Goal: Transaction & Acquisition: Purchase product/service

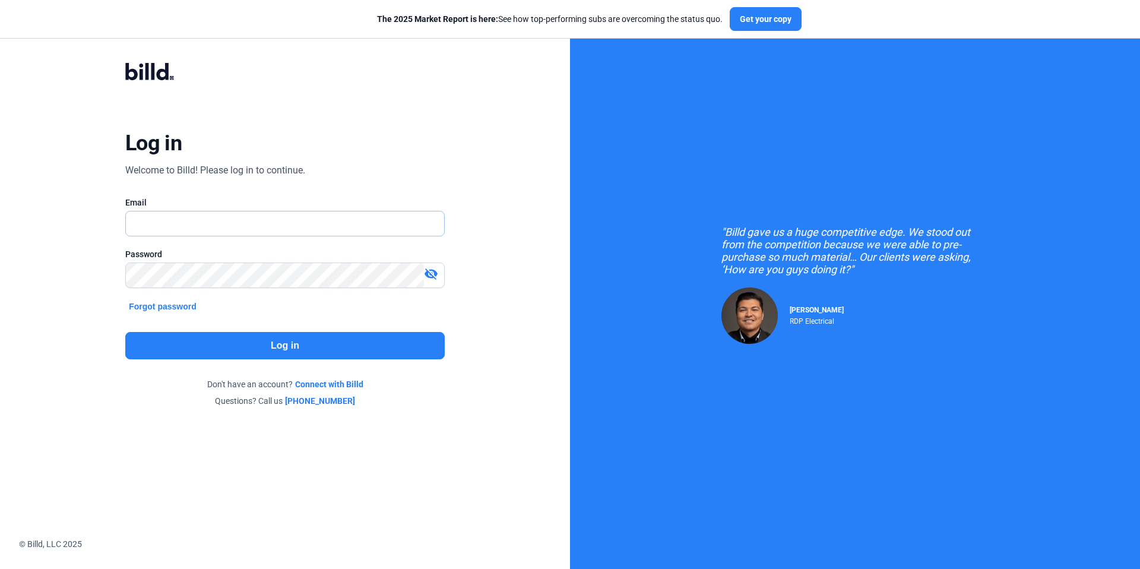
type input "[PERSON_NAME][EMAIL_ADDRESS][PERSON_NAME][DOMAIN_NAME]"
click at [218, 342] on button "Log in" at bounding box center [284, 345] width 319 height 27
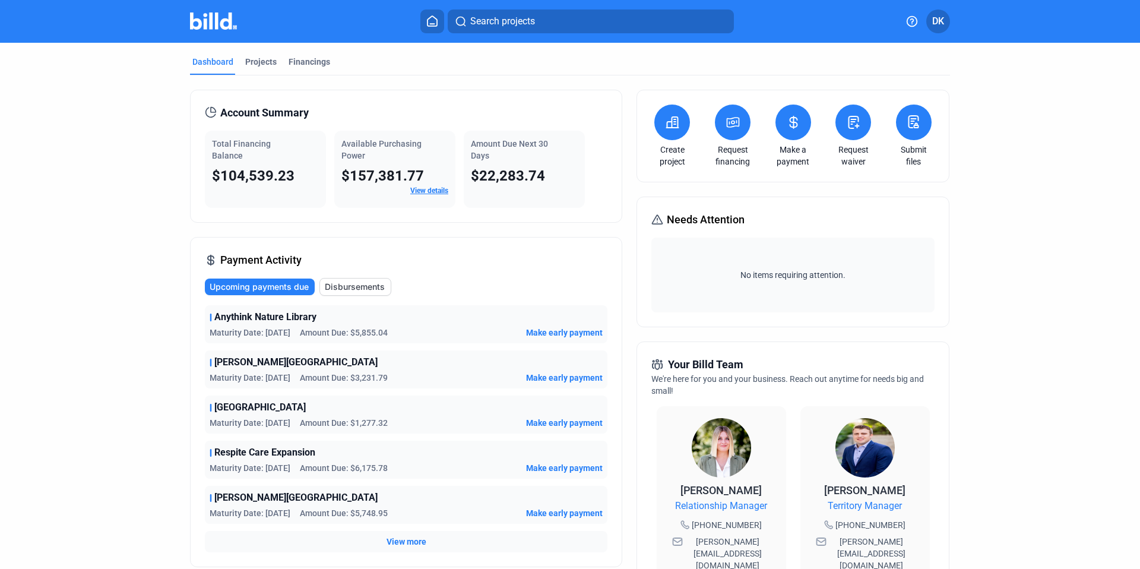
click at [781, 116] on button at bounding box center [793, 122] width 36 height 36
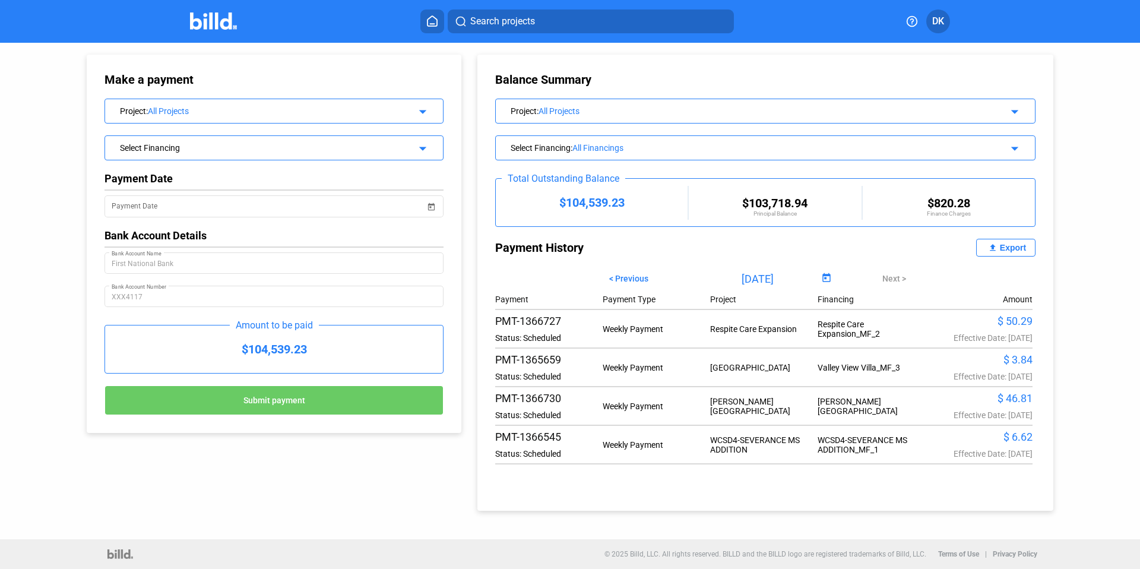
click at [392, 122] on div "Project : All Projects arrow_drop_down" at bounding box center [273, 111] width 339 height 25
click at [392, 113] on div "All Projects" at bounding box center [272, 110] width 249 height 9
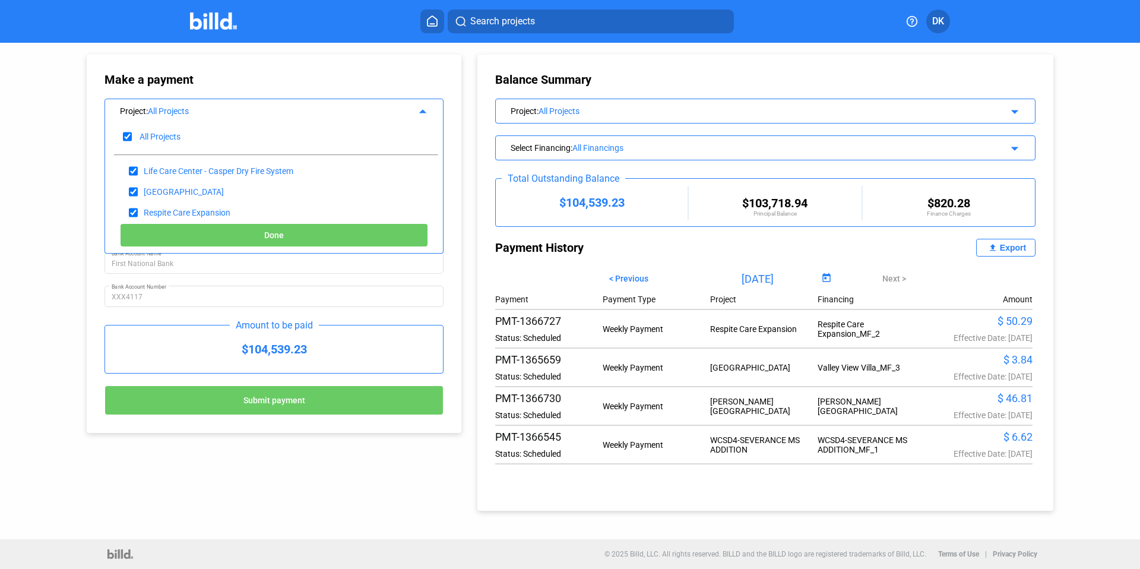
click at [221, 88] on div "Make a payment Project : All Projects arrow_drop_up All Projects Life Care Cent…" at bounding box center [273, 243] width 339 height 343
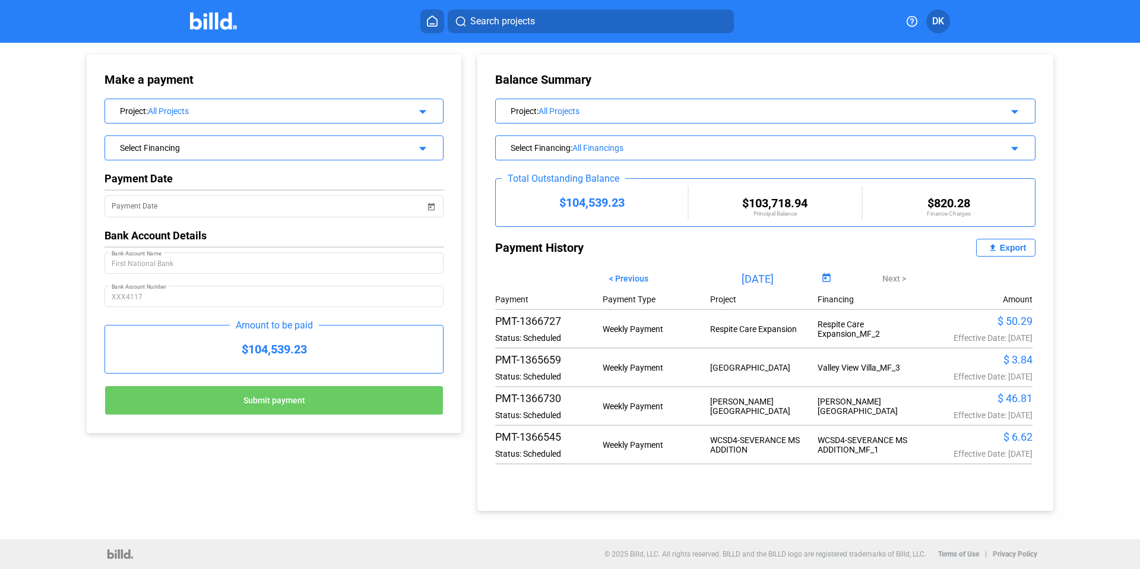
click at [344, 150] on div "Select Financing" at bounding box center [258, 147] width 277 height 12
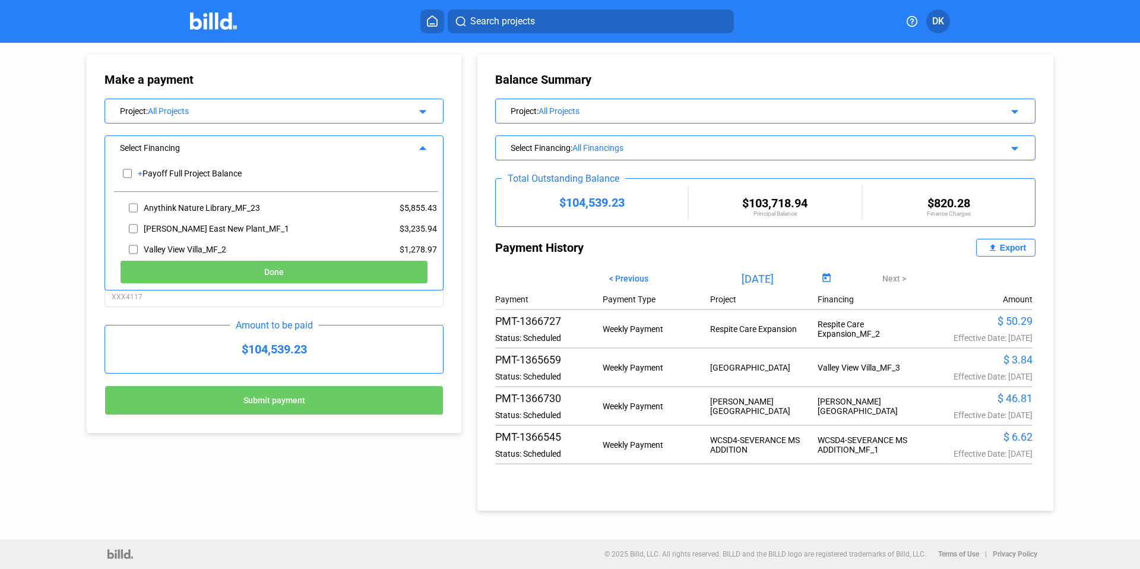
scroll to position [18, 0]
click at [131, 211] on input "checkbox" at bounding box center [133, 211] width 9 height 18
checkbox input "true"
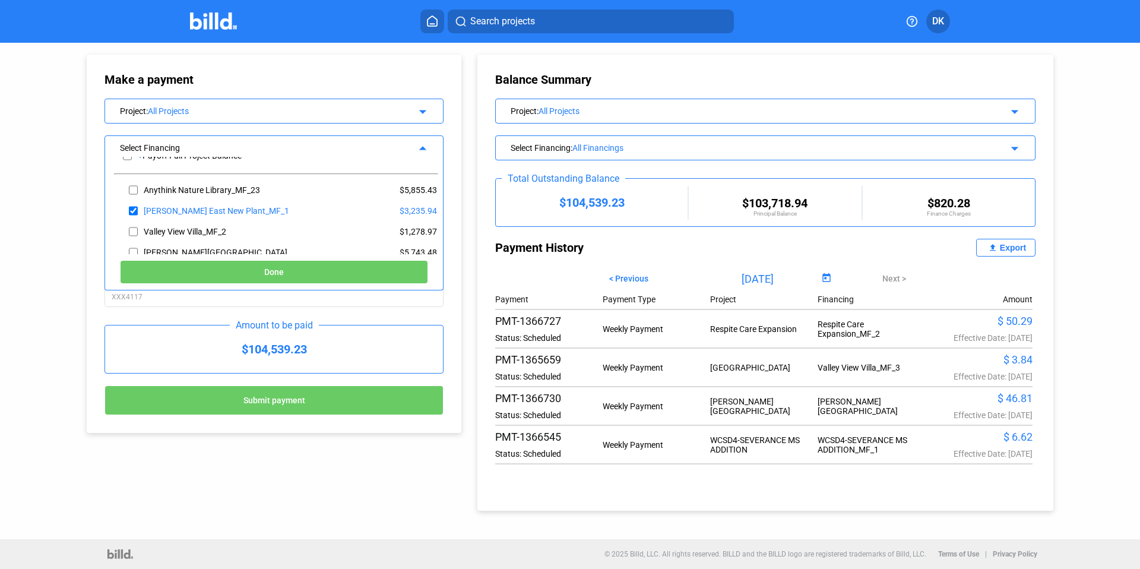
click at [262, 267] on button "Done" at bounding box center [274, 272] width 308 height 24
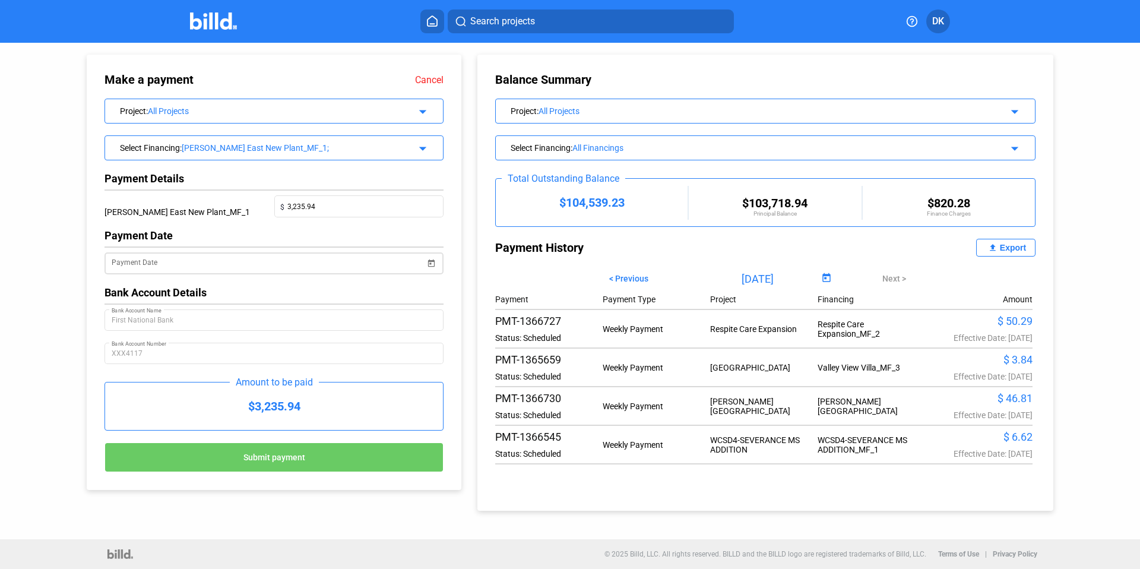
click at [435, 268] on span "Open calendar" at bounding box center [431, 256] width 28 height 28
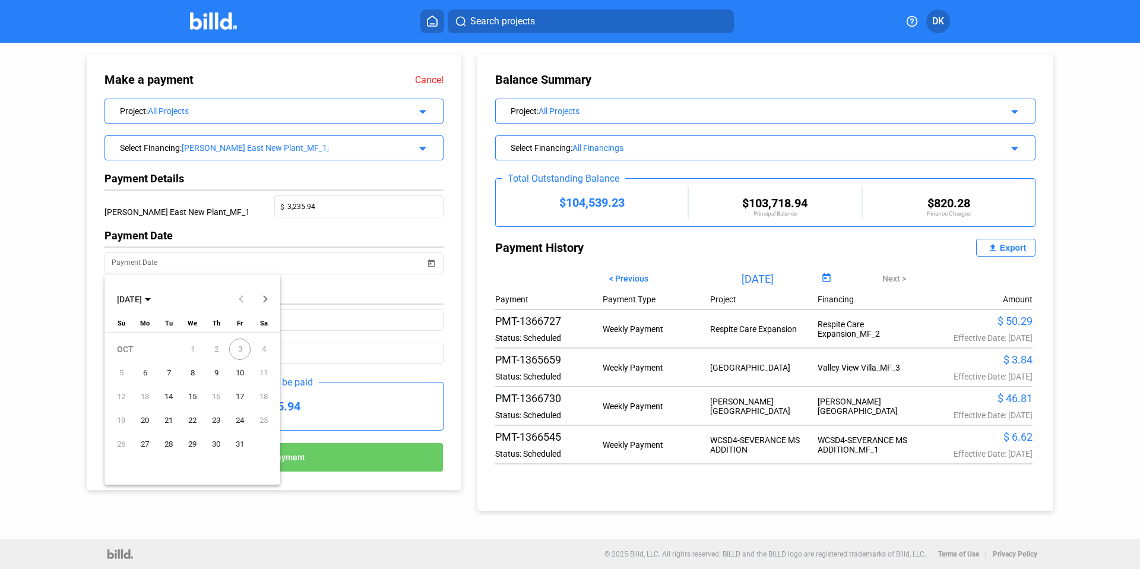
click at [242, 348] on span "3" at bounding box center [239, 348] width 21 height 21
click at [147, 371] on span "6" at bounding box center [144, 372] width 21 height 21
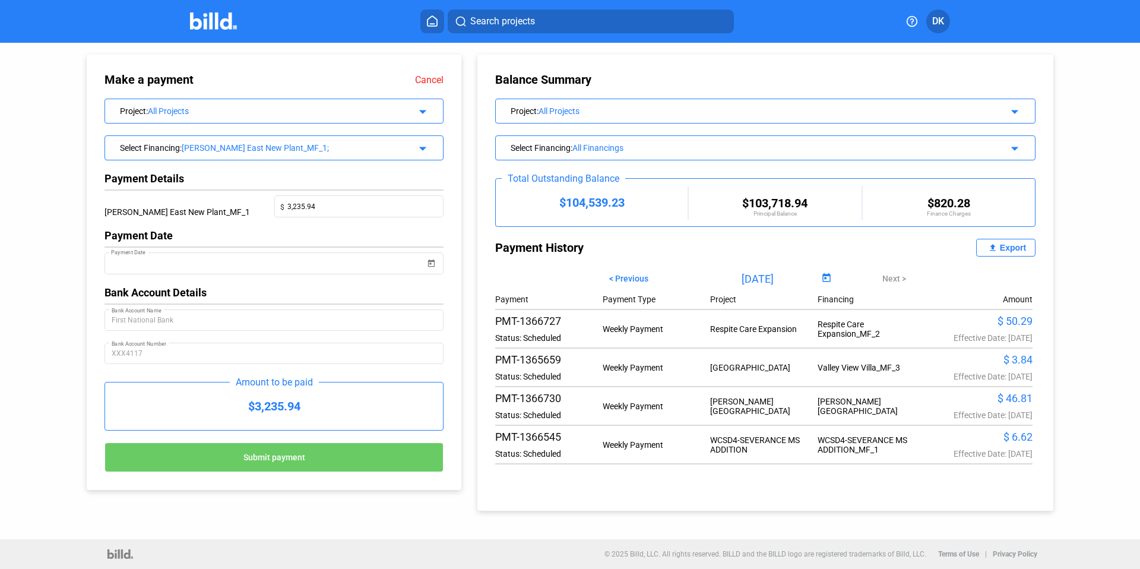
click at [304, 455] on span "Submit payment" at bounding box center [274, 456] width 62 height 9
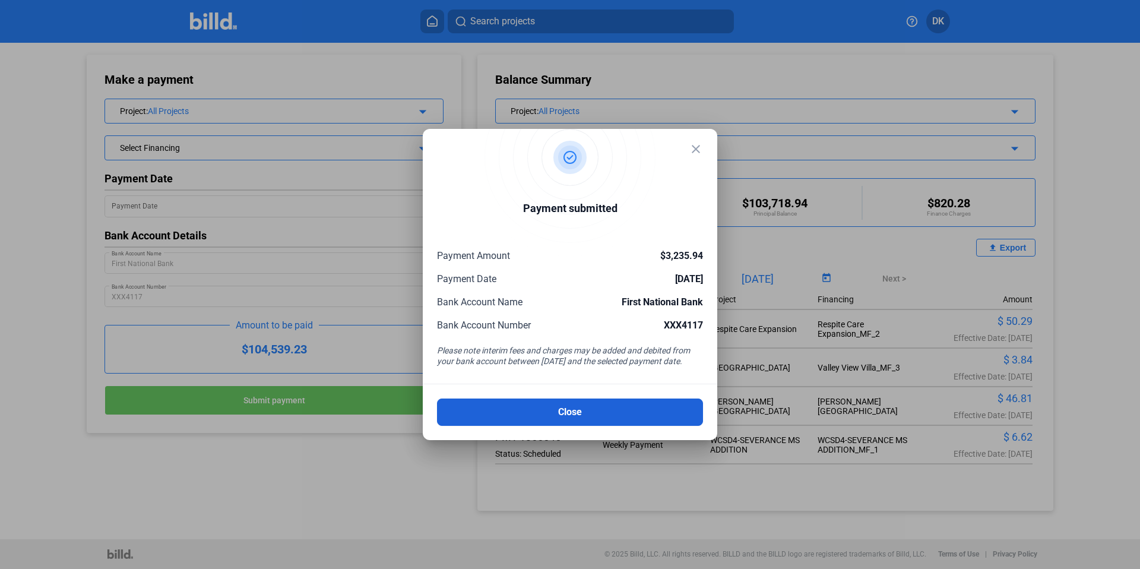
click at [574, 414] on button "Close" at bounding box center [570, 411] width 266 height 27
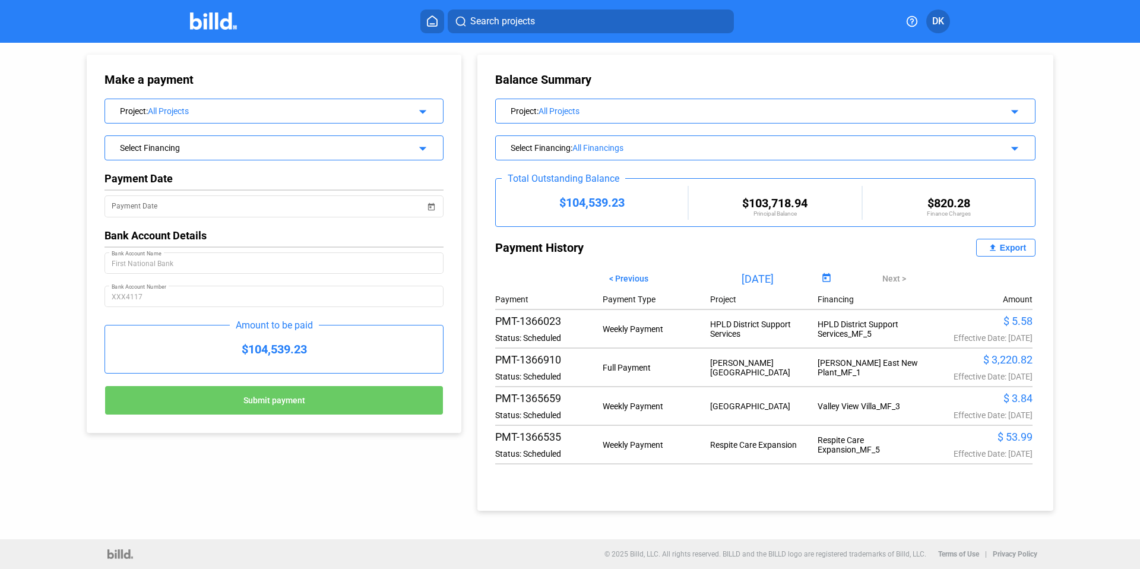
click at [308, 142] on div "Select Financing" at bounding box center [258, 147] width 277 height 12
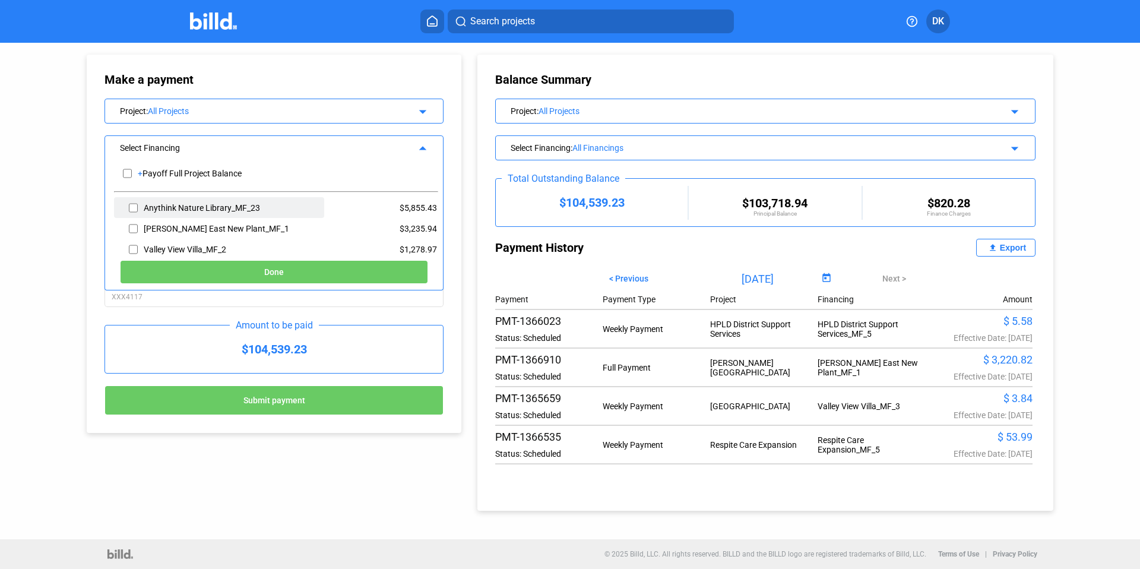
click at [134, 210] on input "checkbox" at bounding box center [133, 208] width 9 height 18
checkbox input "true"
click at [233, 268] on button "Done" at bounding box center [274, 272] width 308 height 24
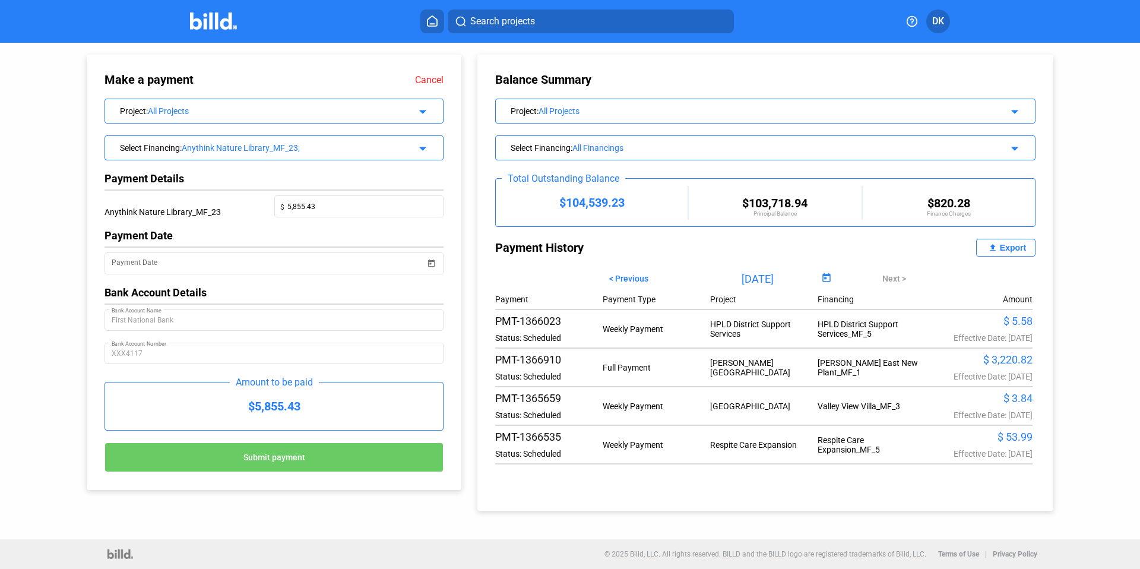
click at [255, 462] on span "Submit payment" at bounding box center [274, 456] width 62 height 9
click at [252, 255] on div "Payment Date" at bounding box center [268, 262] width 313 height 24
click at [432, 264] on span "Open calendar" at bounding box center [431, 256] width 28 height 28
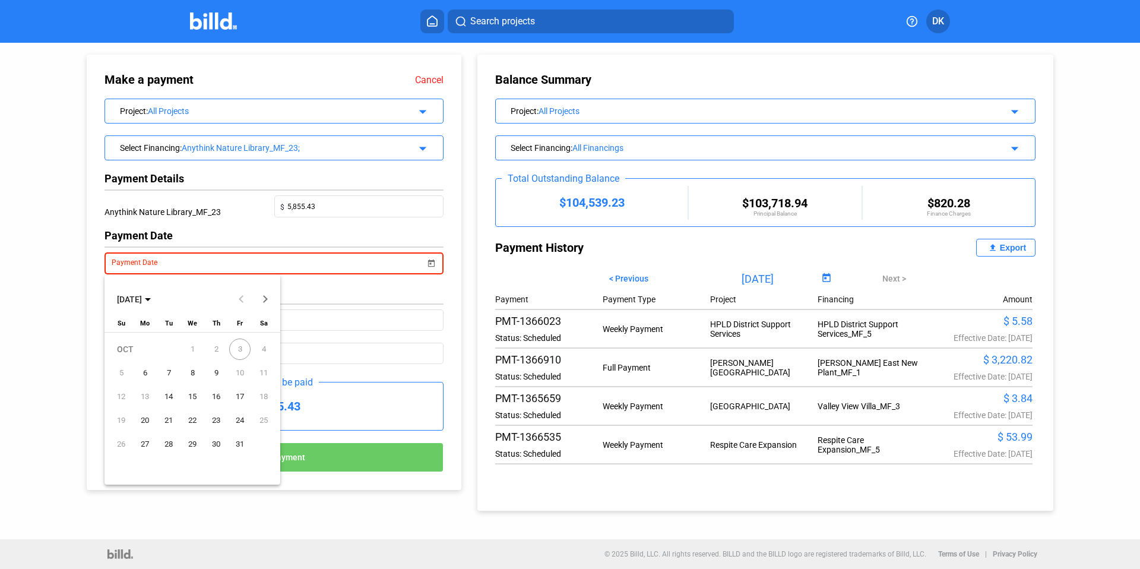
click at [147, 374] on span "6" at bounding box center [144, 372] width 21 height 21
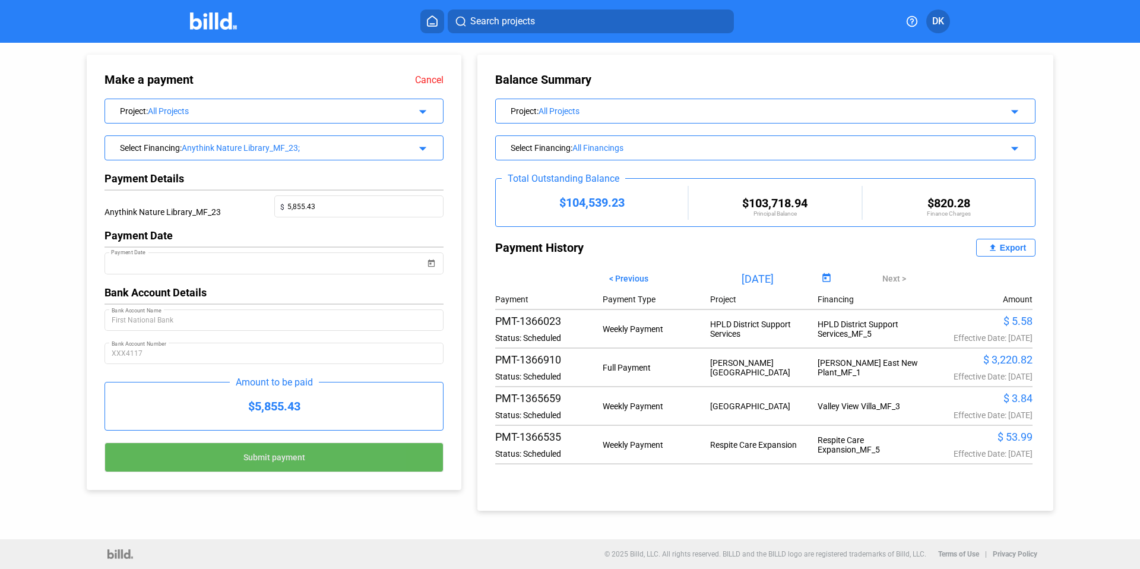
click at [334, 461] on button "Submit payment" at bounding box center [273, 457] width 339 height 30
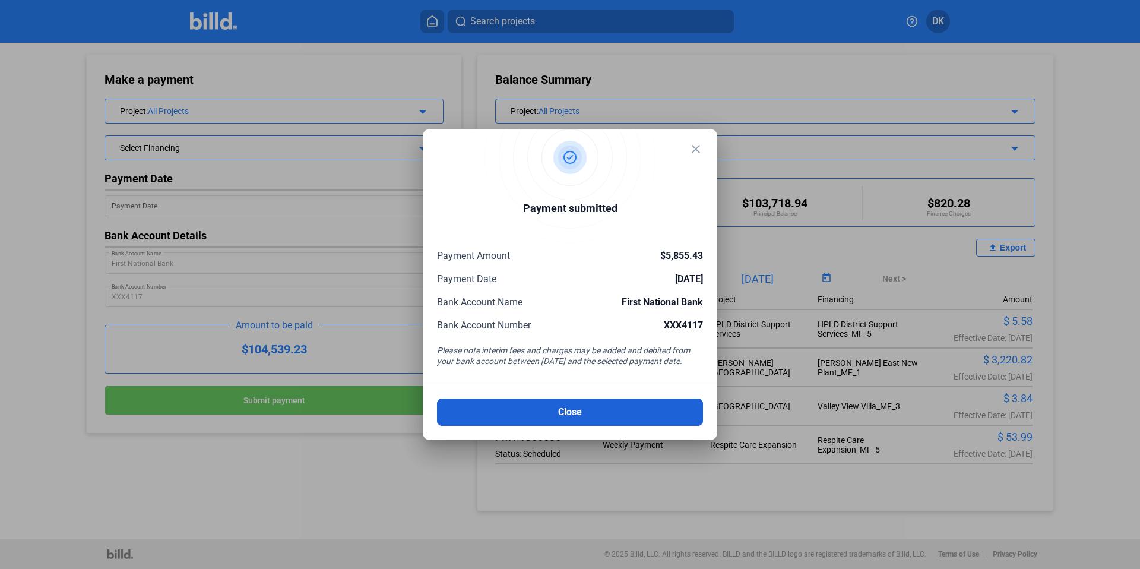
click at [587, 413] on button "Close" at bounding box center [570, 411] width 266 height 27
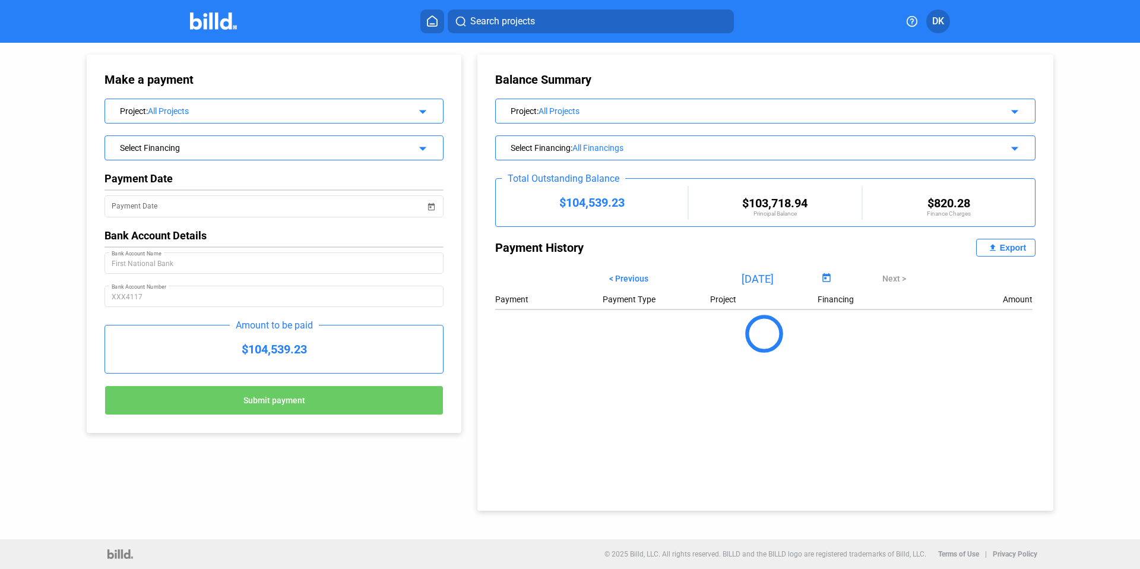
click at [587, 413] on div "Balance Summary Project : All Projects arrow_drop_down Select Financing : All F…" at bounding box center [765, 283] width 576 height 456
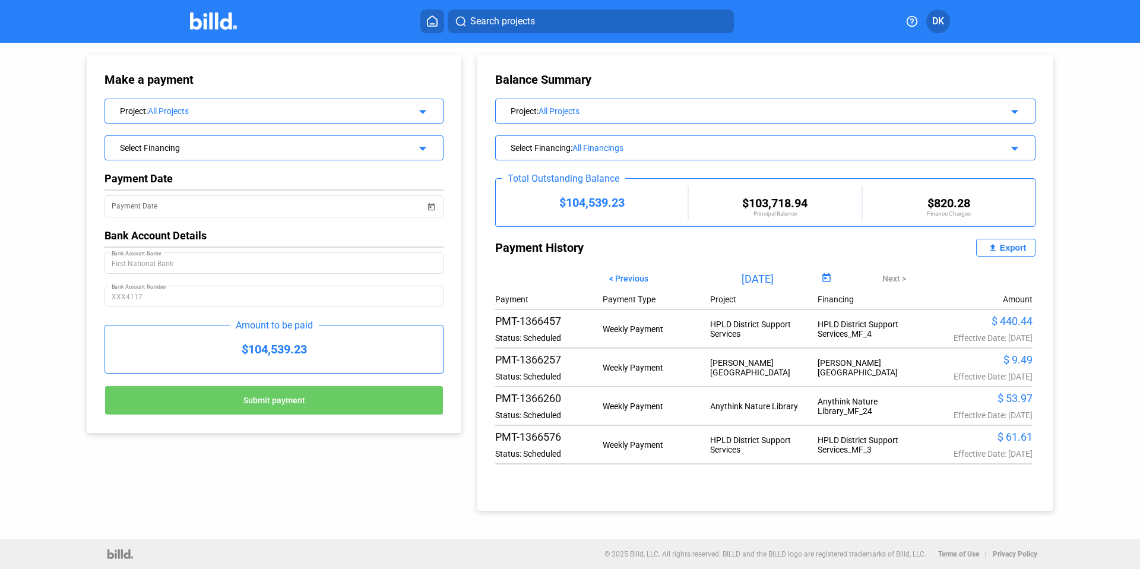
click at [251, 146] on div "Select Financing" at bounding box center [258, 147] width 277 height 12
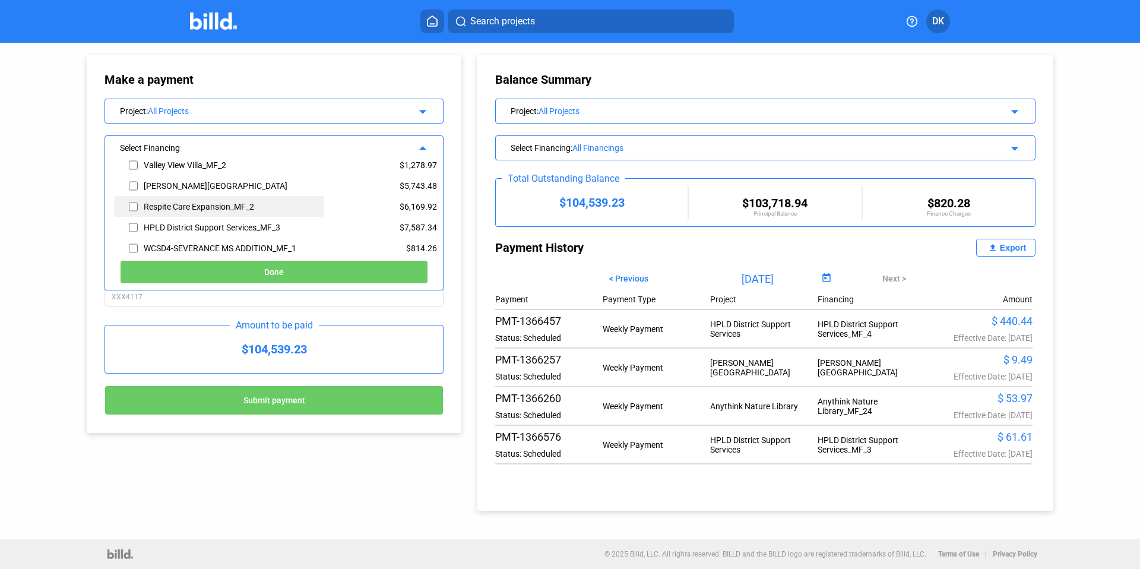
scroll to position [80, 0]
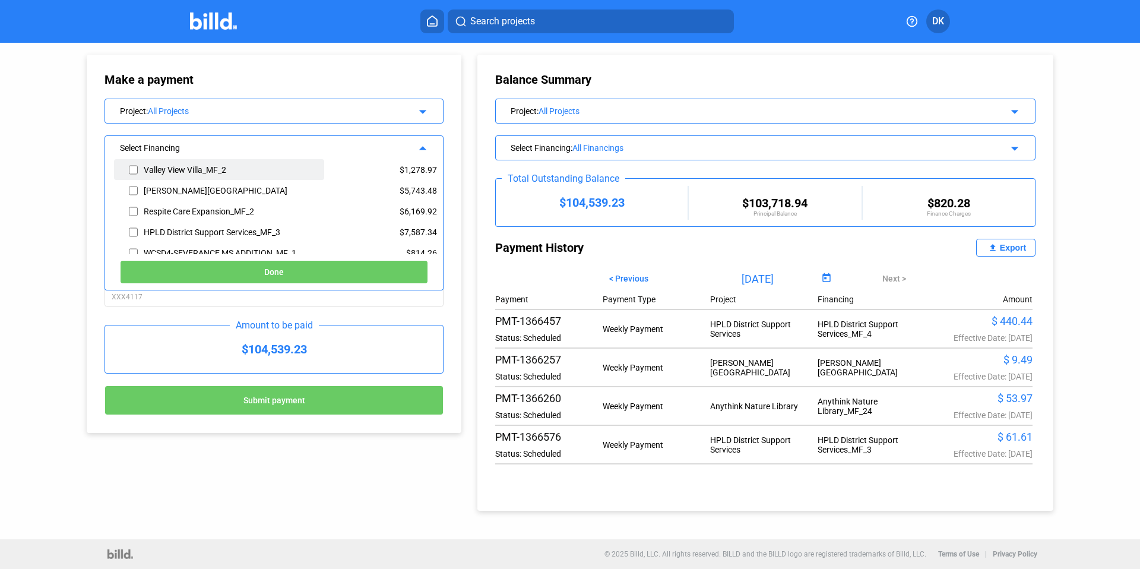
click at [135, 169] on input "checkbox" at bounding box center [133, 170] width 9 height 18
checkbox input "true"
click at [297, 266] on button "Done" at bounding box center [274, 272] width 308 height 24
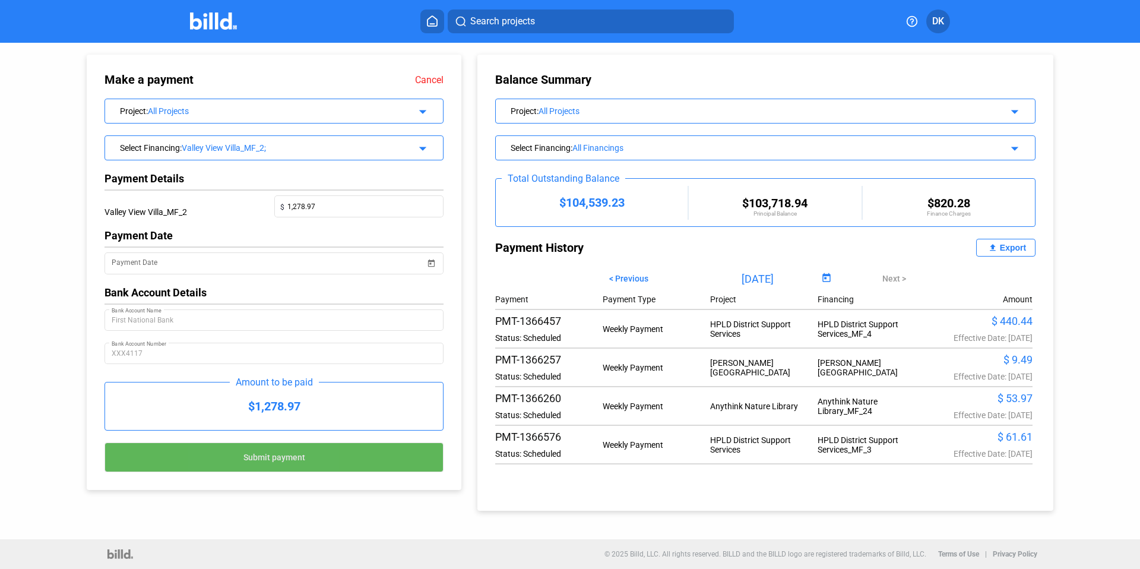
click at [240, 460] on button "Submit payment" at bounding box center [273, 457] width 339 height 30
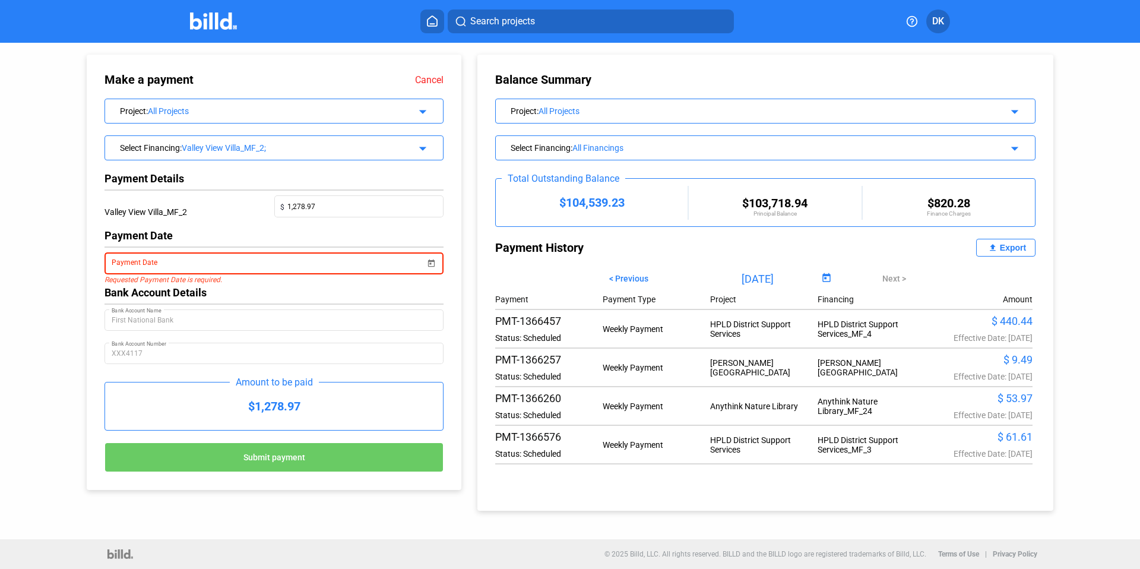
click at [433, 260] on span "Open calendar" at bounding box center [431, 256] width 28 height 28
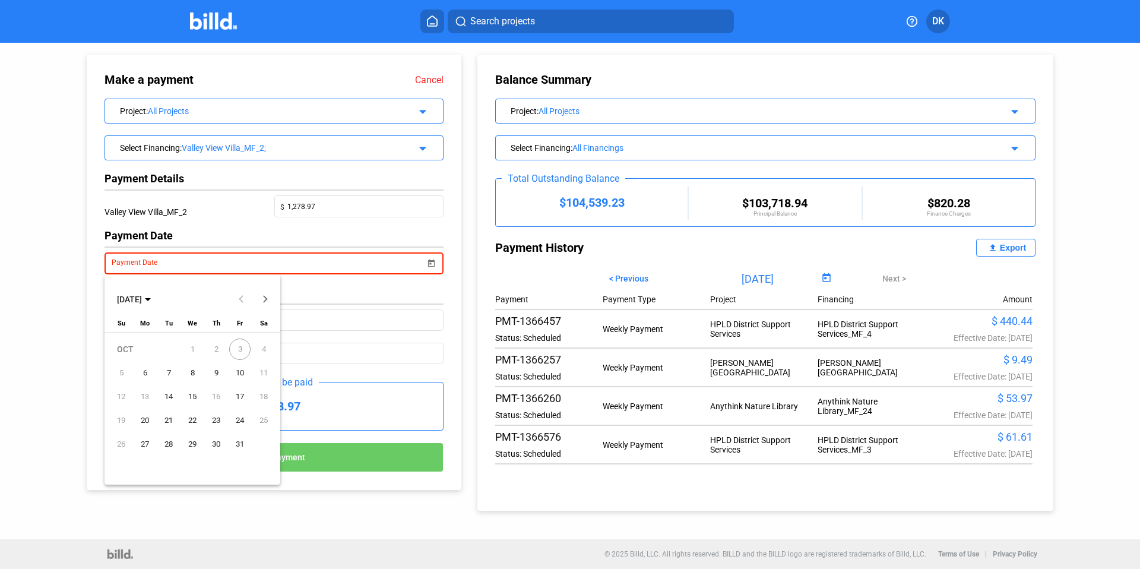
click at [145, 369] on span "6" at bounding box center [144, 372] width 21 height 21
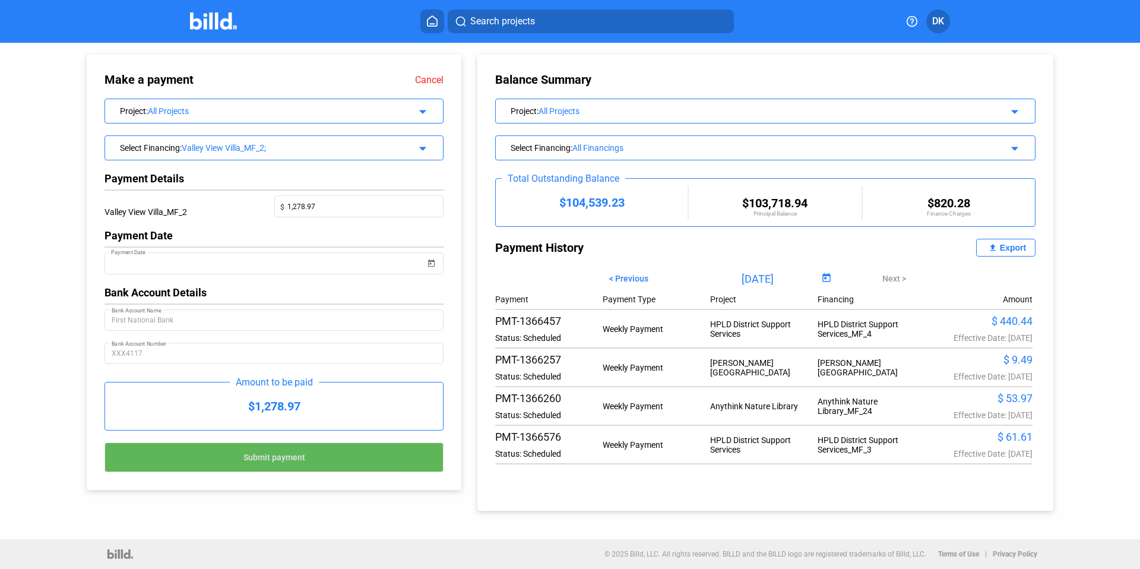
click at [324, 462] on button "Submit payment" at bounding box center [273, 457] width 339 height 30
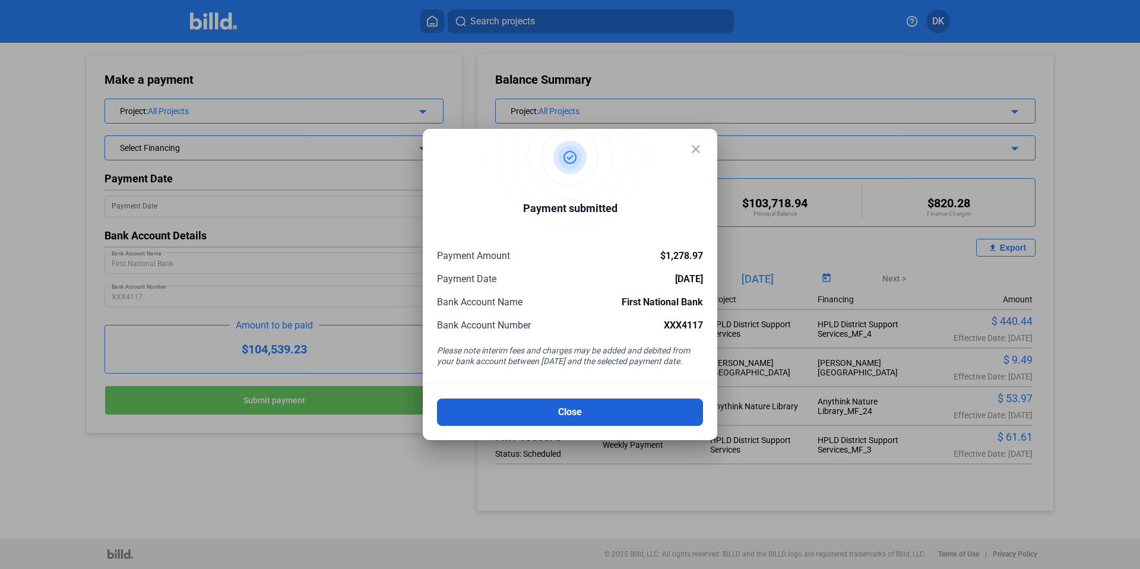
click at [635, 408] on button "Close" at bounding box center [570, 411] width 266 height 27
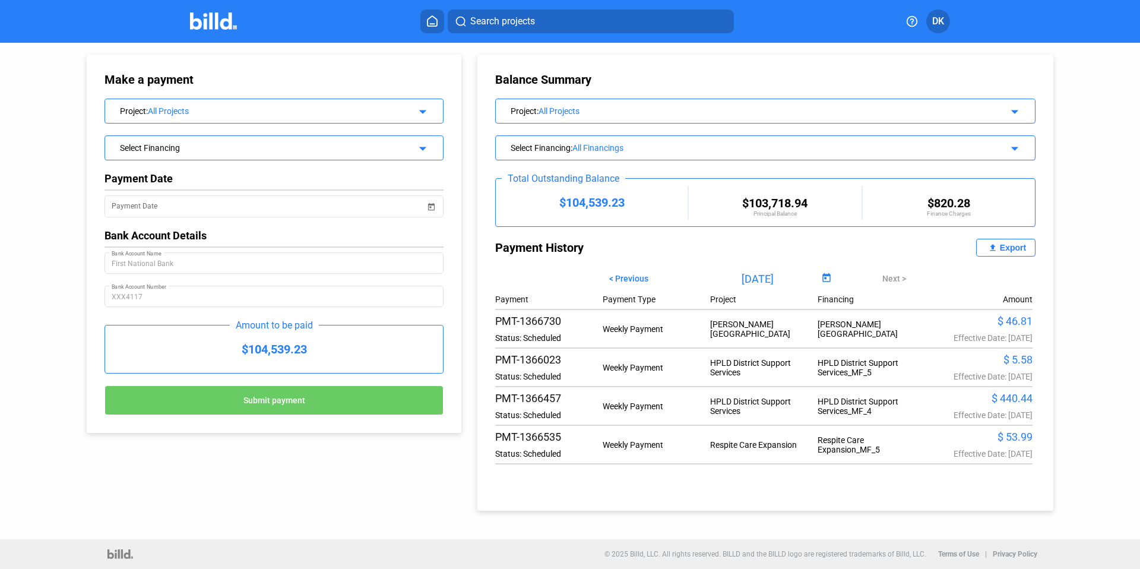
click at [420, 148] on mat-icon "arrow_drop_down" at bounding box center [421, 147] width 14 height 14
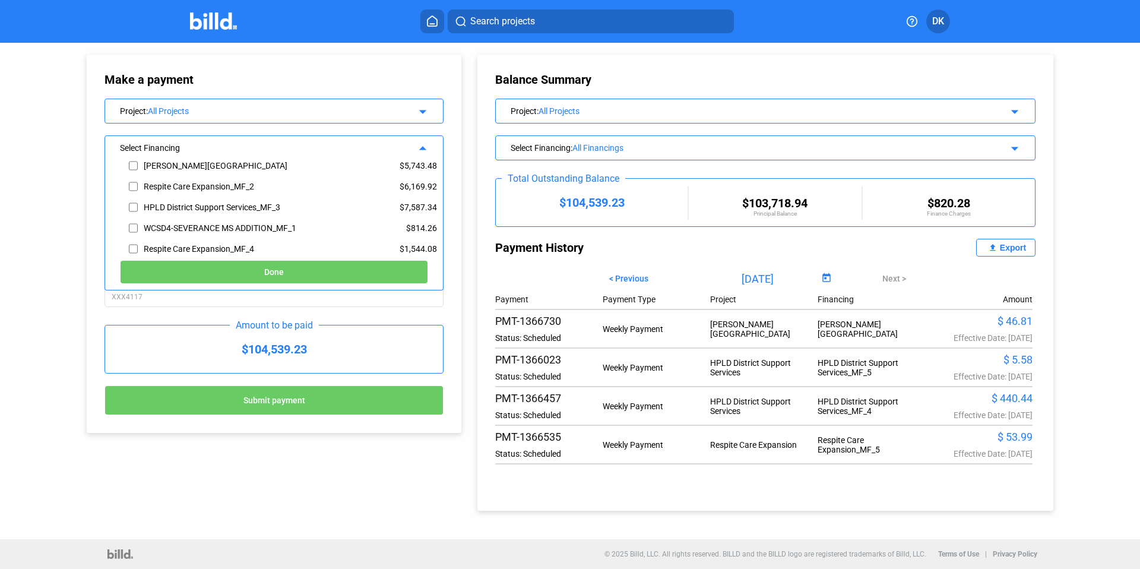
scroll to position [106, 0]
click at [130, 163] on input "checkbox" at bounding box center [133, 164] width 9 height 18
checkbox input "true"
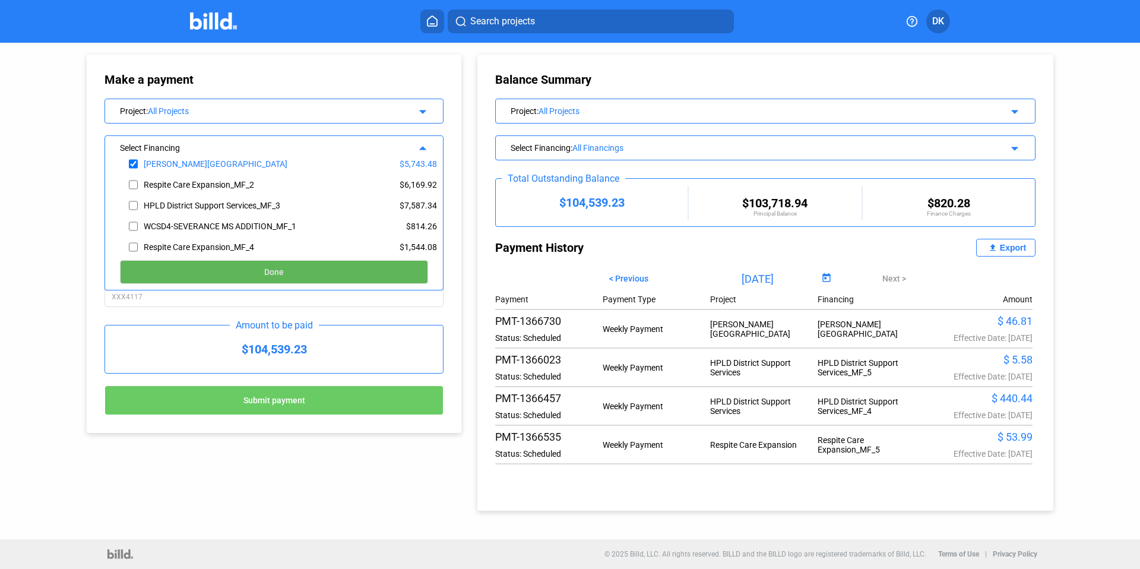
click at [261, 273] on button "Done" at bounding box center [274, 272] width 308 height 24
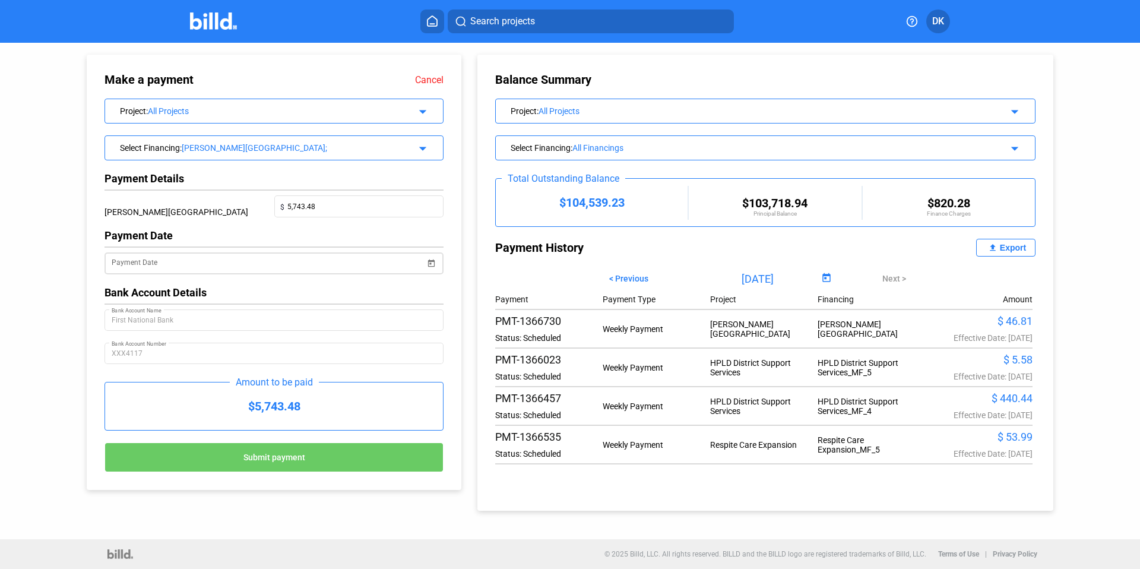
click at [431, 259] on span "Open calendar" at bounding box center [431, 256] width 28 height 28
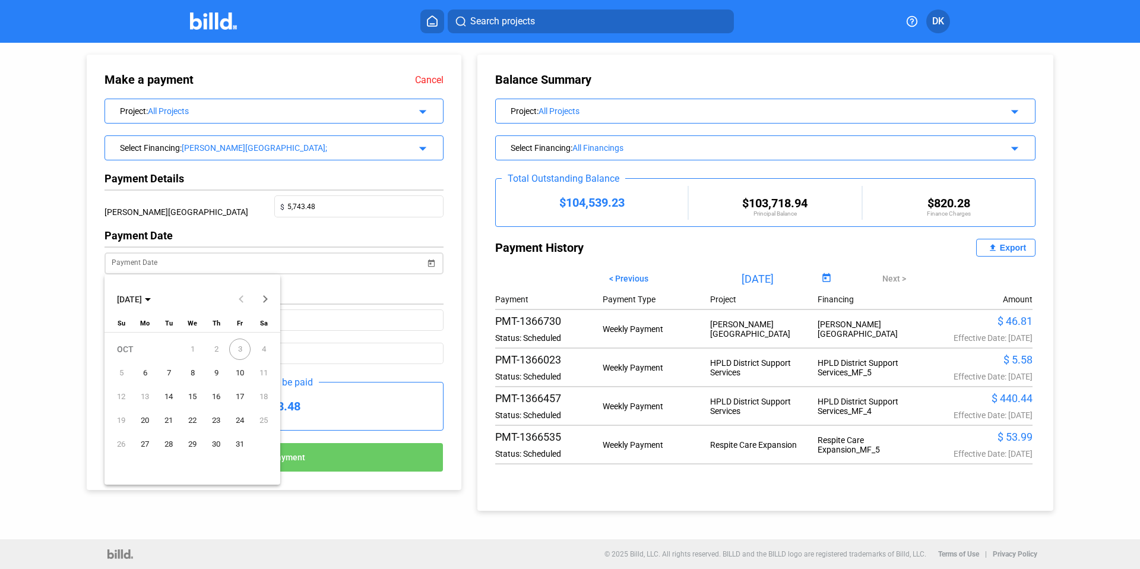
click at [431, 259] on div at bounding box center [570, 284] width 1140 height 569
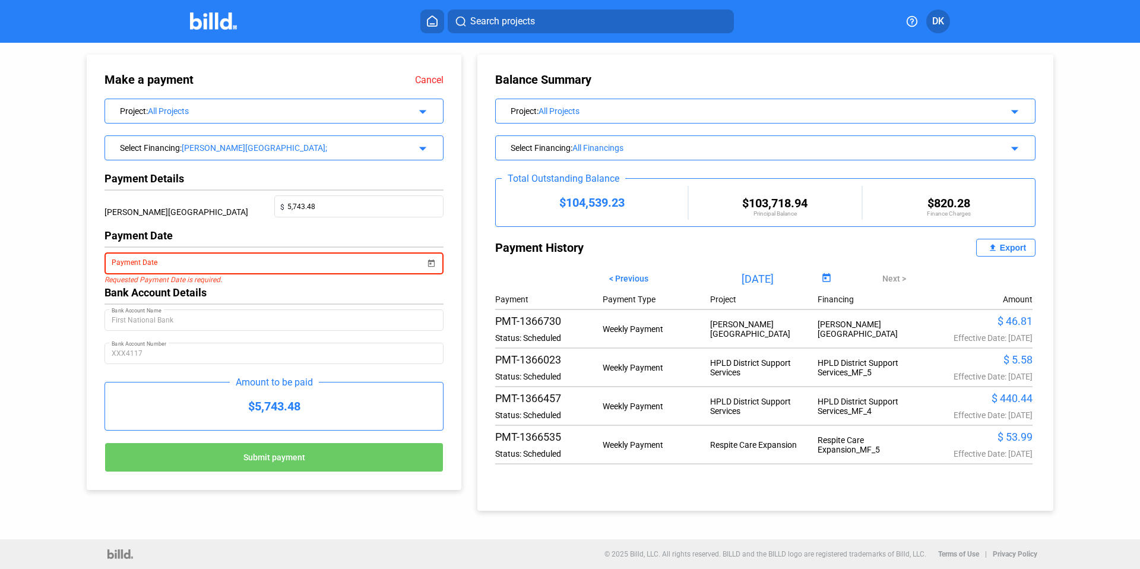
click at [438, 253] on span "Open calendar" at bounding box center [431, 256] width 28 height 28
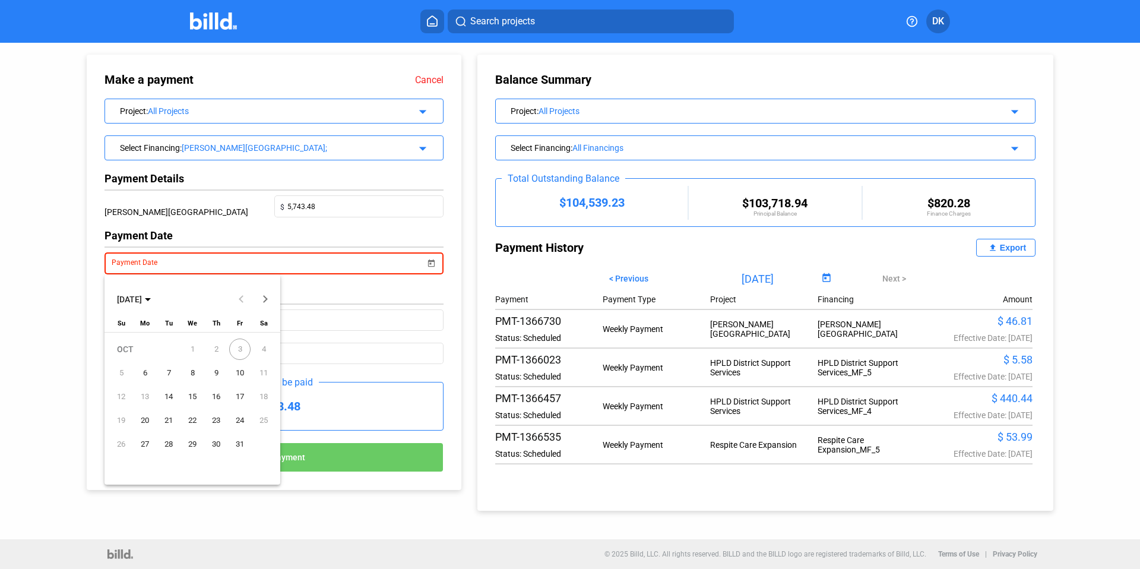
click at [153, 371] on span "6" at bounding box center [144, 372] width 21 height 21
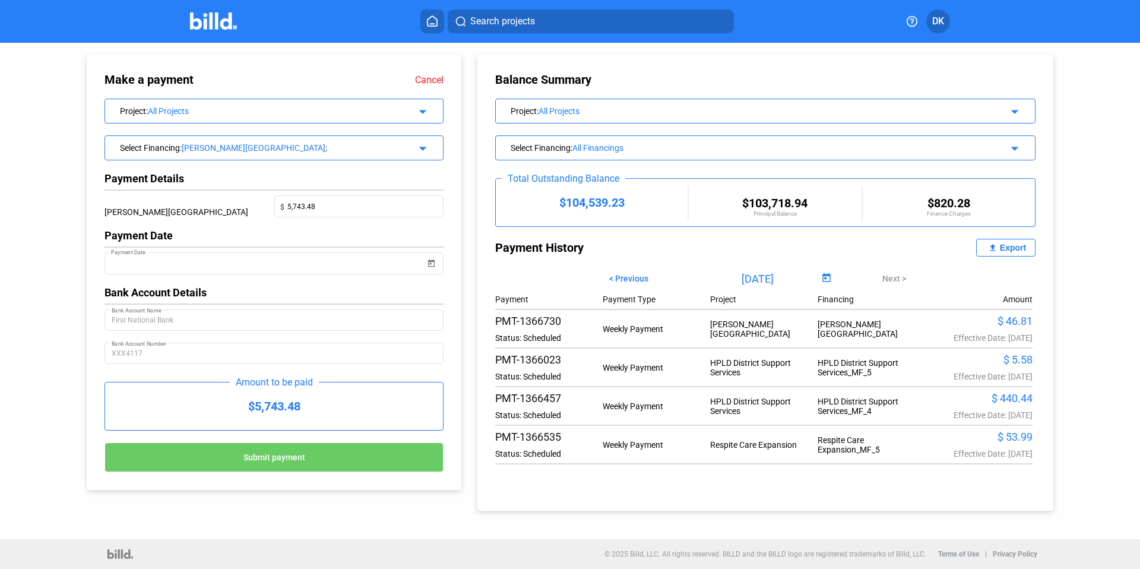
click at [272, 461] on span "Submit payment" at bounding box center [274, 456] width 62 height 9
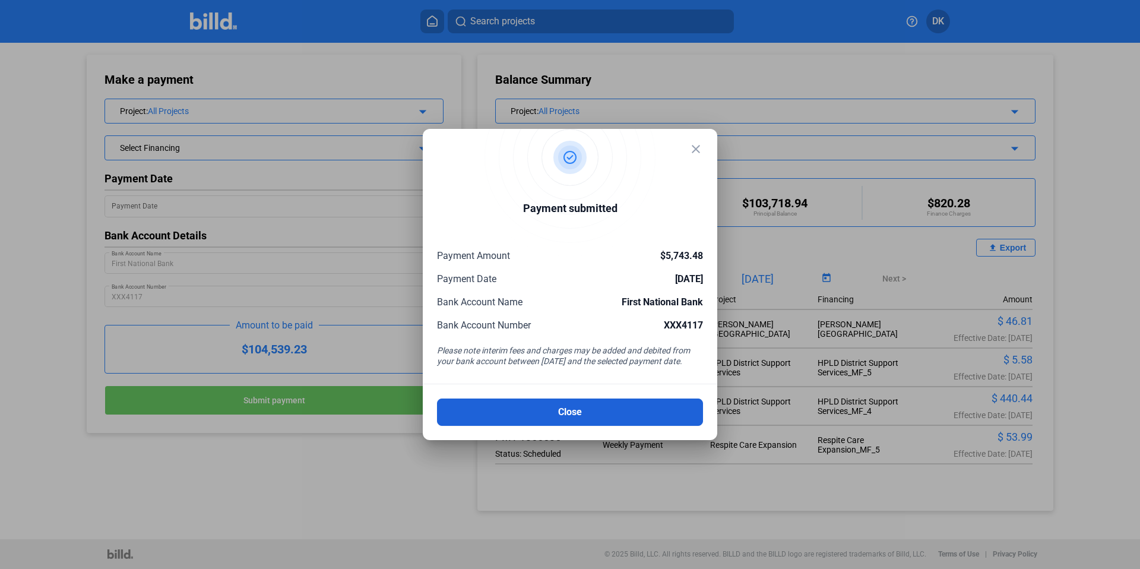
click at [601, 413] on button "Close" at bounding box center [570, 411] width 266 height 27
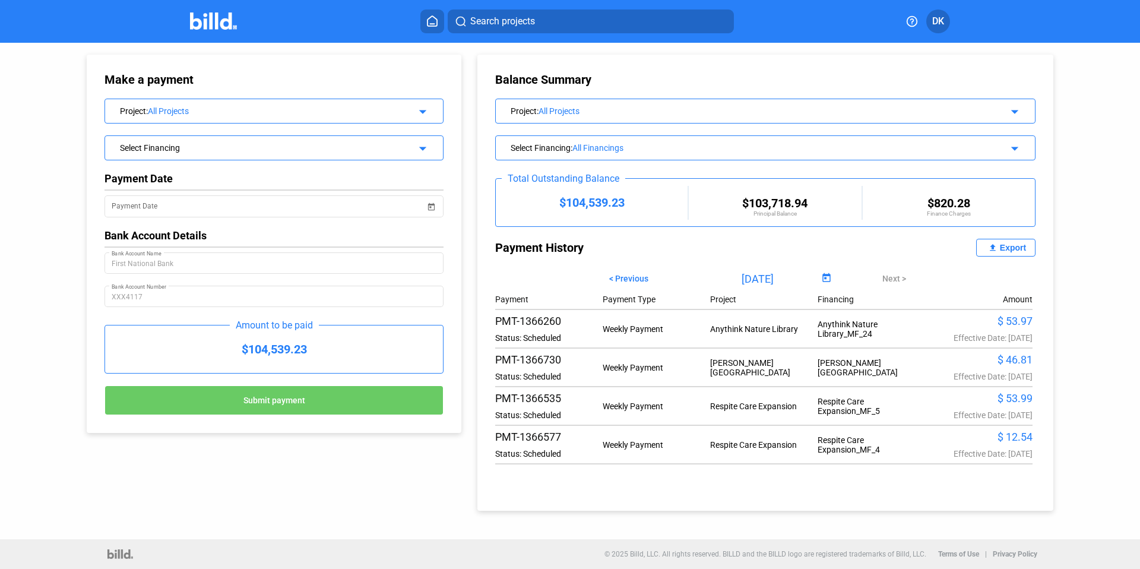
click at [302, 147] on div "Select Financing" at bounding box center [258, 147] width 277 height 12
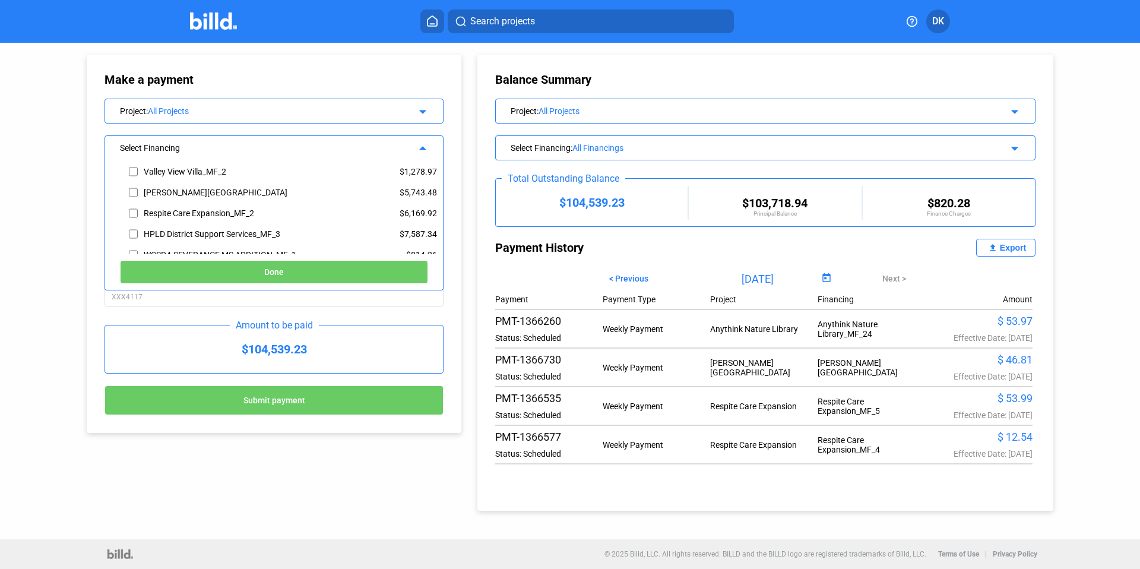
scroll to position [86, 0]
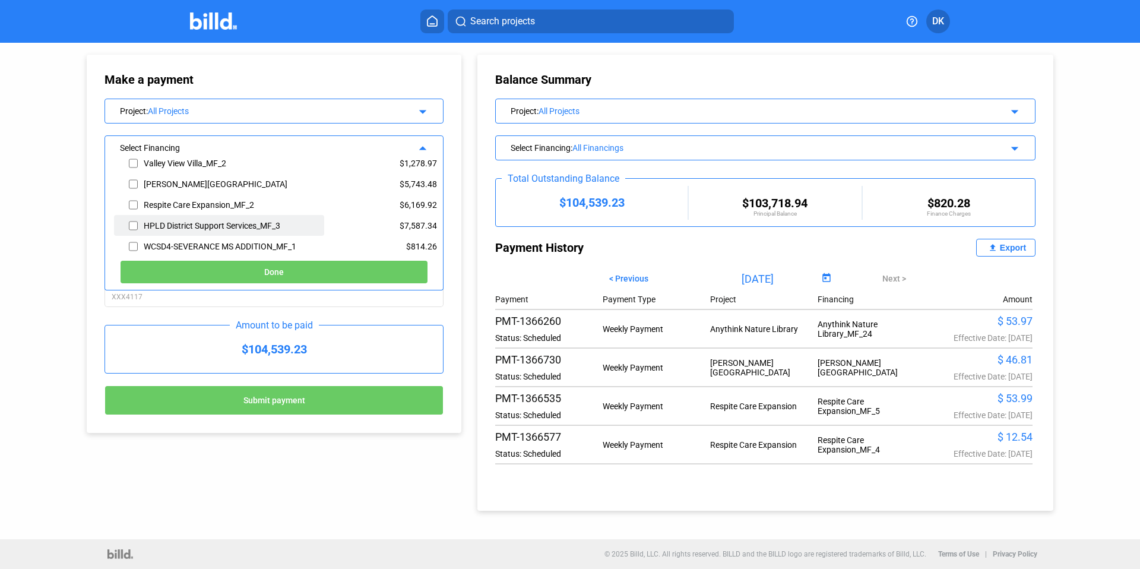
click at [134, 223] on input "checkbox" at bounding box center [133, 226] width 9 height 18
checkbox input "true"
click at [268, 270] on span "Done" at bounding box center [274, 272] width 20 height 9
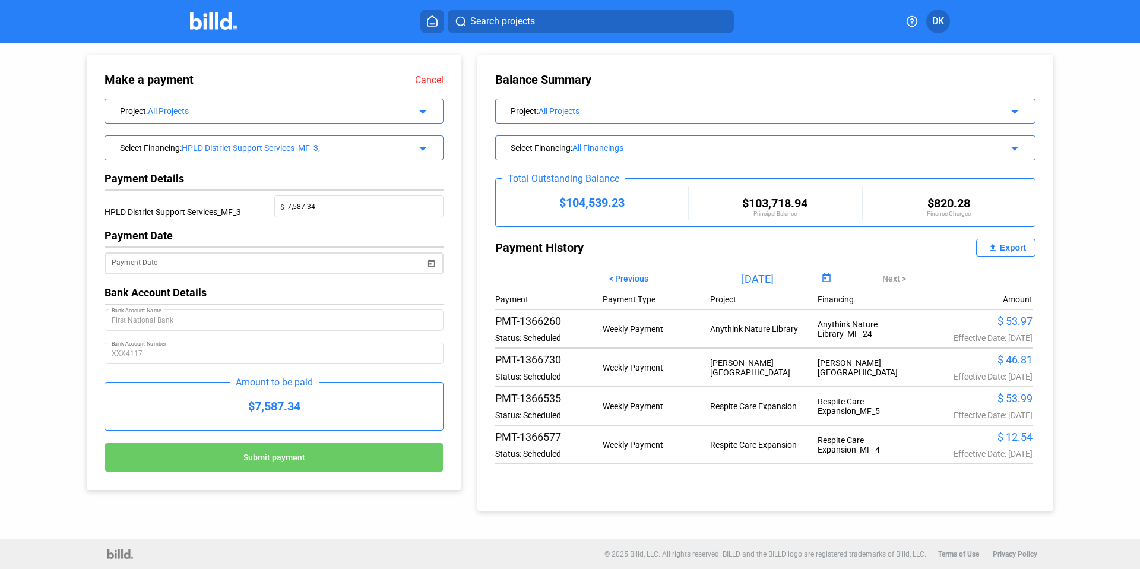
click at [431, 265] on span "Open calendar" at bounding box center [431, 256] width 28 height 28
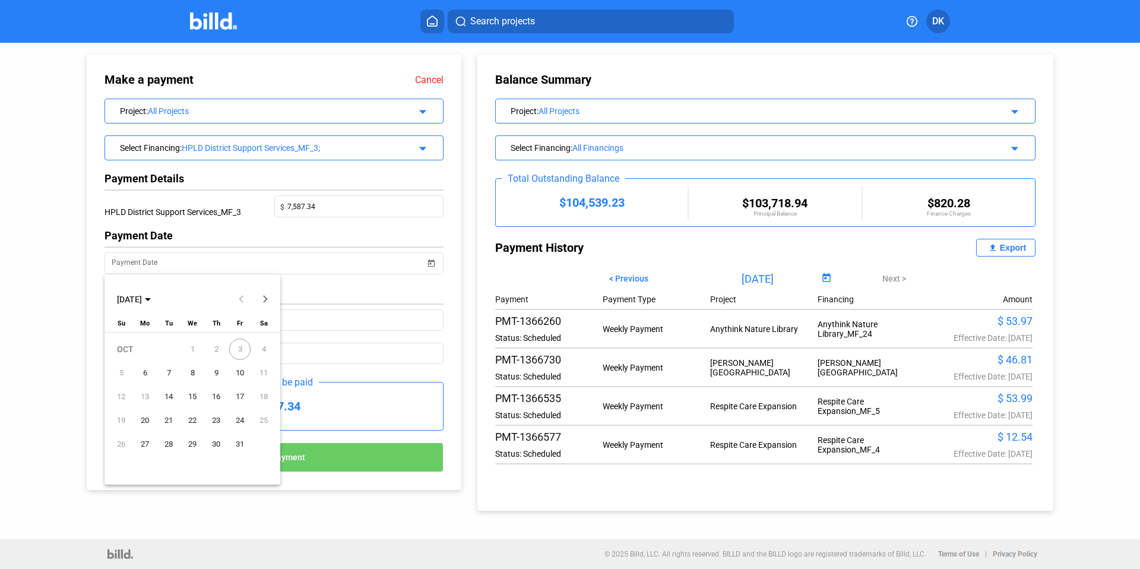
click at [148, 372] on span "6" at bounding box center [144, 372] width 21 height 21
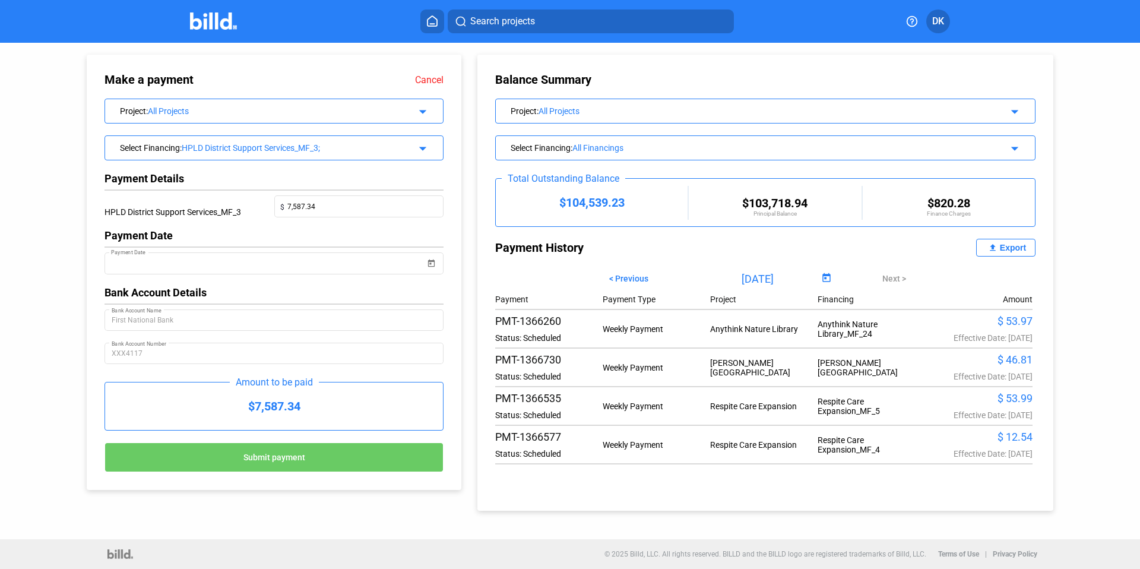
click at [286, 452] on span "Submit payment" at bounding box center [274, 456] width 62 height 9
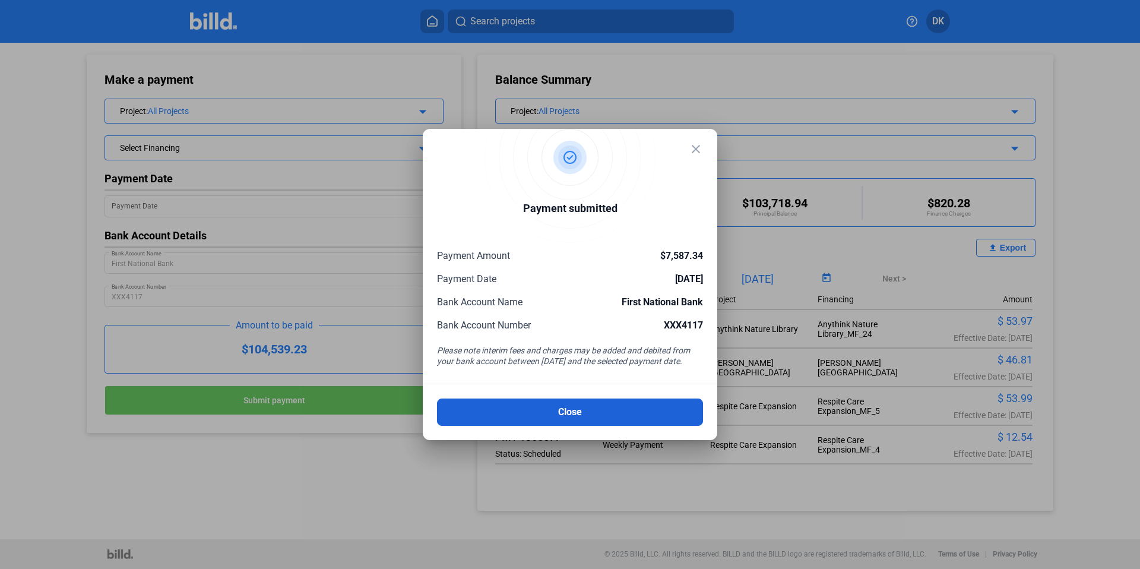
click at [569, 415] on button "Close" at bounding box center [570, 411] width 266 height 27
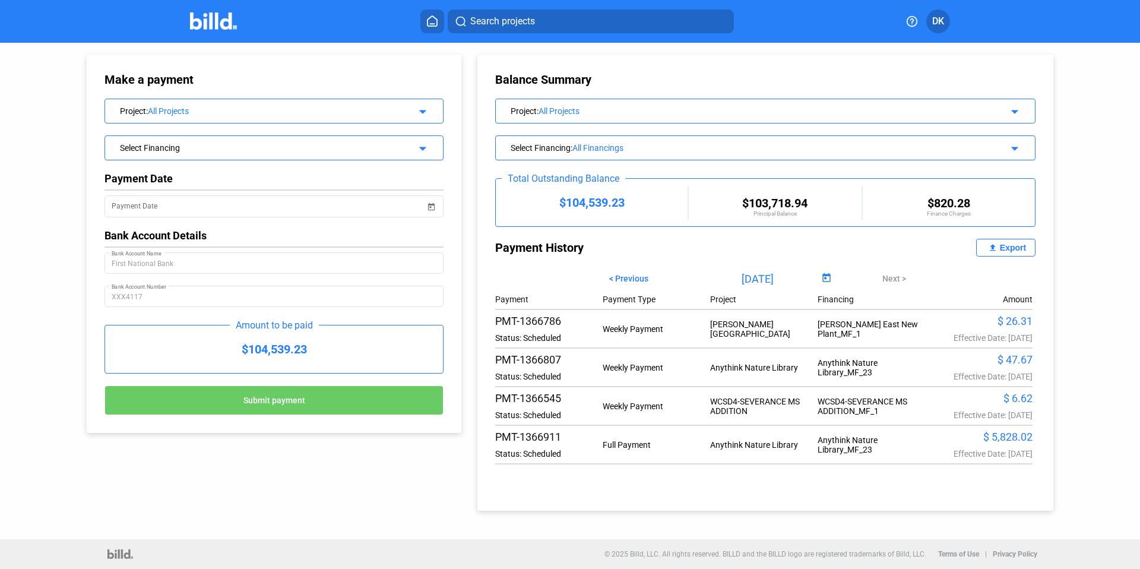
click at [199, 148] on div "Select Financing" at bounding box center [258, 147] width 277 height 12
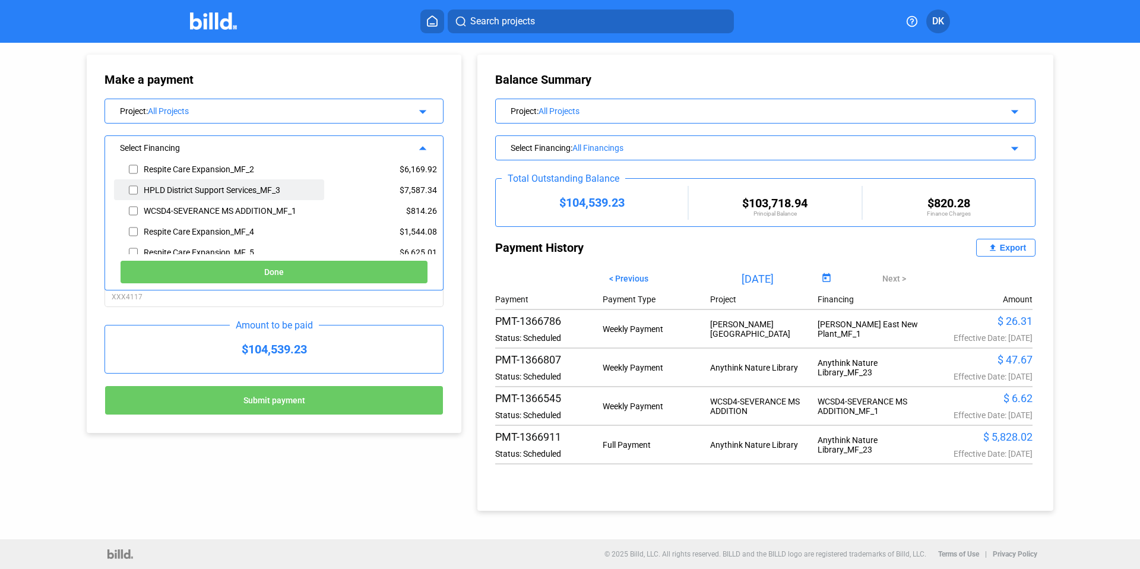
scroll to position [124, 0]
click at [125, 231] on div "Respite Care Expansion_MF_4" at bounding box center [219, 228] width 210 height 21
click at [133, 231] on input "checkbox" at bounding box center [133, 229] width 9 height 18
checkbox input "true"
click at [221, 268] on button "Done" at bounding box center [274, 272] width 308 height 24
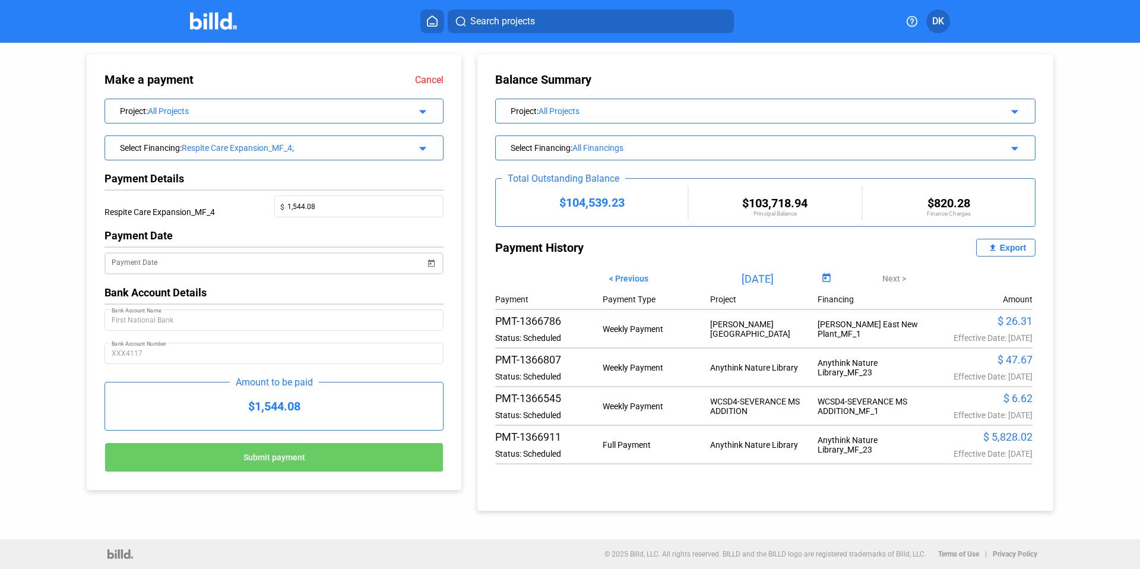
click at [435, 261] on span "Open calendar" at bounding box center [431, 256] width 28 height 28
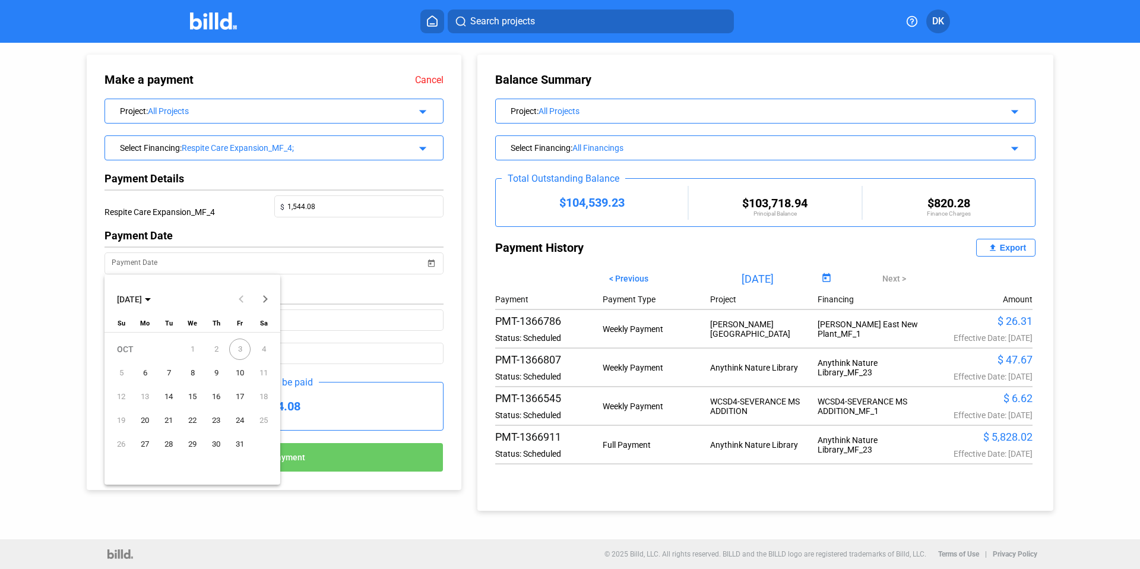
click at [145, 375] on span "6" at bounding box center [144, 372] width 21 height 21
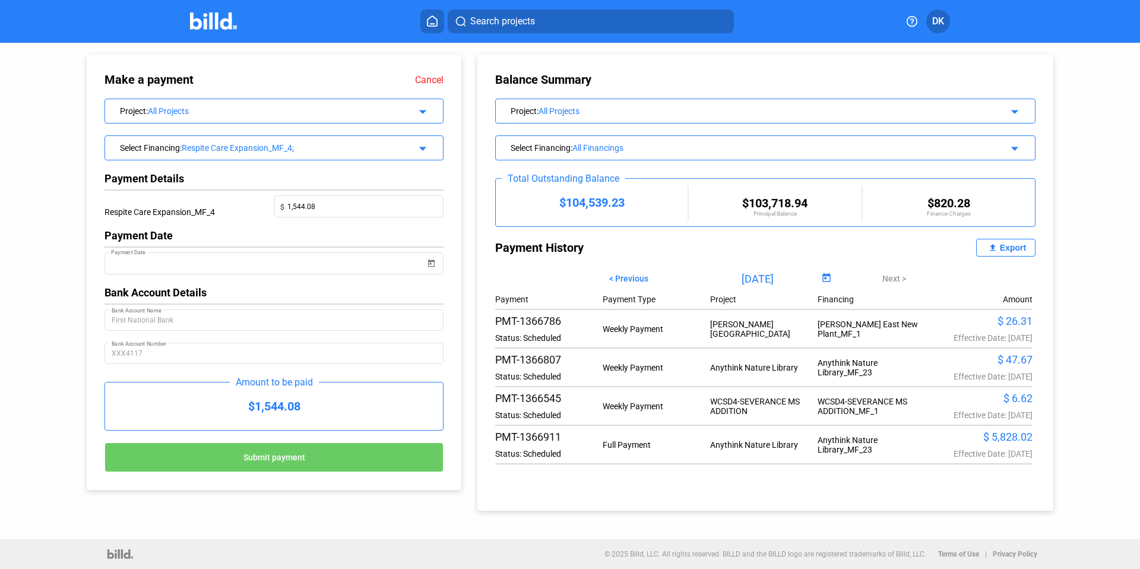
click at [283, 450] on button "Submit payment" at bounding box center [273, 457] width 339 height 30
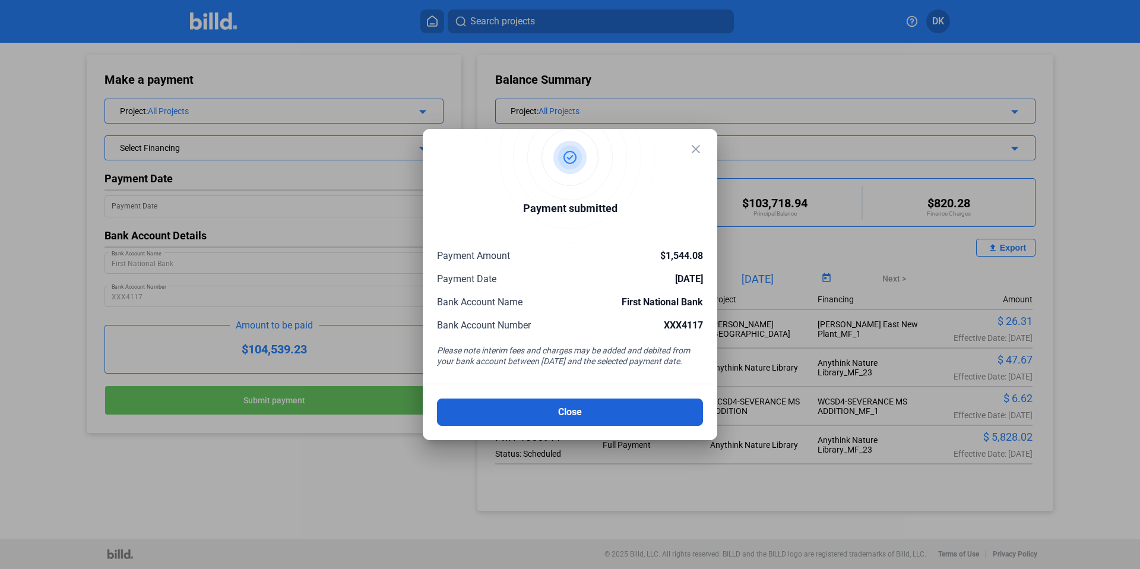
click at [593, 412] on button "Close" at bounding box center [570, 411] width 266 height 27
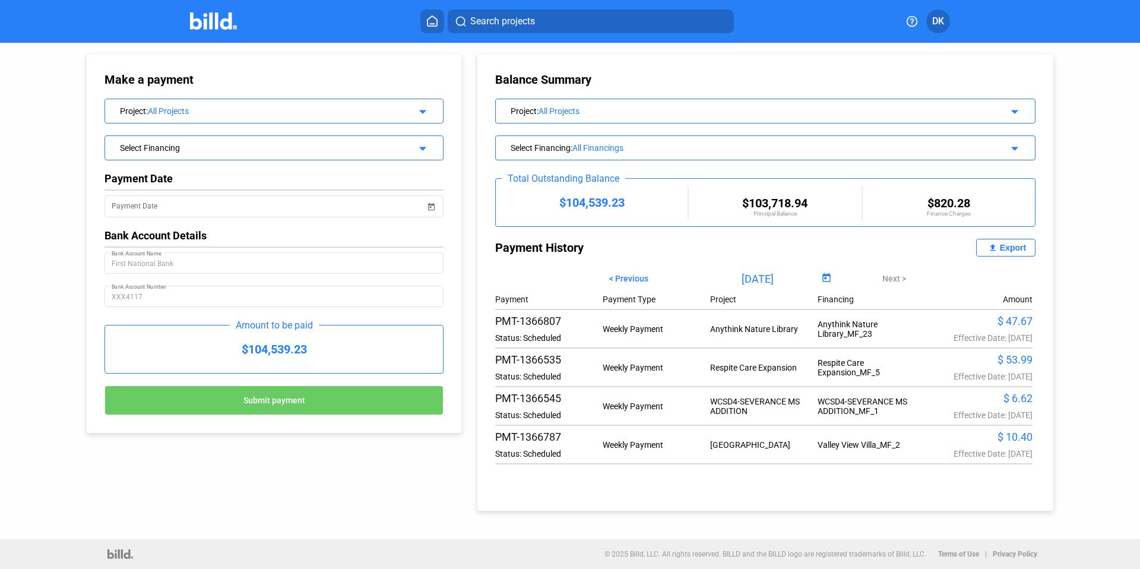
click at [252, 144] on div "Select Financing" at bounding box center [258, 147] width 277 height 12
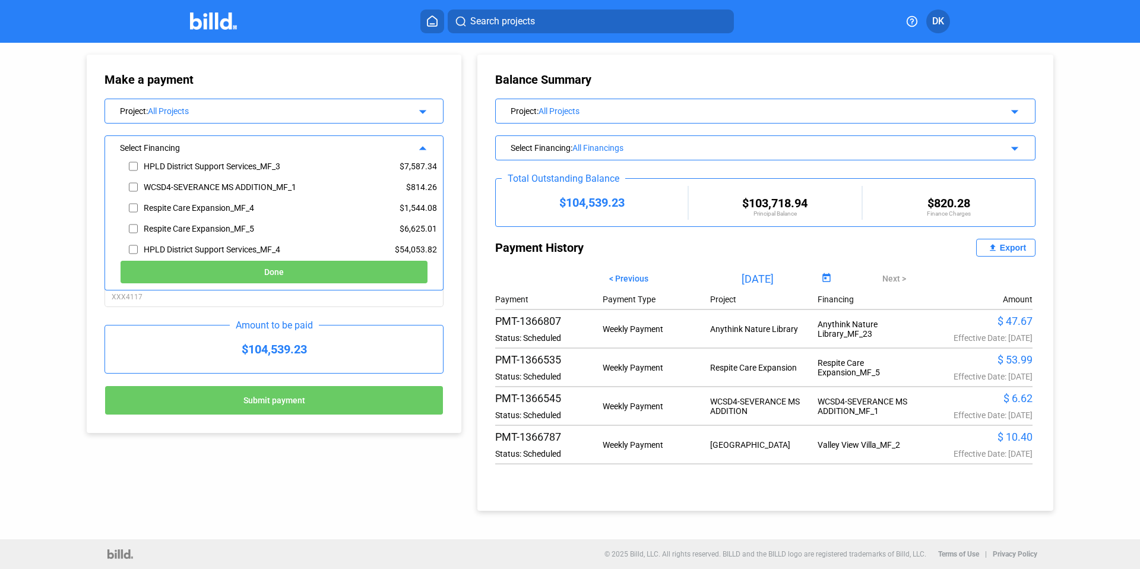
scroll to position [152, 0]
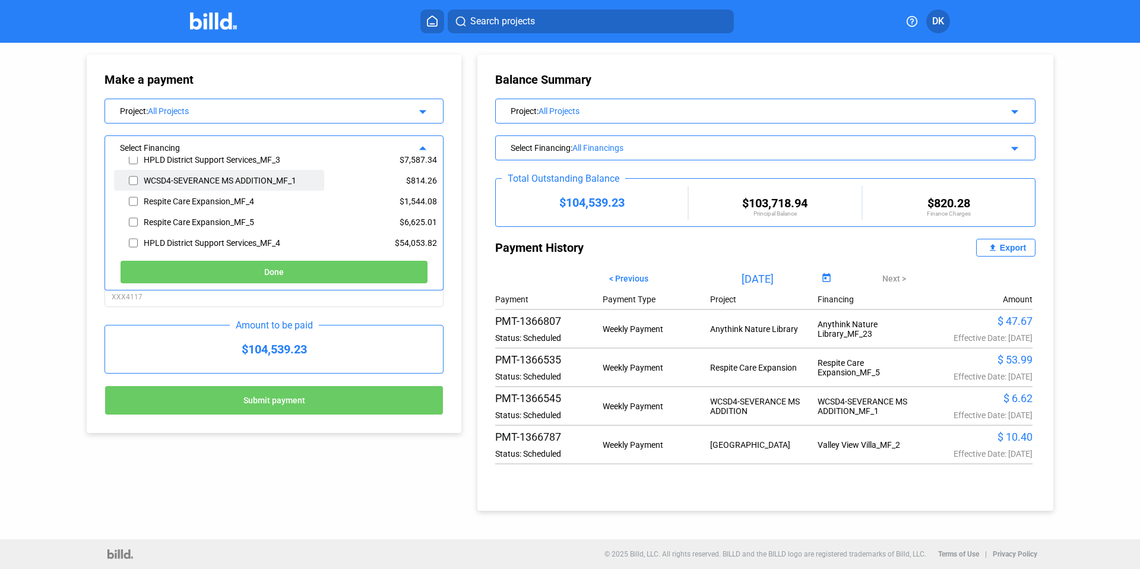
click at [131, 182] on input "checkbox" at bounding box center [133, 181] width 9 height 18
checkbox input "true"
click at [268, 268] on span "Done" at bounding box center [274, 272] width 20 height 9
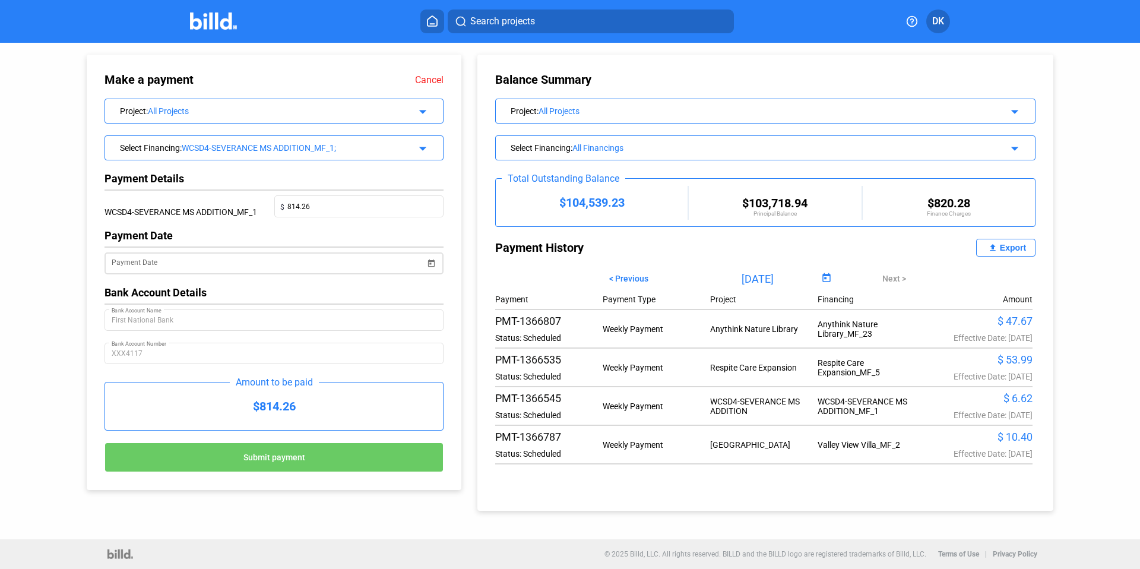
click at [436, 263] on span "Open calendar" at bounding box center [431, 256] width 28 height 28
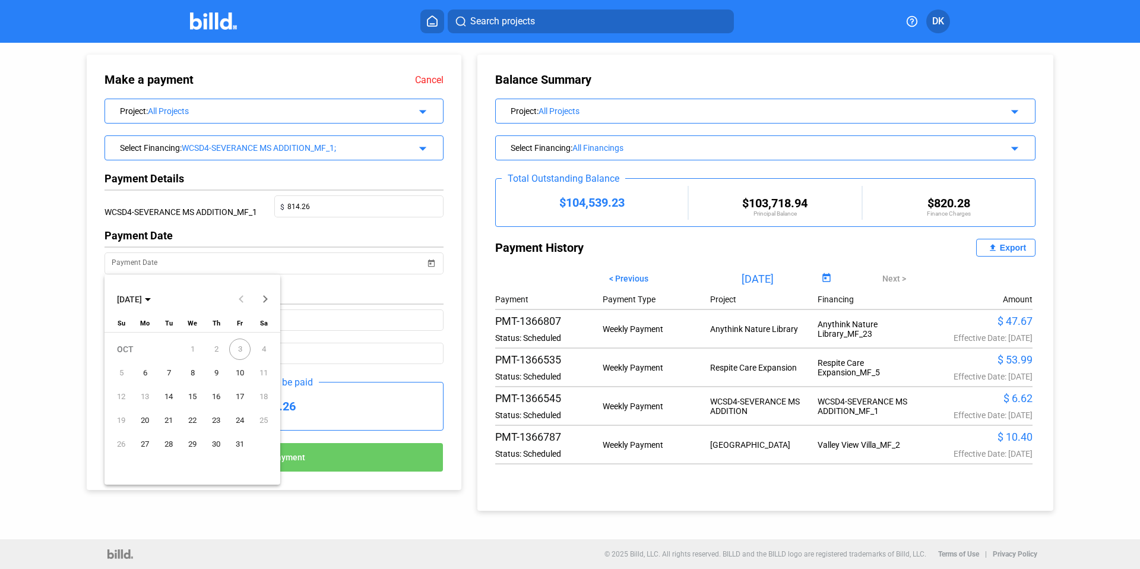
click at [147, 374] on span "6" at bounding box center [144, 372] width 21 height 21
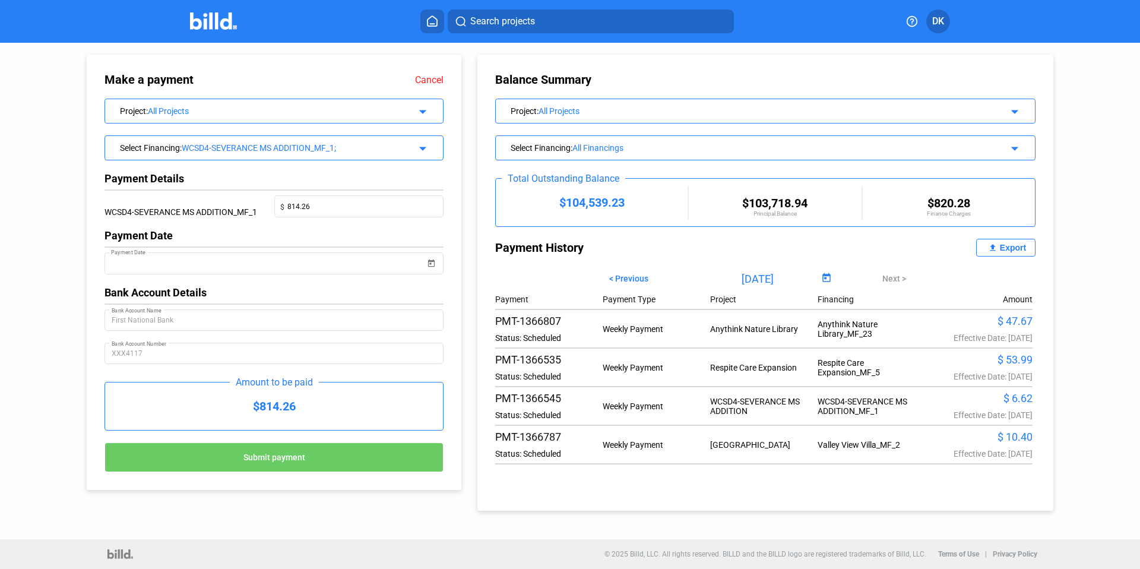
click at [272, 458] on span "Submit payment" at bounding box center [274, 456] width 62 height 9
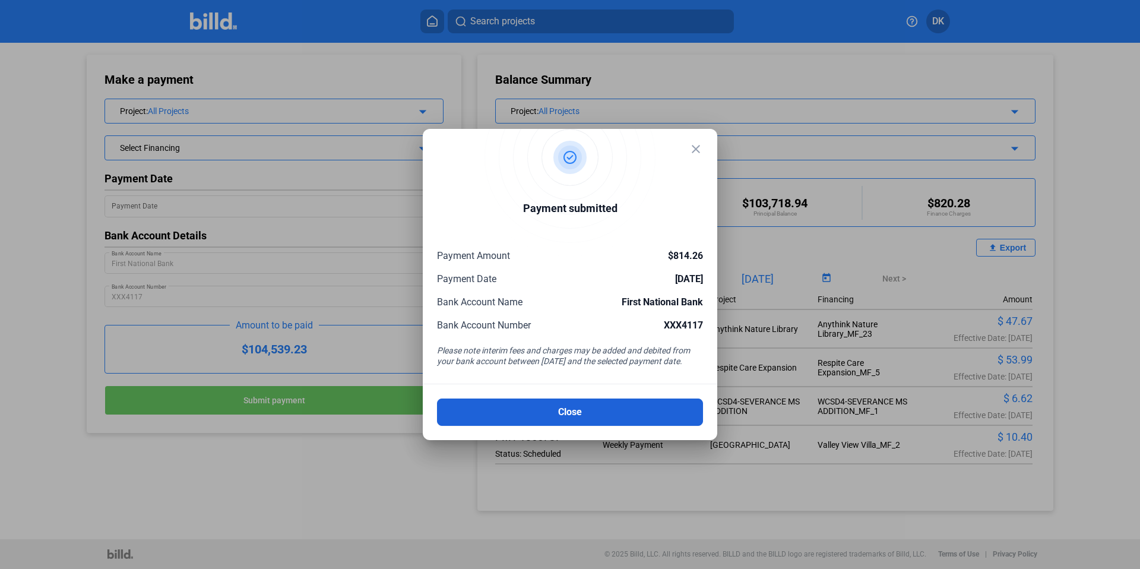
click at [596, 412] on button "Close" at bounding box center [570, 411] width 266 height 27
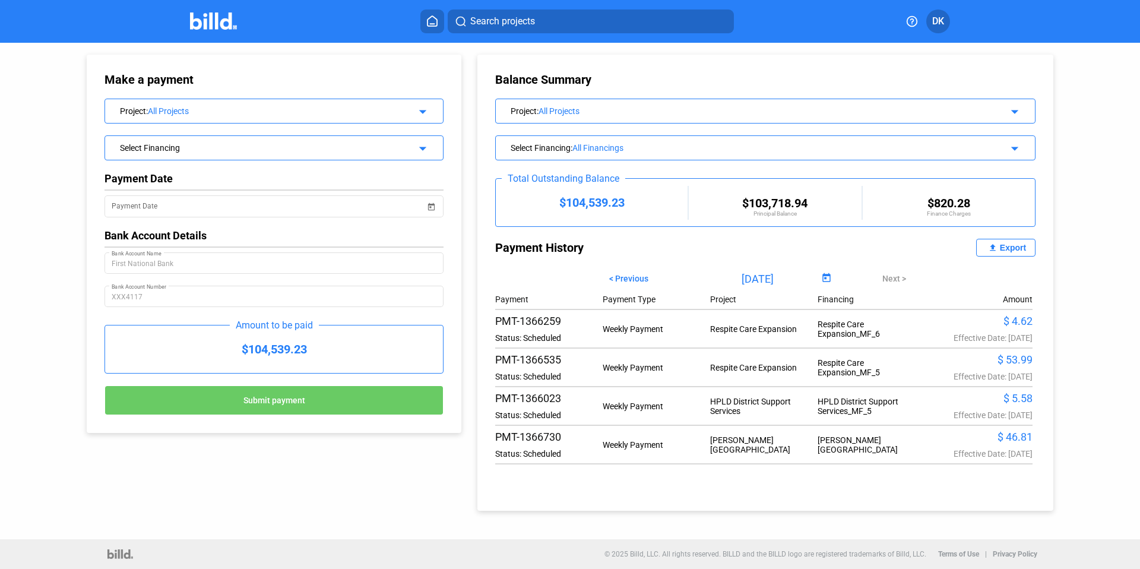
click at [264, 154] on div "Select Financing arrow_drop_down" at bounding box center [274, 146] width 338 height 21
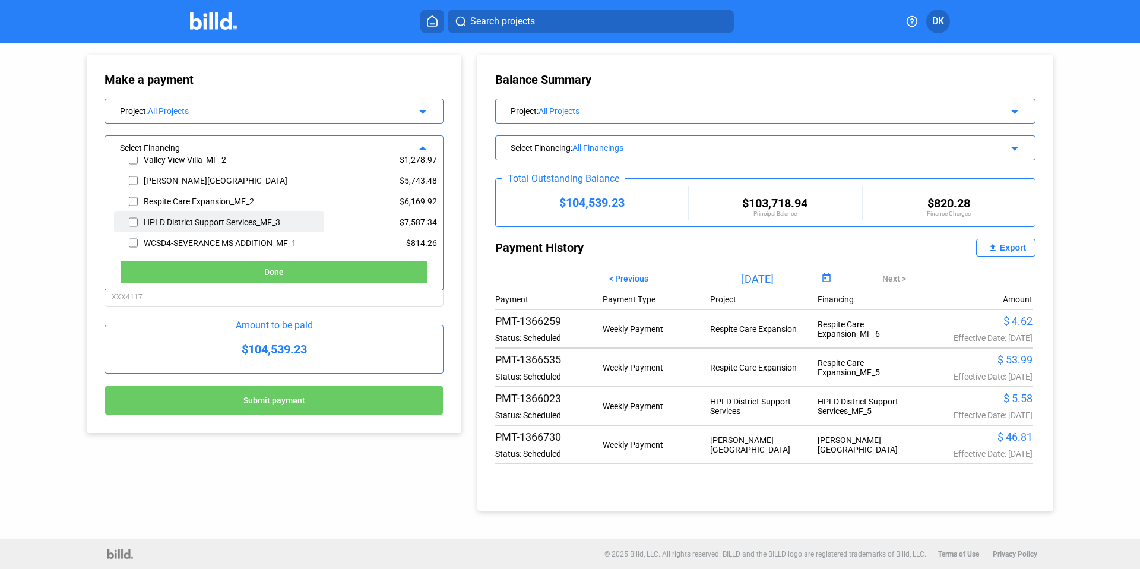
scroll to position [89, 0]
click at [144, 209] on div "Respite Care Expansion_MF_2" at bounding box center [219, 201] width 210 height 21
click at [130, 203] on input "checkbox" at bounding box center [133, 202] width 9 height 18
checkbox input "true"
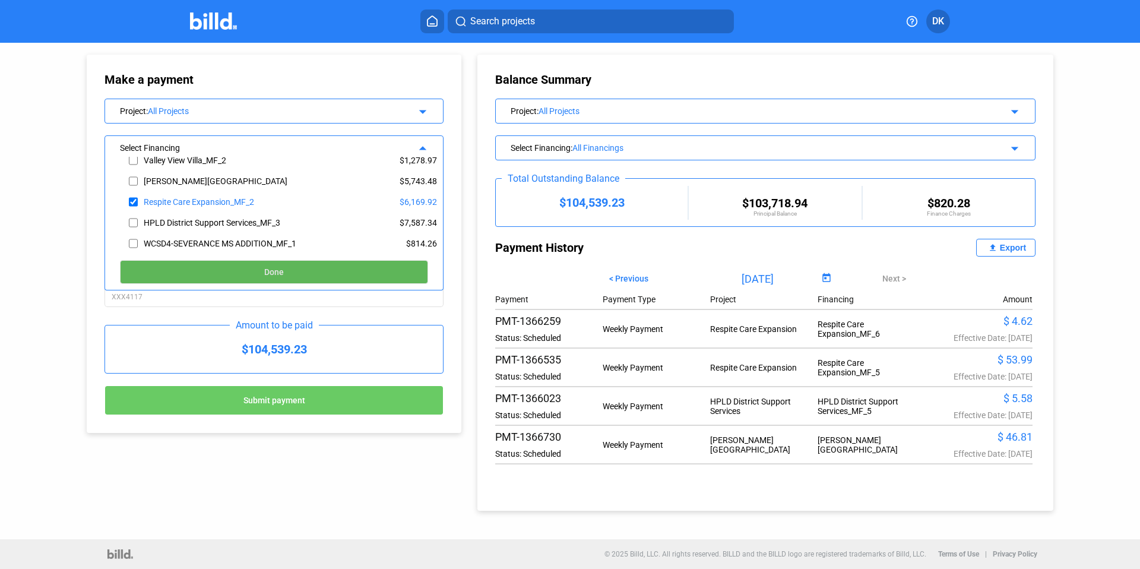
click at [312, 271] on button "Done" at bounding box center [274, 272] width 308 height 24
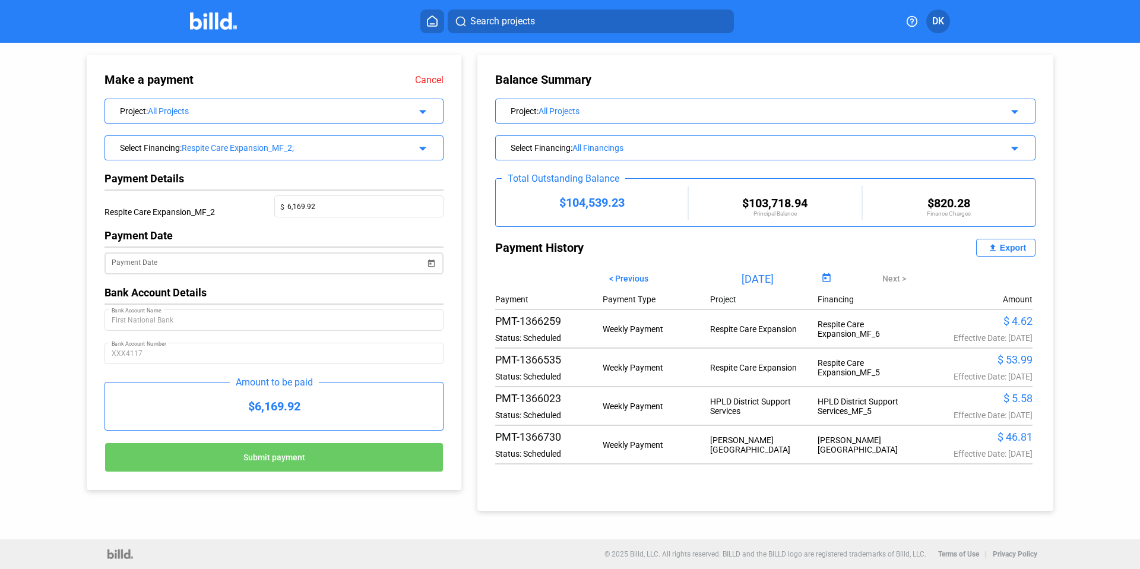
click at [422, 260] on span "Open calendar" at bounding box center [431, 256] width 28 height 28
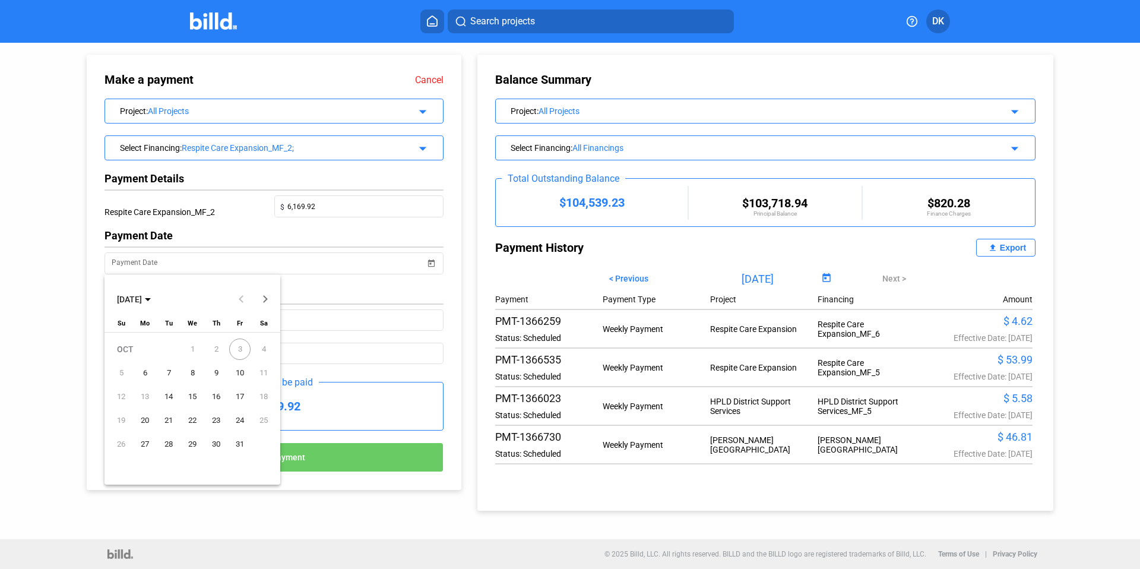
click at [145, 374] on span "6" at bounding box center [144, 372] width 21 height 21
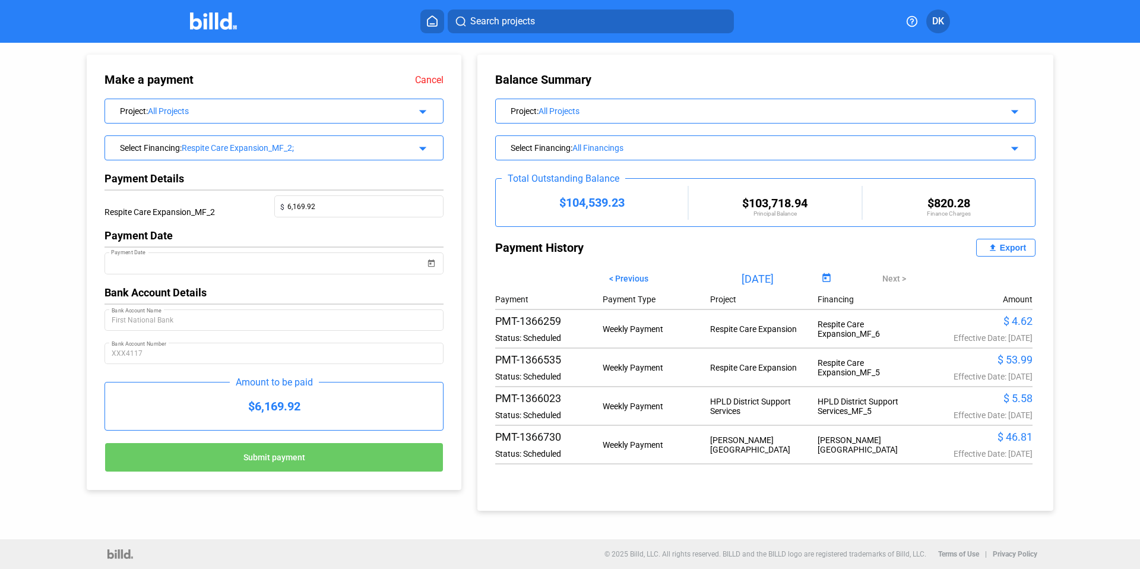
click at [267, 457] on span "Submit payment" at bounding box center [274, 456] width 62 height 9
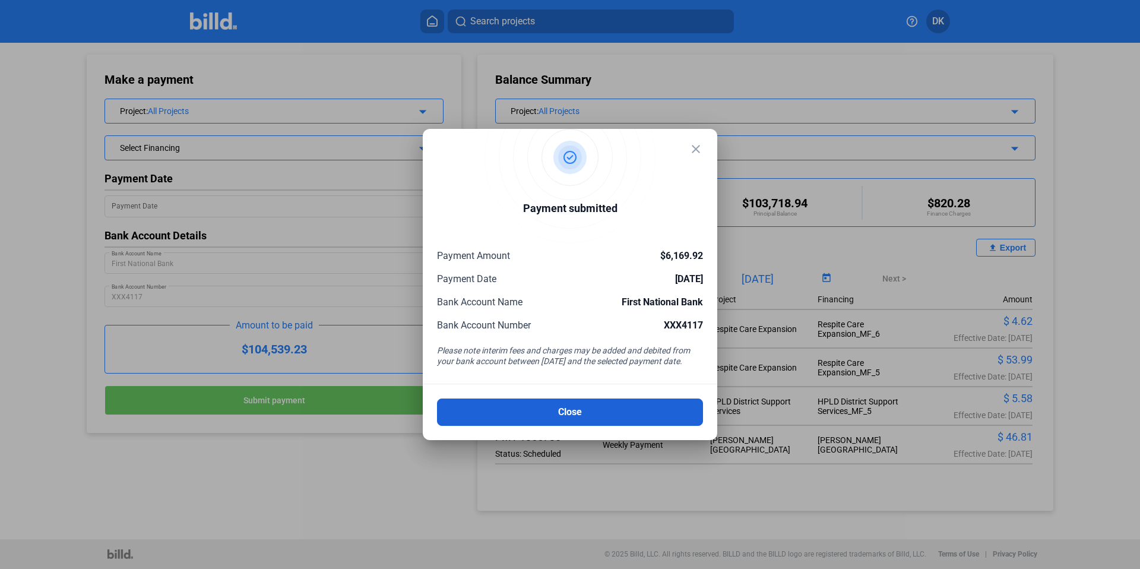
click at [576, 414] on button "Close" at bounding box center [570, 411] width 266 height 27
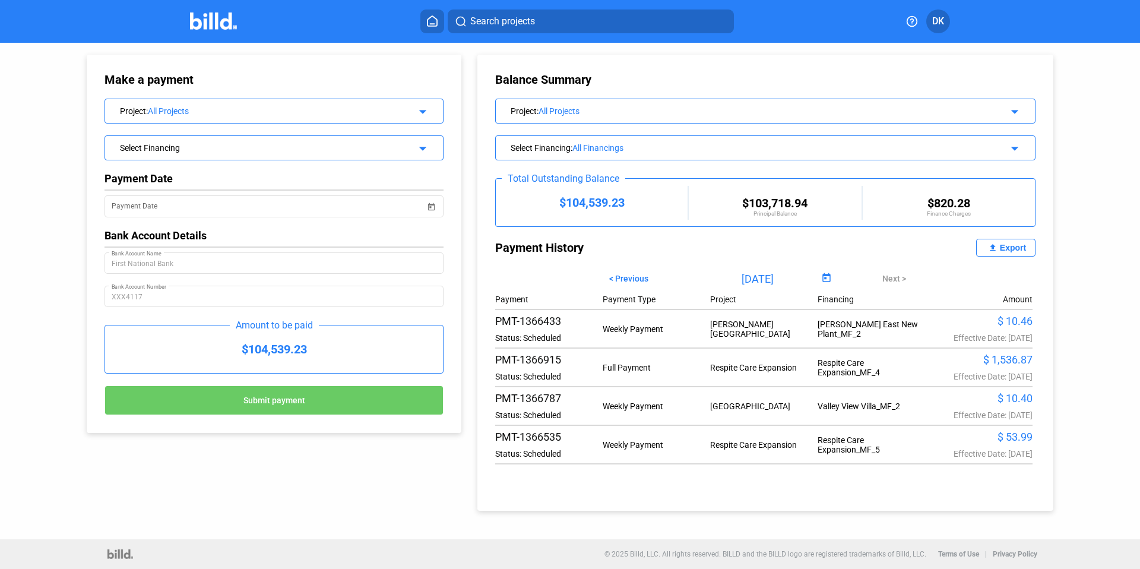
click at [208, 147] on div "Select Financing" at bounding box center [258, 147] width 277 height 12
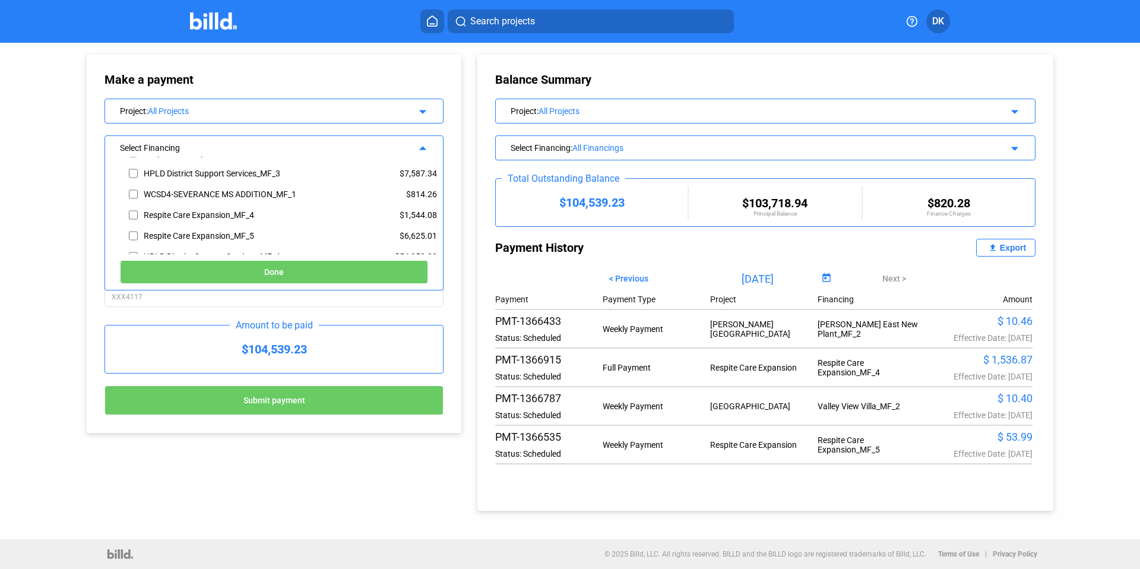
scroll to position [141, 0]
click at [133, 233] on input "checkbox" at bounding box center [133, 233] width 9 height 18
checkbox input "true"
click at [281, 273] on span "Done" at bounding box center [274, 272] width 20 height 9
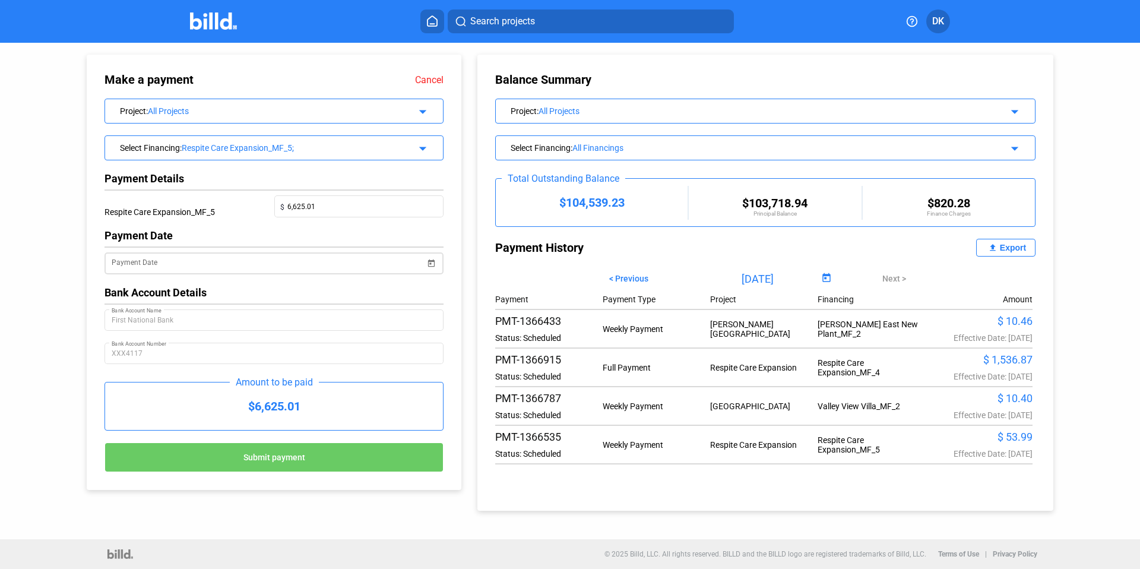
click at [430, 264] on span "Open calendar" at bounding box center [431, 256] width 28 height 28
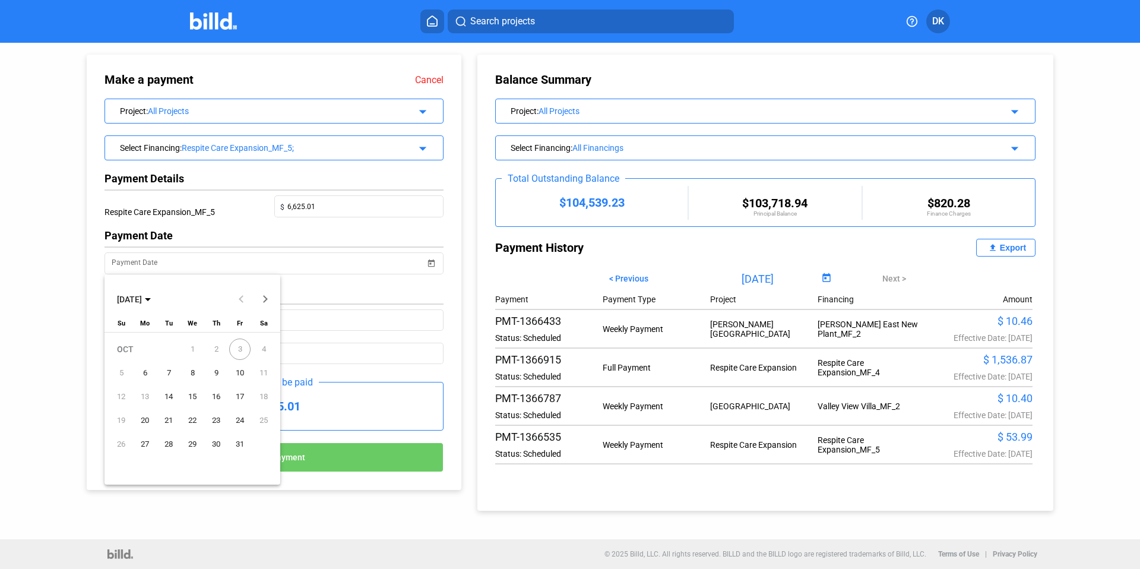
click at [145, 373] on span "6" at bounding box center [144, 372] width 21 height 21
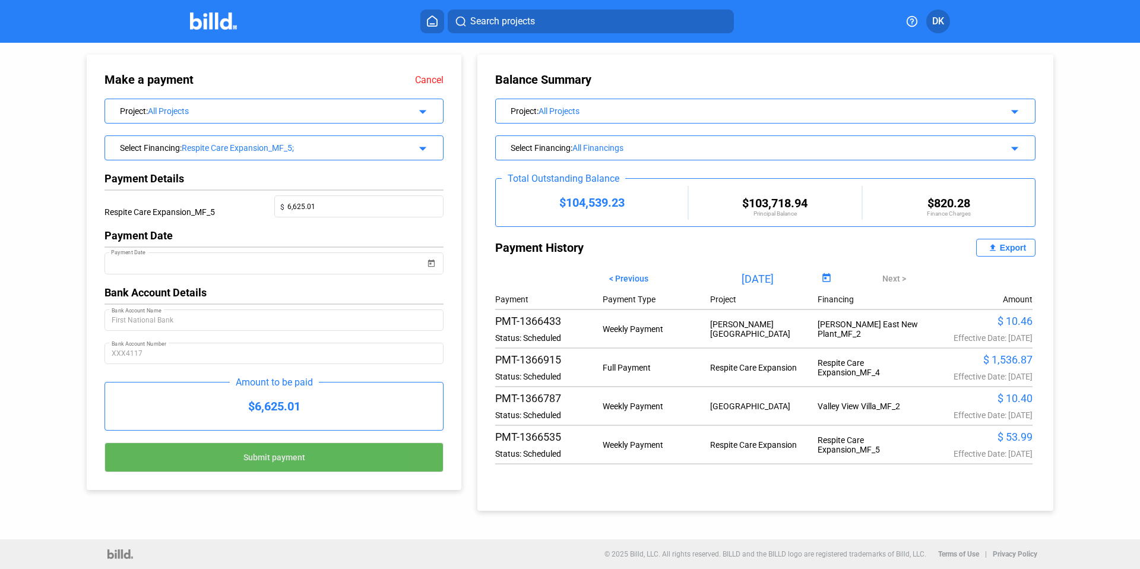
click at [286, 460] on span "Submit payment" at bounding box center [274, 456] width 62 height 9
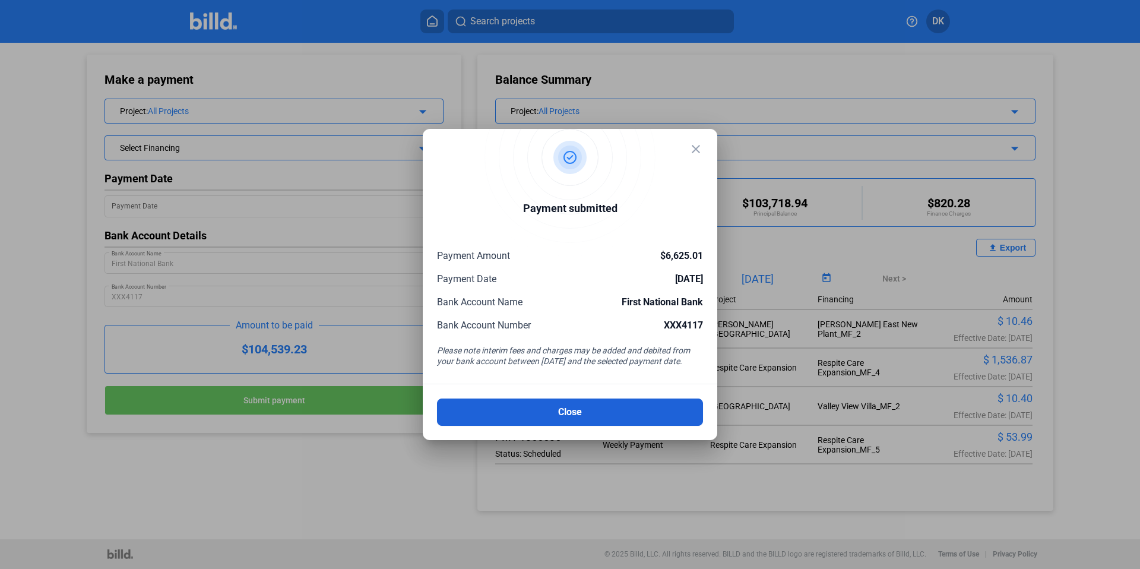
click at [590, 411] on button "Close" at bounding box center [570, 411] width 266 height 27
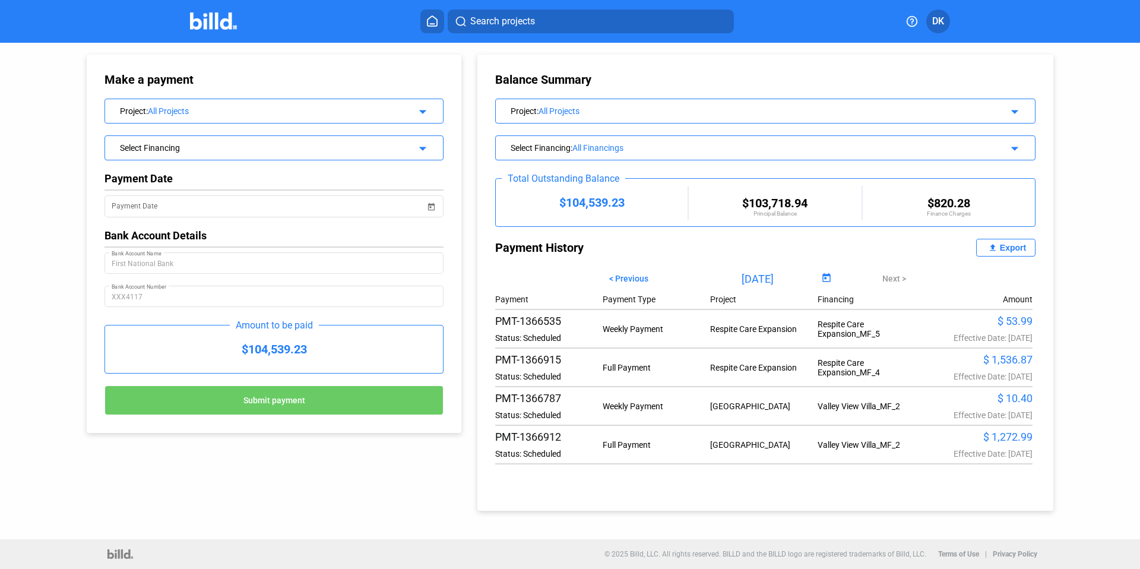
click at [275, 153] on div "Select Financing arrow_drop_down" at bounding box center [274, 146] width 338 height 21
click at [222, 148] on div "Select Financing" at bounding box center [258, 147] width 277 height 12
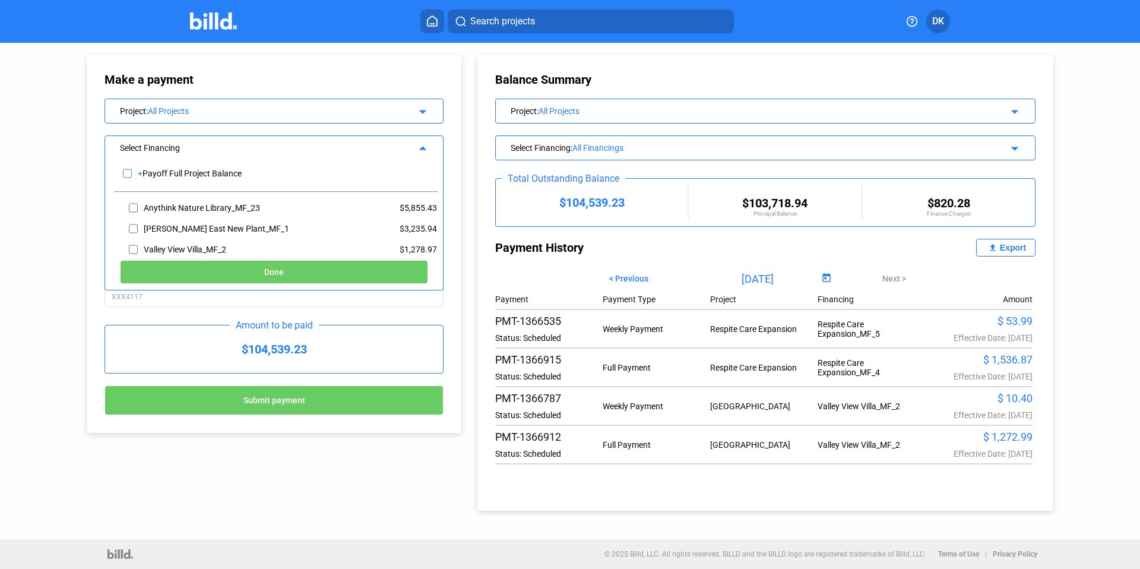
click at [268, 141] on div "Select Financing" at bounding box center [258, 147] width 277 height 12
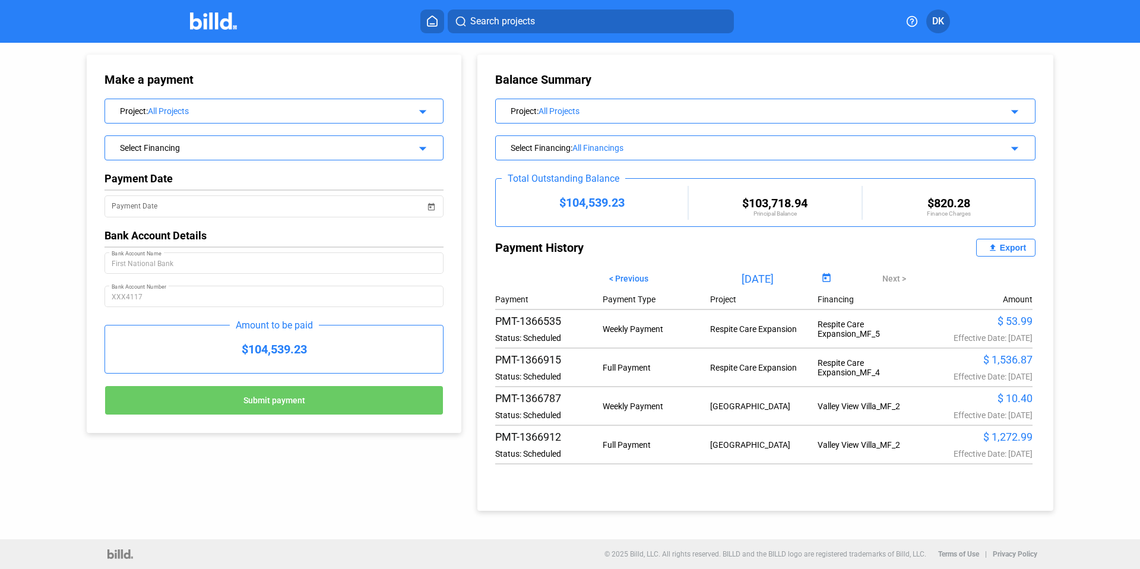
click at [195, 150] on div "Select Financing" at bounding box center [258, 147] width 277 height 12
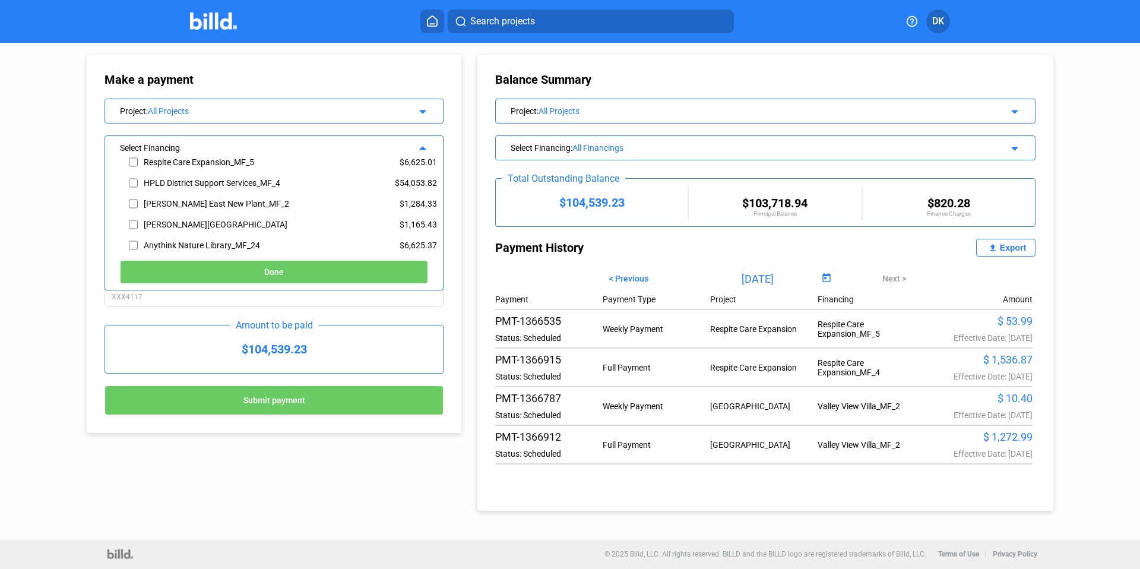
scroll to position [206, 0]
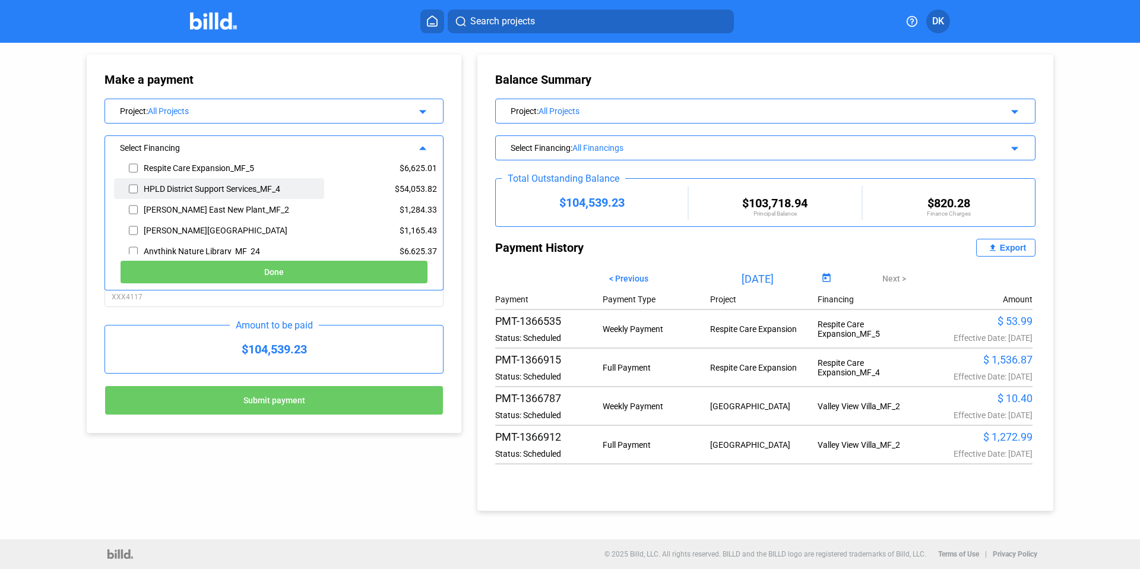
click at [135, 190] on input "checkbox" at bounding box center [133, 189] width 9 height 18
checkbox input "true"
click at [249, 270] on button "Done" at bounding box center [274, 272] width 308 height 24
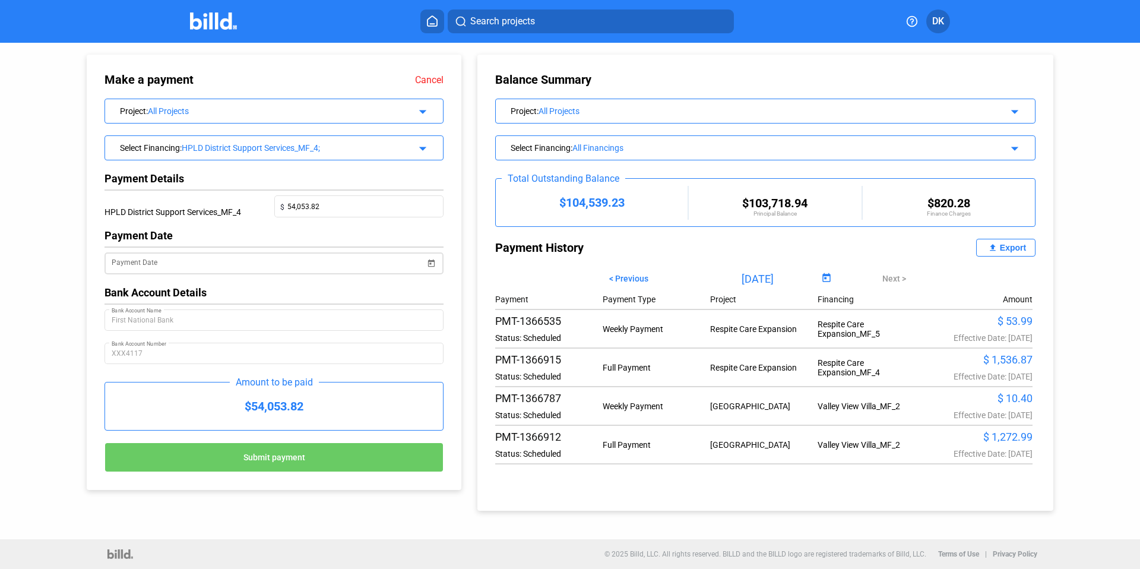
click at [433, 267] on span "Open calendar" at bounding box center [431, 256] width 28 height 28
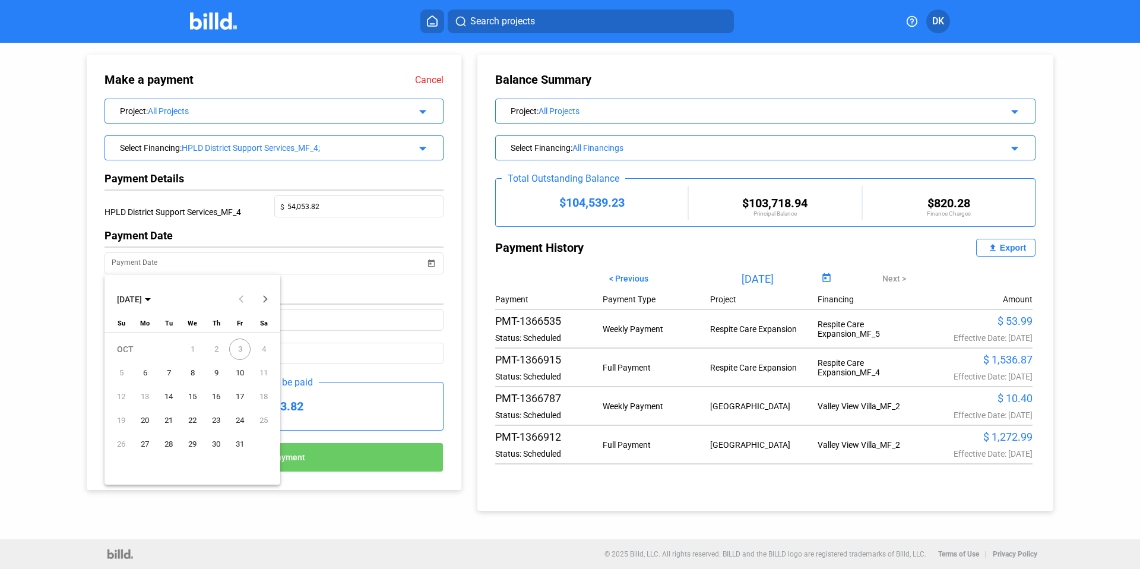
click at [146, 371] on span "6" at bounding box center [144, 372] width 21 height 21
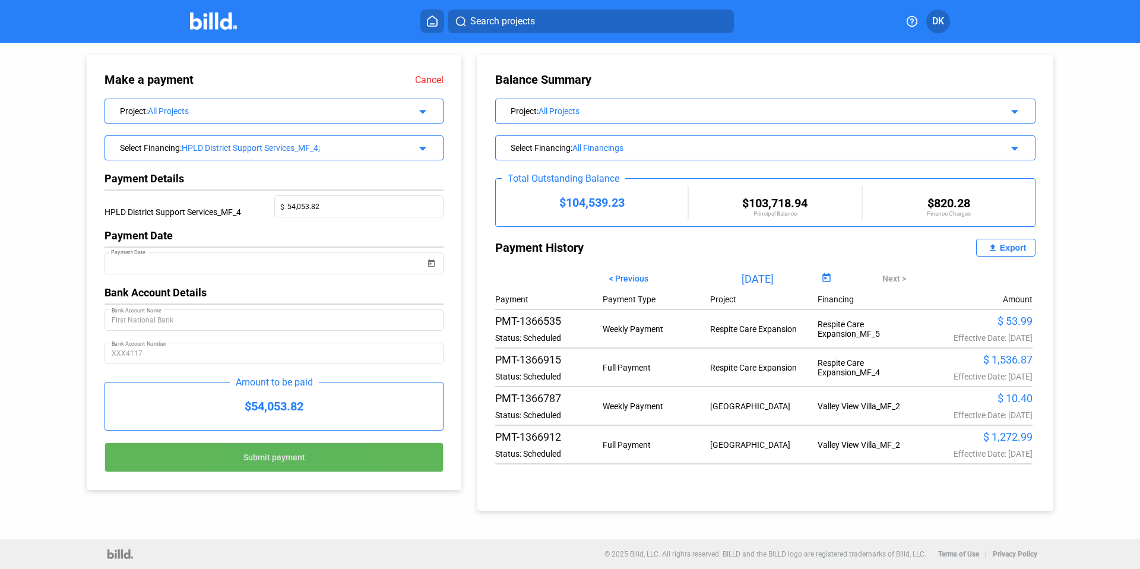
click at [257, 461] on span "Submit payment" at bounding box center [274, 456] width 62 height 9
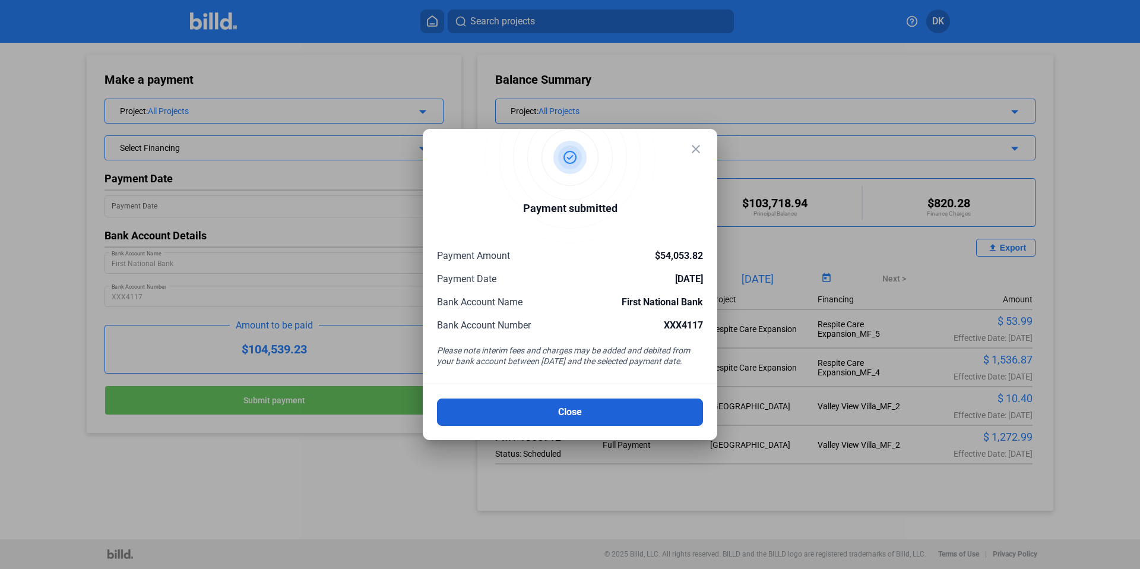
click at [585, 413] on button "Close" at bounding box center [570, 411] width 266 height 27
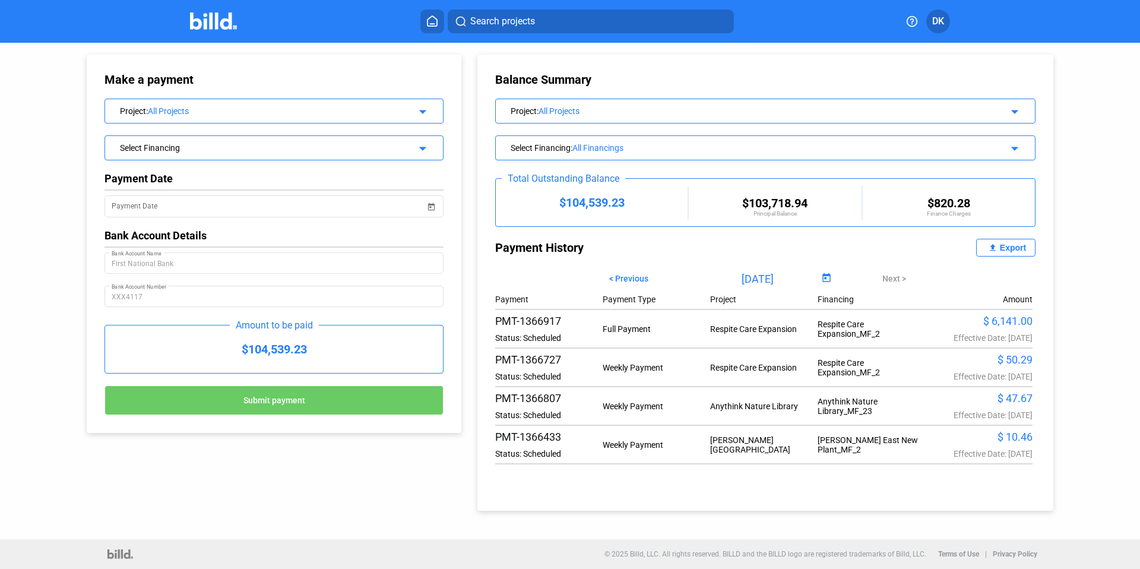
click at [325, 153] on div "Select Financing arrow_drop_down" at bounding box center [274, 146] width 338 height 21
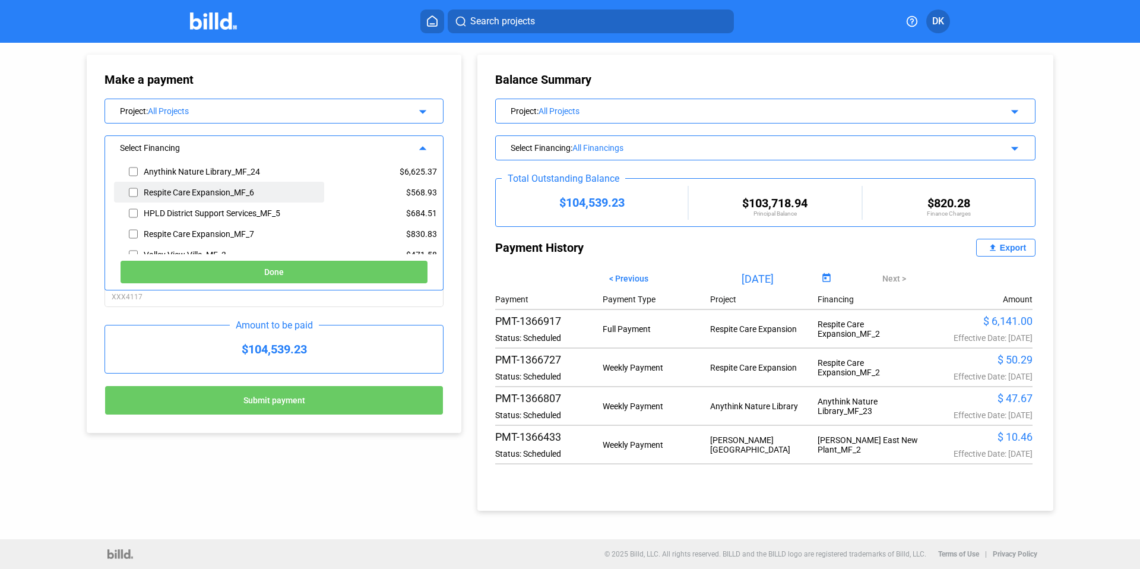
scroll to position [283, 0]
click at [134, 175] on input "checkbox" at bounding box center [133, 175] width 9 height 18
checkbox input "true"
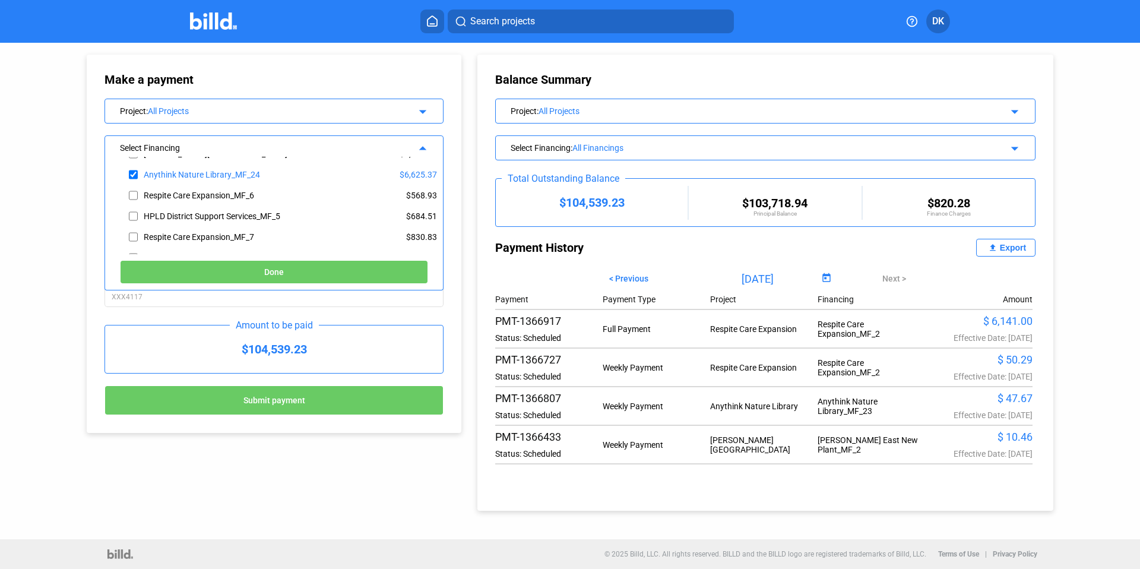
click at [313, 274] on button "Done" at bounding box center [274, 272] width 308 height 24
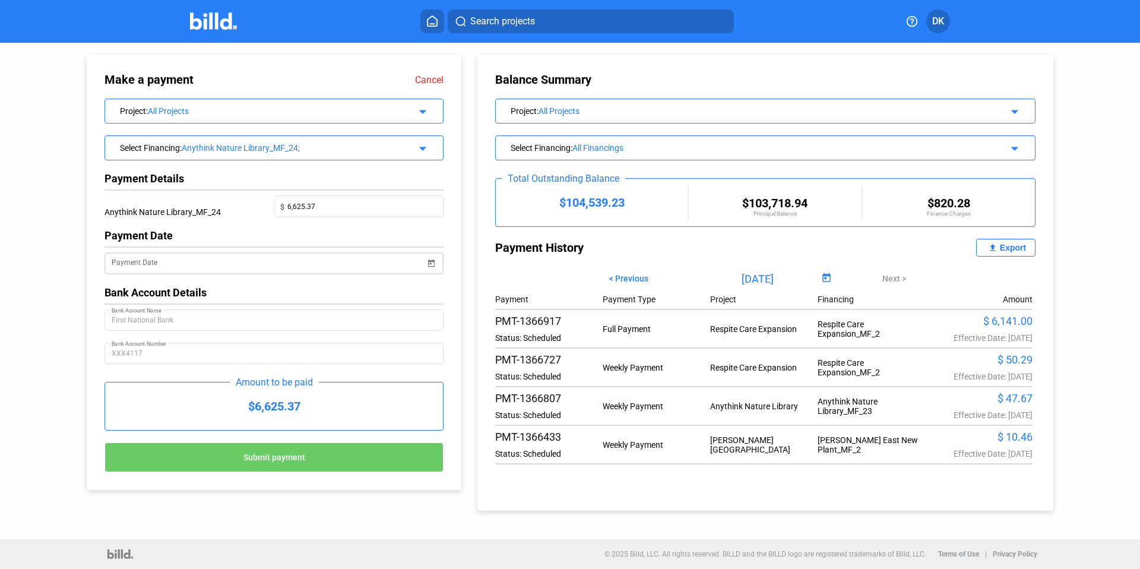
click at [435, 255] on span "Open calendar" at bounding box center [431, 256] width 28 height 28
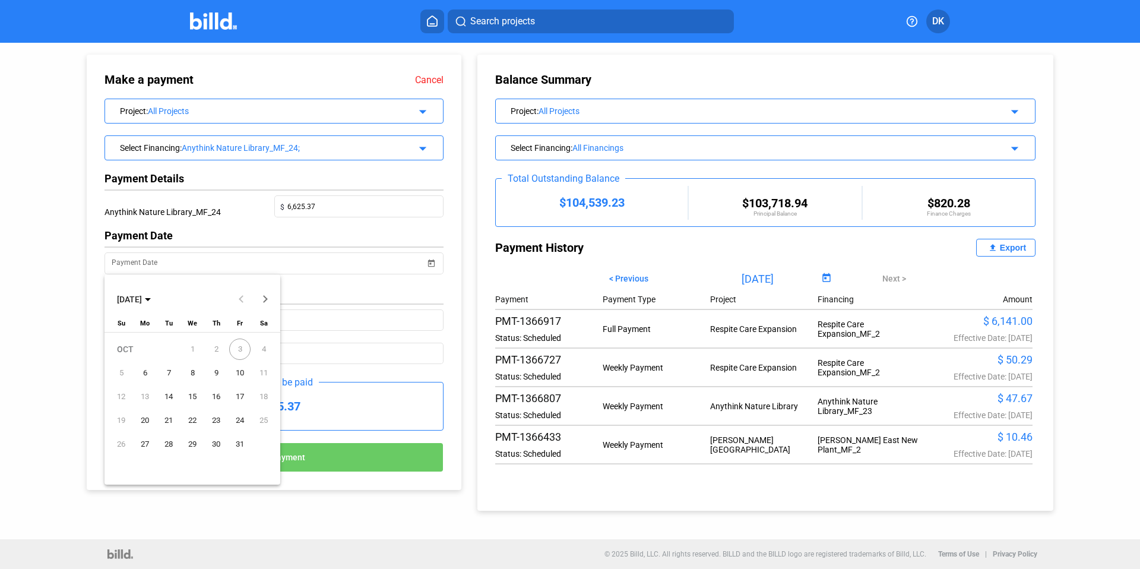
click at [142, 369] on span "6" at bounding box center [144, 372] width 21 height 21
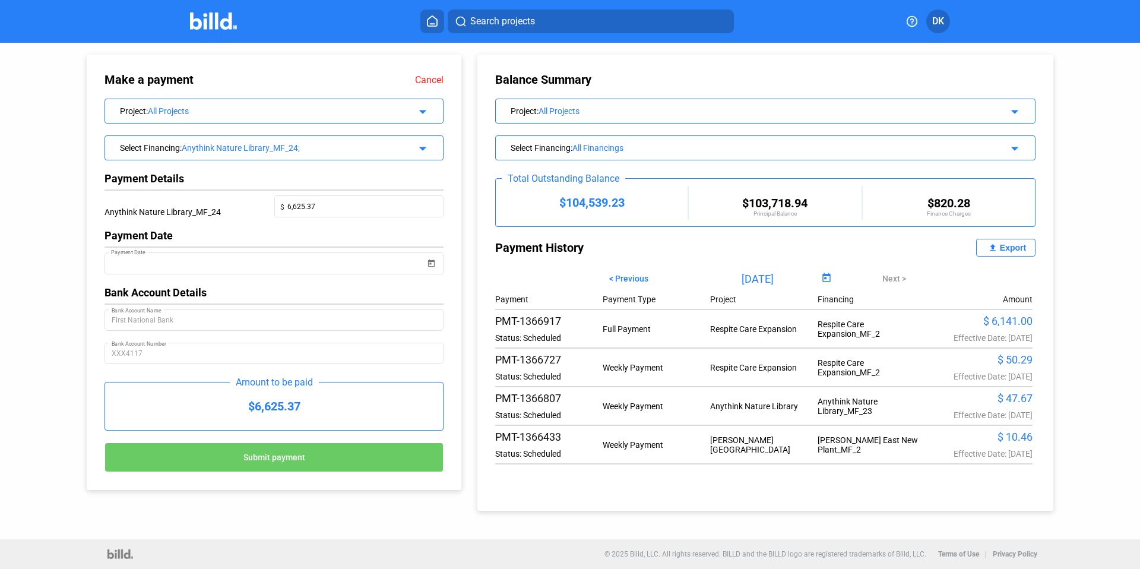
click at [287, 454] on span "Submit payment" at bounding box center [274, 456] width 62 height 9
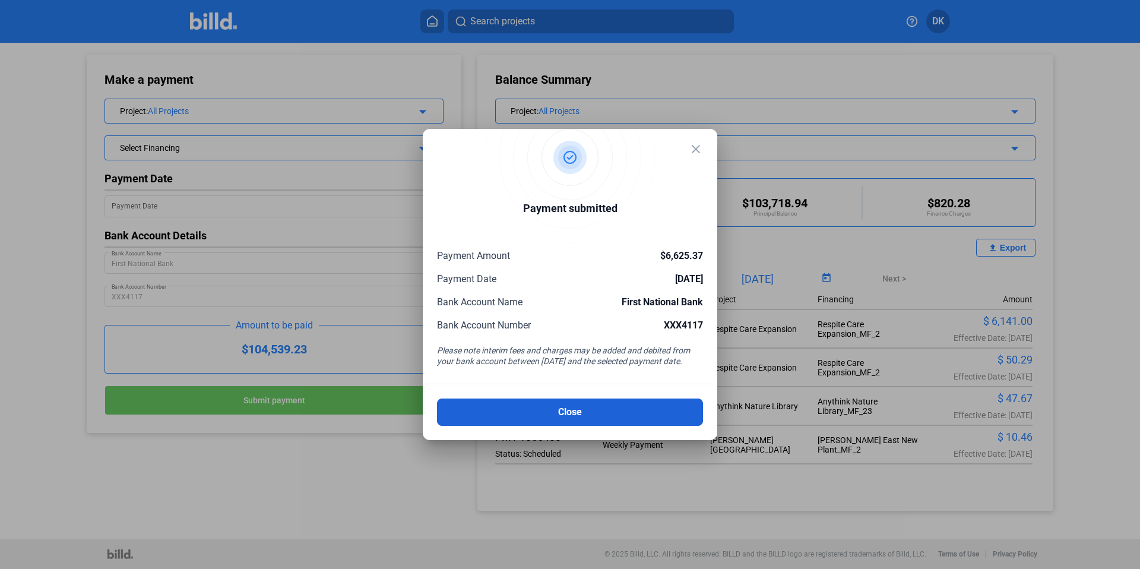
click at [578, 416] on button "Close" at bounding box center [570, 411] width 266 height 27
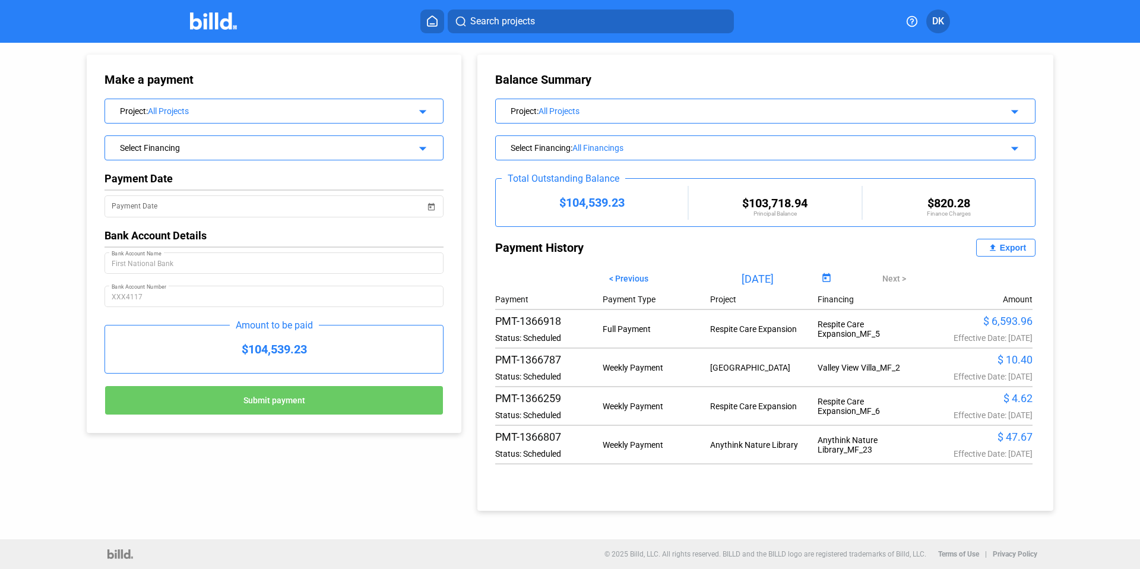
click at [307, 147] on div "Select Financing" at bounding box center [258, 147] width 277 height 12
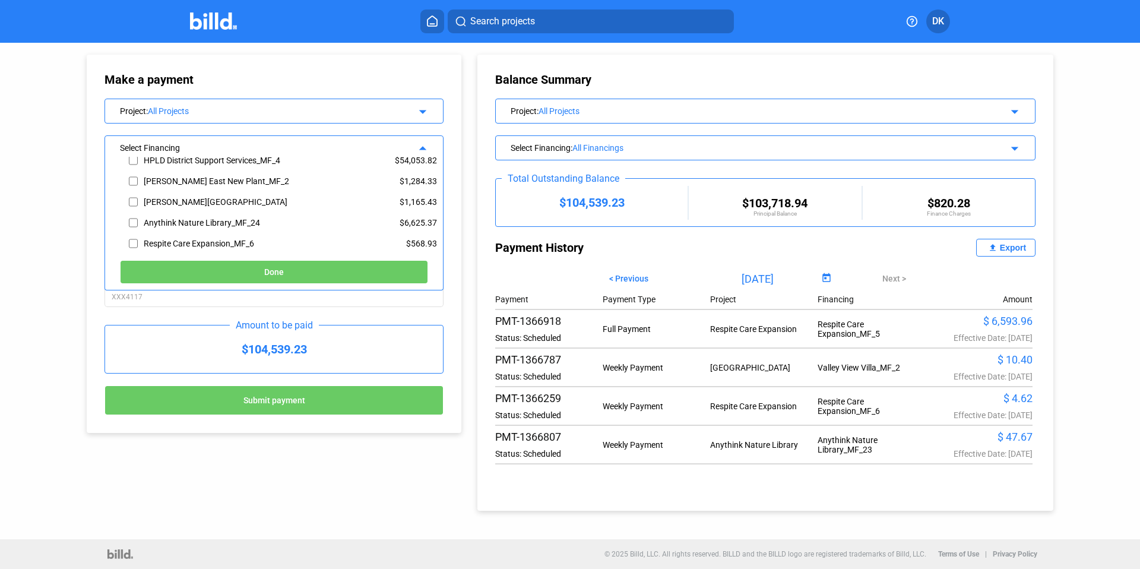
scroll to position [299, 0]
click at [137, 198] on input "checkbox" at bounding box center [133, 200] width 9 height 18
click at [132, 199] on input "checkbox" at bounding box center [133, 200] width 9 height 18
checkbox input "false"
click at [131, 237] on input "checkbox" at bounding box center [133, 241] width 9 height 18
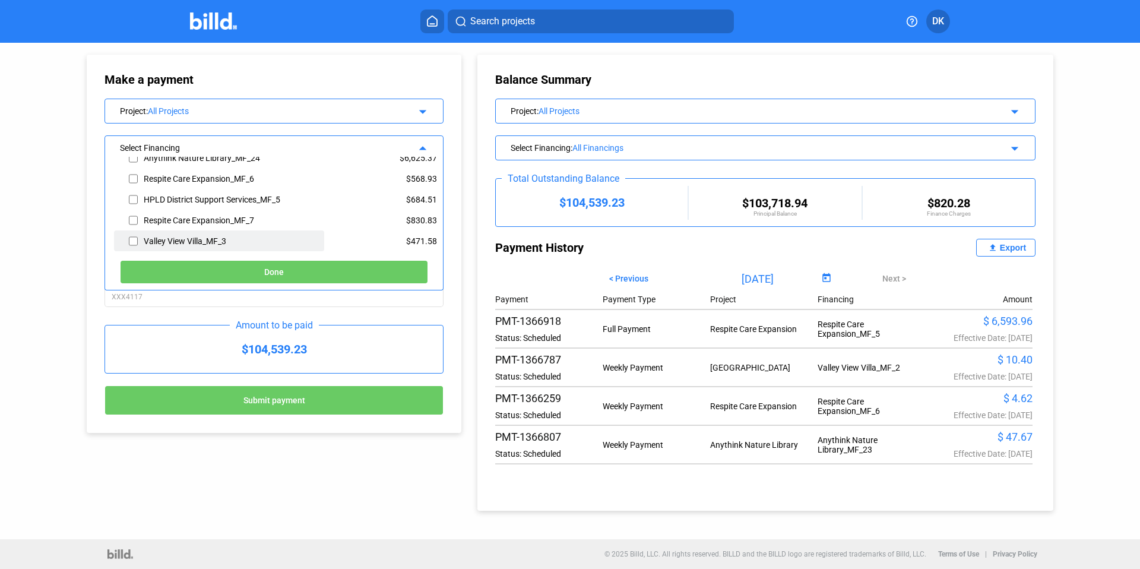
checkbox input "true"
click at [212, 270] on button "Done" at bounding box center [274, 272] width 308 height 24
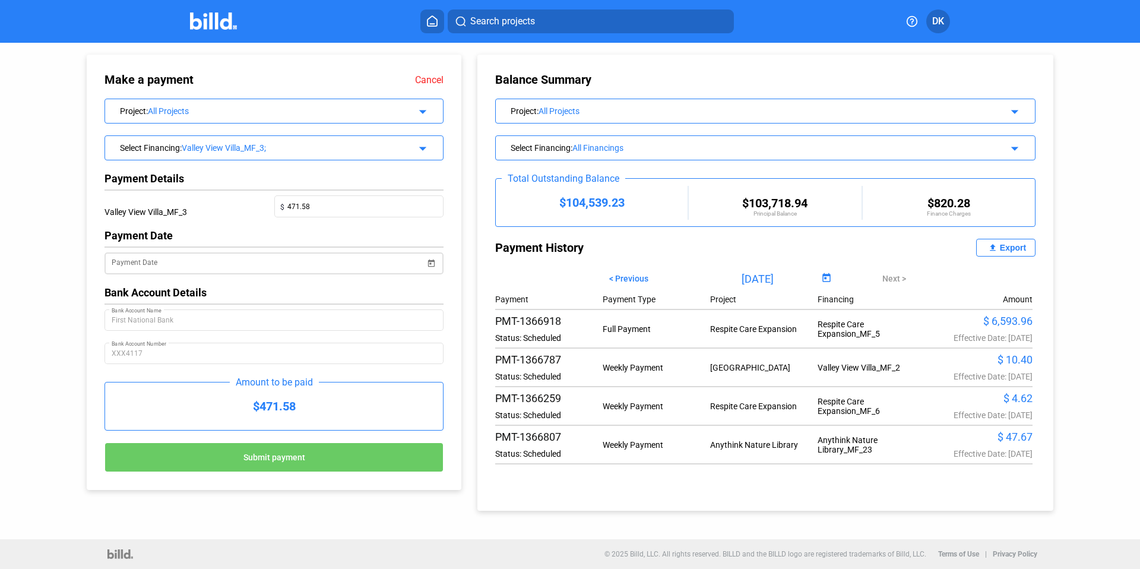
click at [432, 264] on span "Open calendar" at bounding box center [431, 256] width 28 height 28
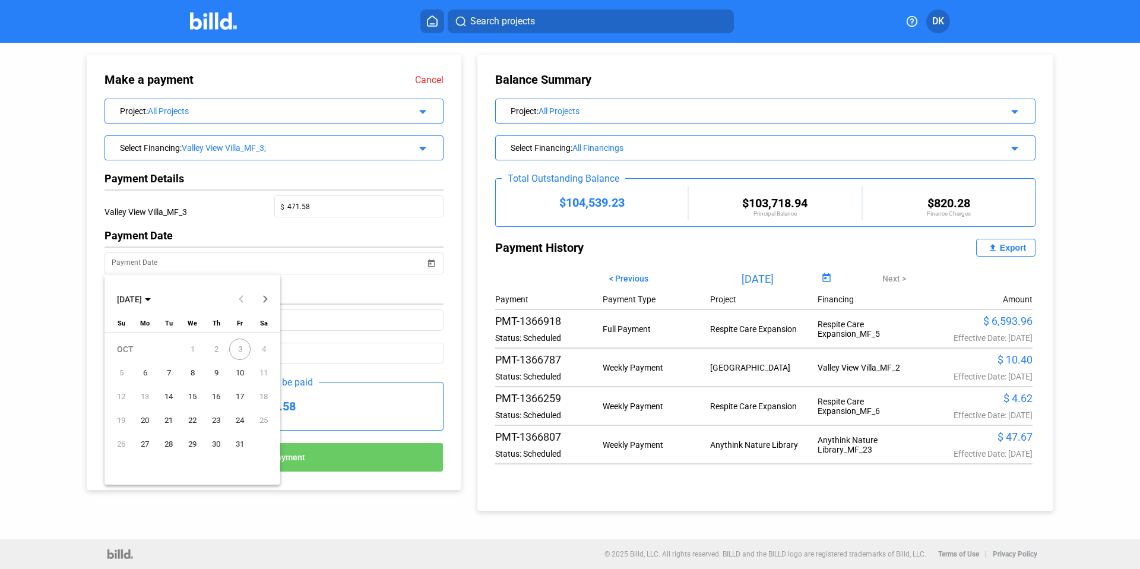
click at [153, 366] on span "6" at bounding box center [144, 372] width 21 height 21
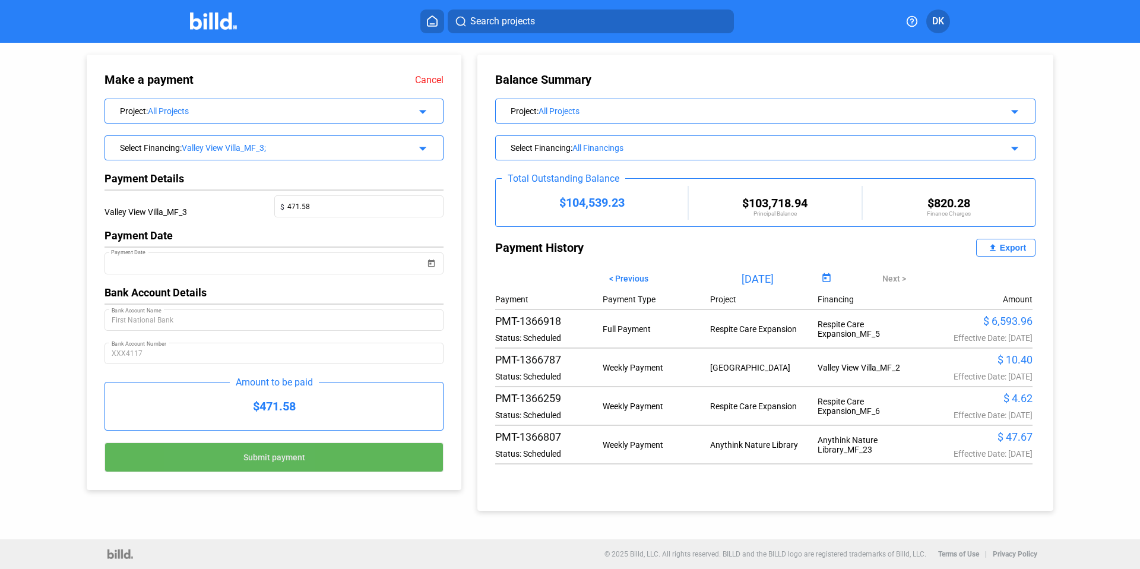
click at [229, 456] on button "Submit payment" at bounding box center [273, 457] width 339 height 30
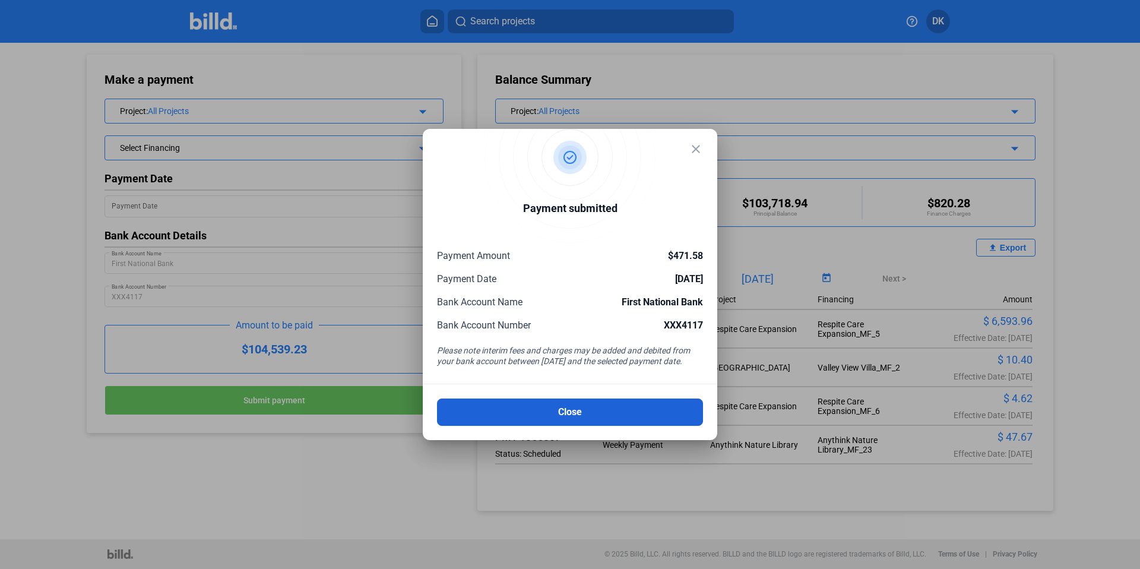
click at [524, 404] on button "Close" at bounding box center [570, 411] width 266 height 27
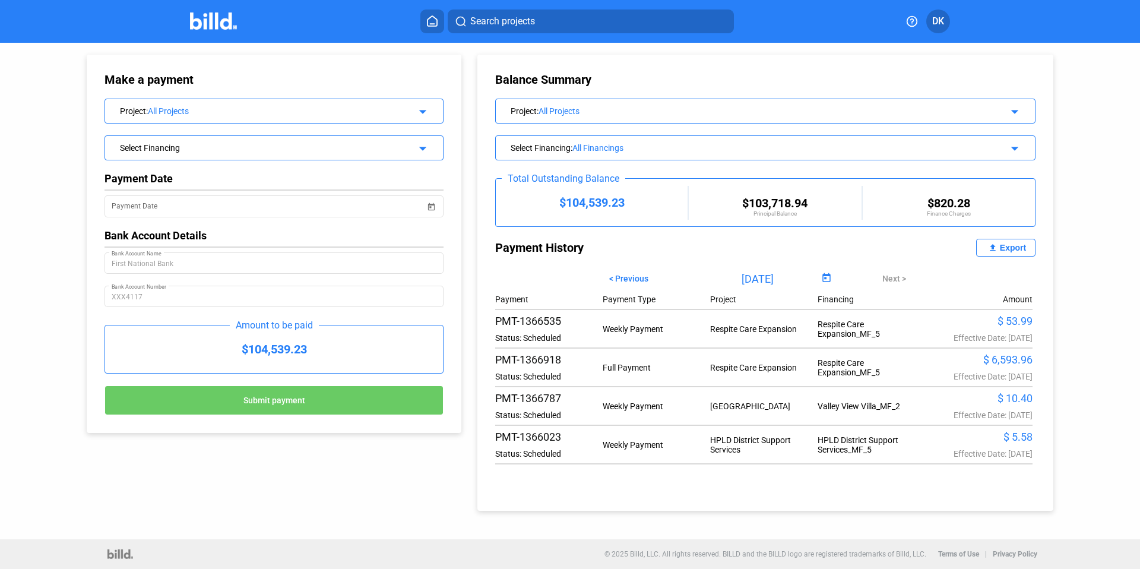
click at [207, 159] on div "Select Financing arrow_drop_down" at bounding box center [273, 147] width 339 height 25
click at [209, 145] on div "Select Financing" at bounding box center [258, 147] width 277 height 12
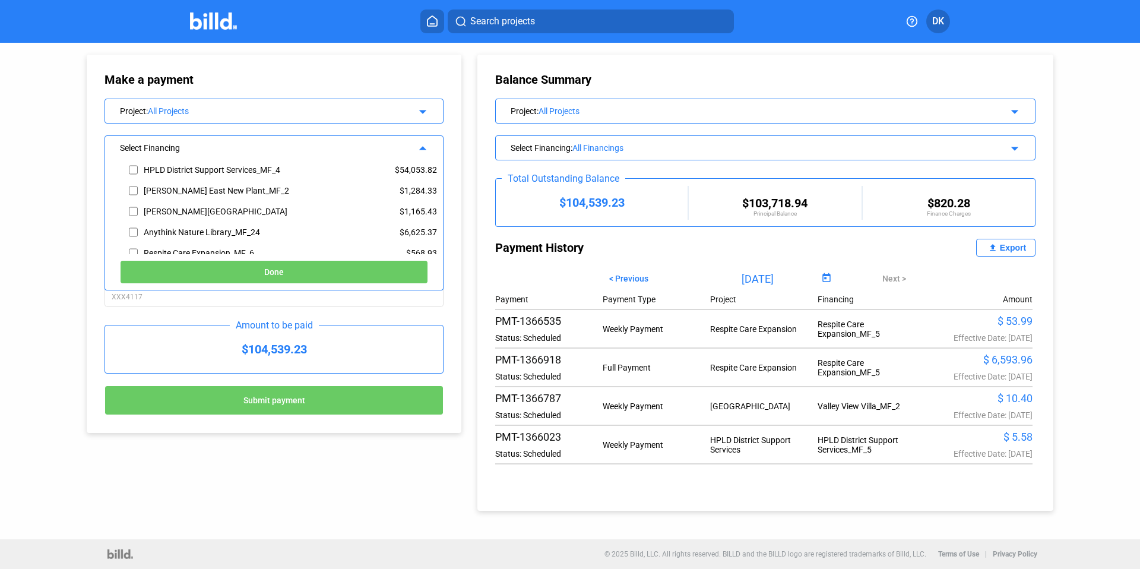
scroll to position [221, 0]
click at [134, 195] on input "checkbox" at bounding box center [133, 194] width 9 height 18
checkbox input "true"
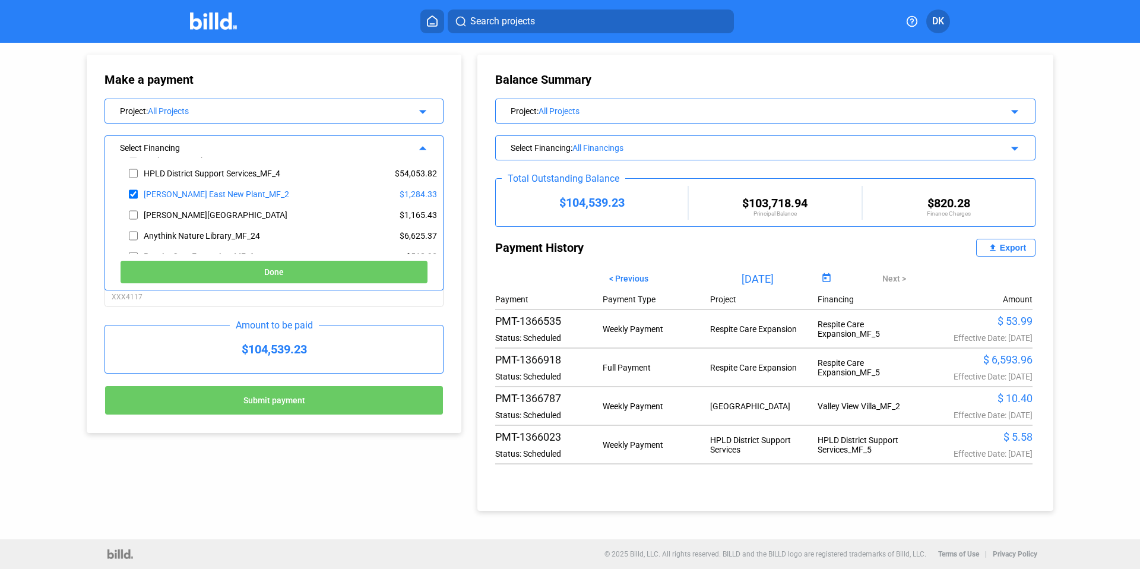
click at [316, 271] on button "Done" at bounding box center [274, 272] width 308 height 24
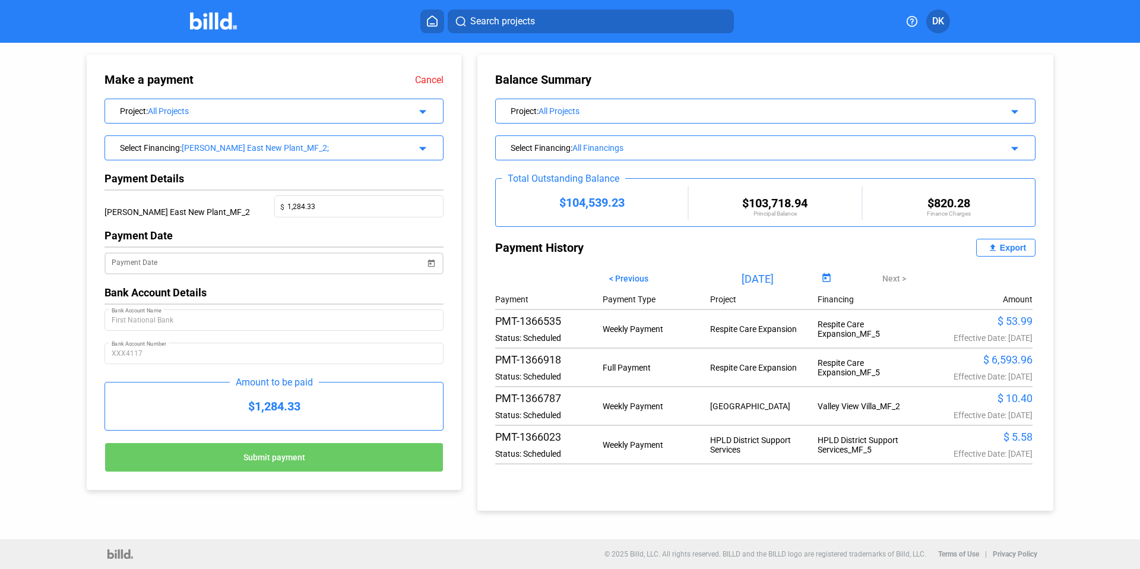
click at [431, 264] on span "Open calendar" at bounding box center [431, 256] width 28 height 28
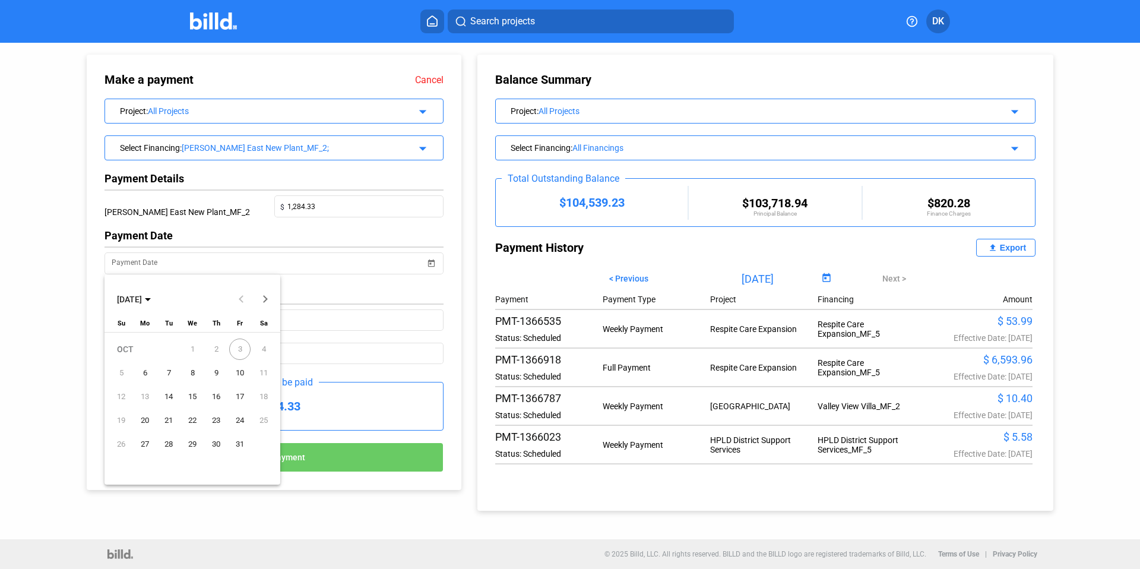
click at [145, 373] on span "6" at bounding box center [144, 372] width 21 height 21
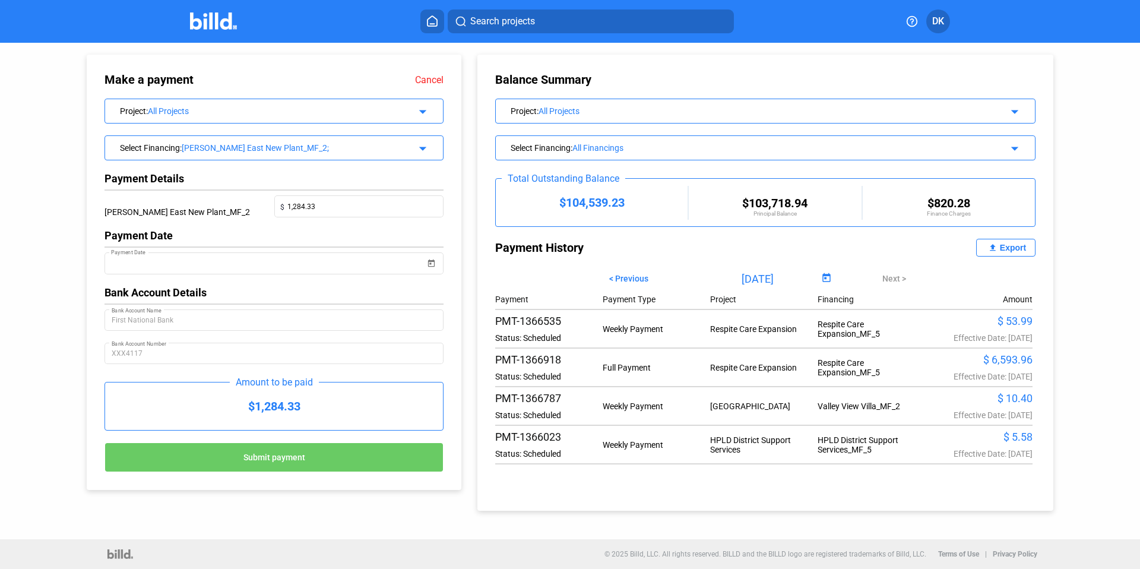
click at [281, 458] on span "Submit payment" at bounding box center [274, 456] width 62 height 9
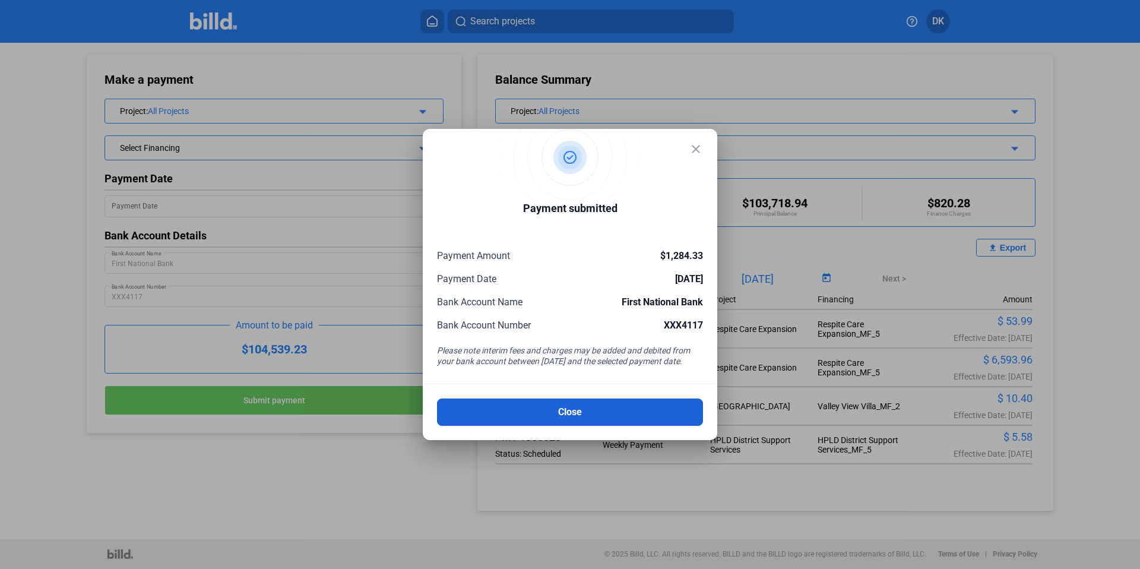
click at [564, 411] on button "Close" at bounding box center [570, 411] width 266 height 27
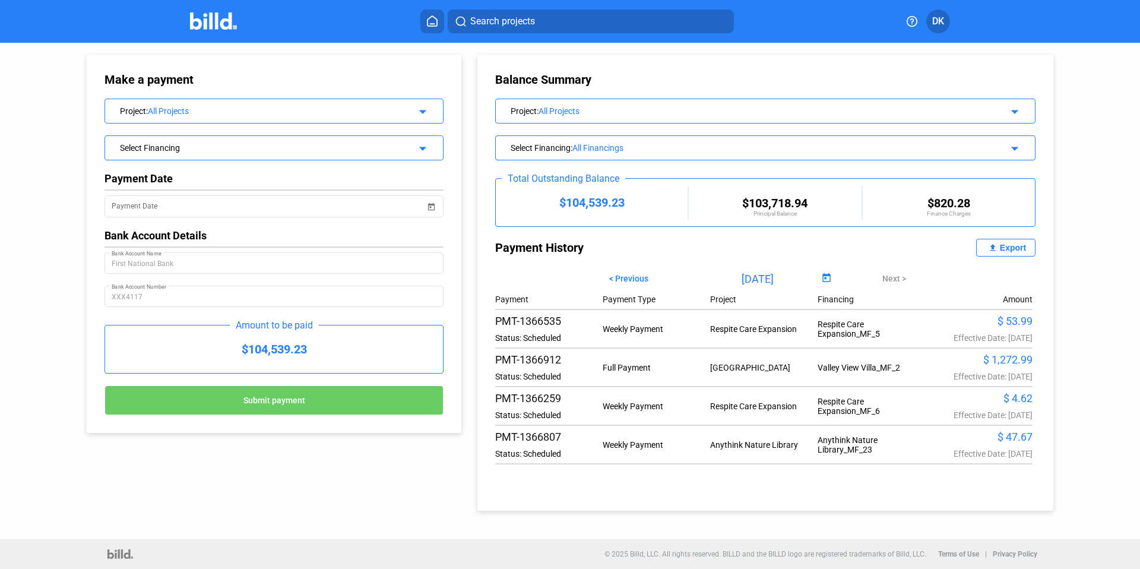
click at [216, 156] on div "Select Financing arrow_drop_down" at bounding box center [274, 146] width 338 height 21
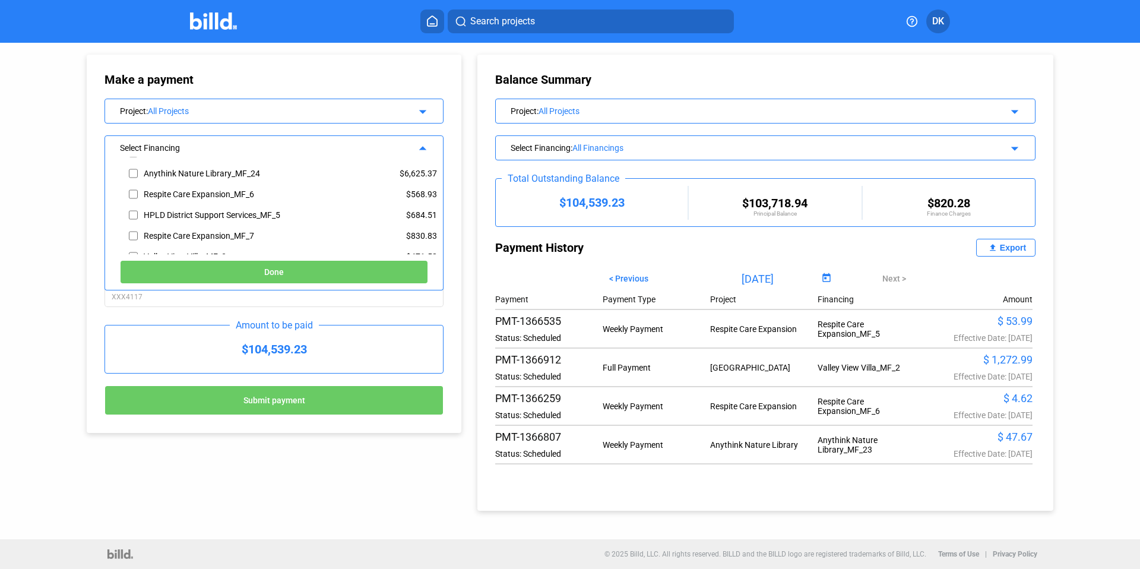
scroll to position [299, 0]
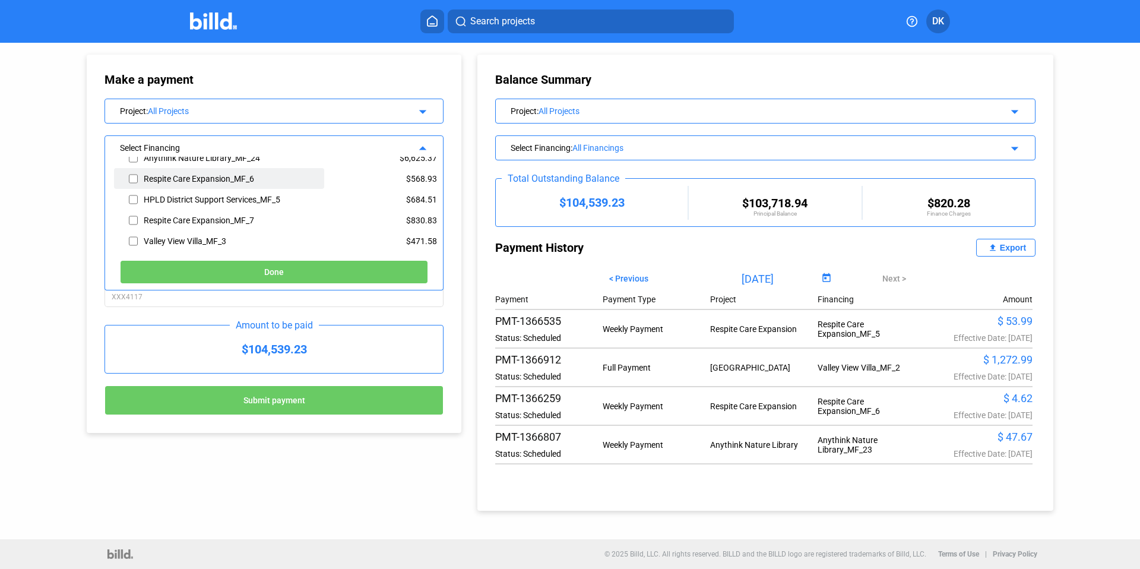
click at [134, 179] on input "checkbox" at bounding box center [133, 179] width 9 height 18
checkbox input "true"
click at [261, 272] on button "Done" at bounding box center [274, 272] width 308 height 24
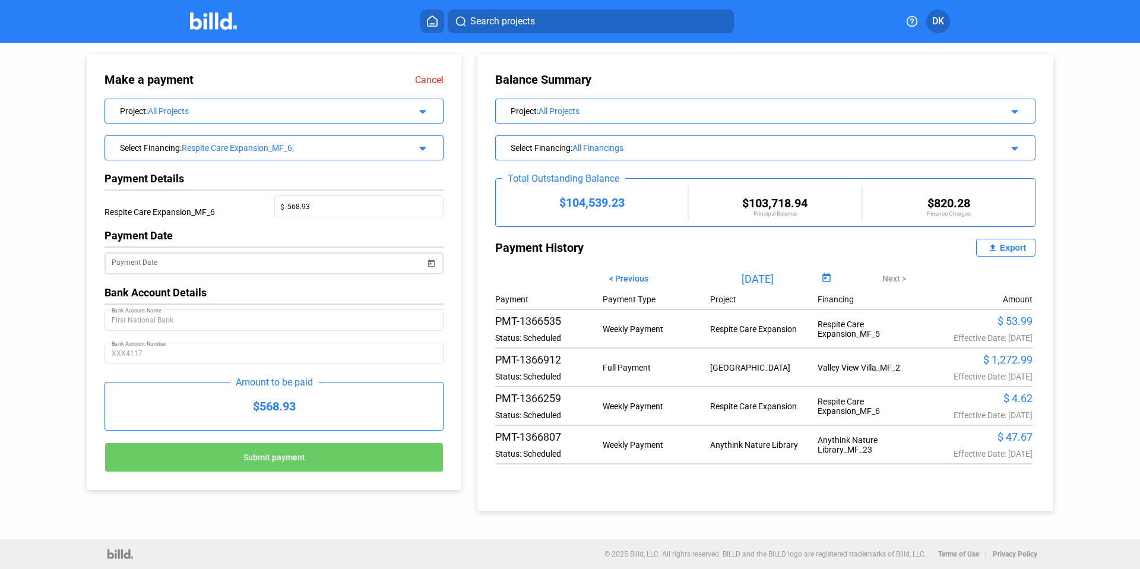
click at [436, 259] on span "Open calendar" at bounding box center [431, 256] width 28 height 28
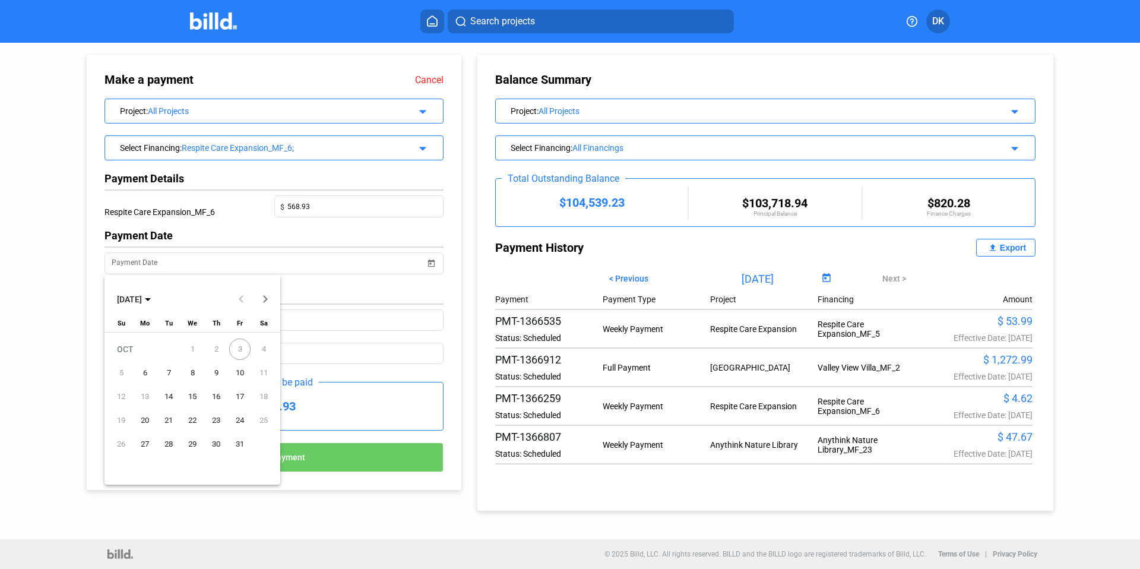
click at [141, 370] on span "6" at bounding box center [144, 372] width 21 height 21
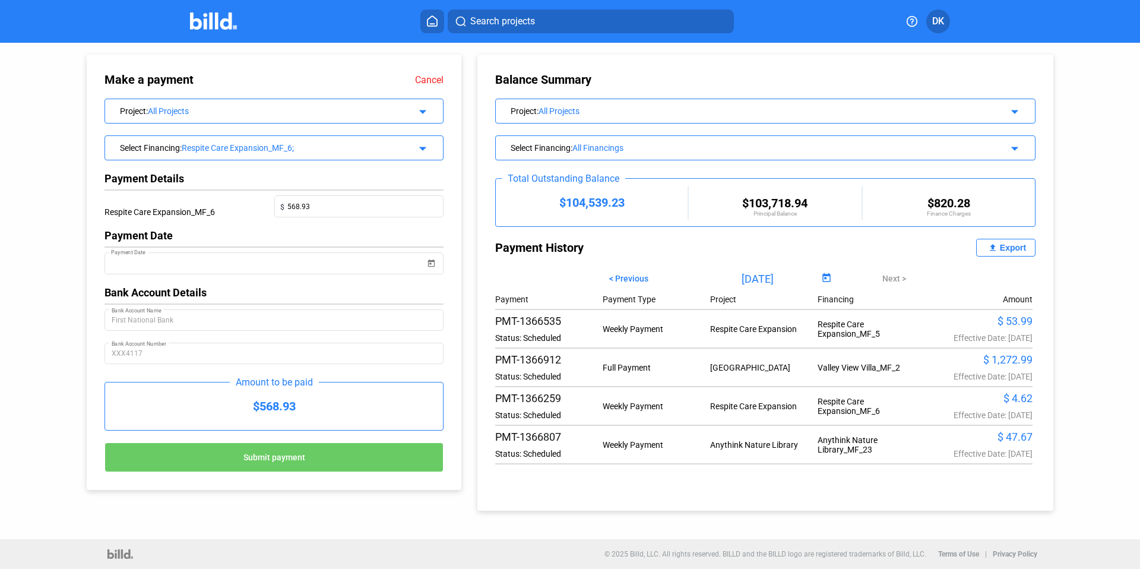
click at [311, 462] on button "Submit payment" at bounding box center [273, 457] width 339 height 30
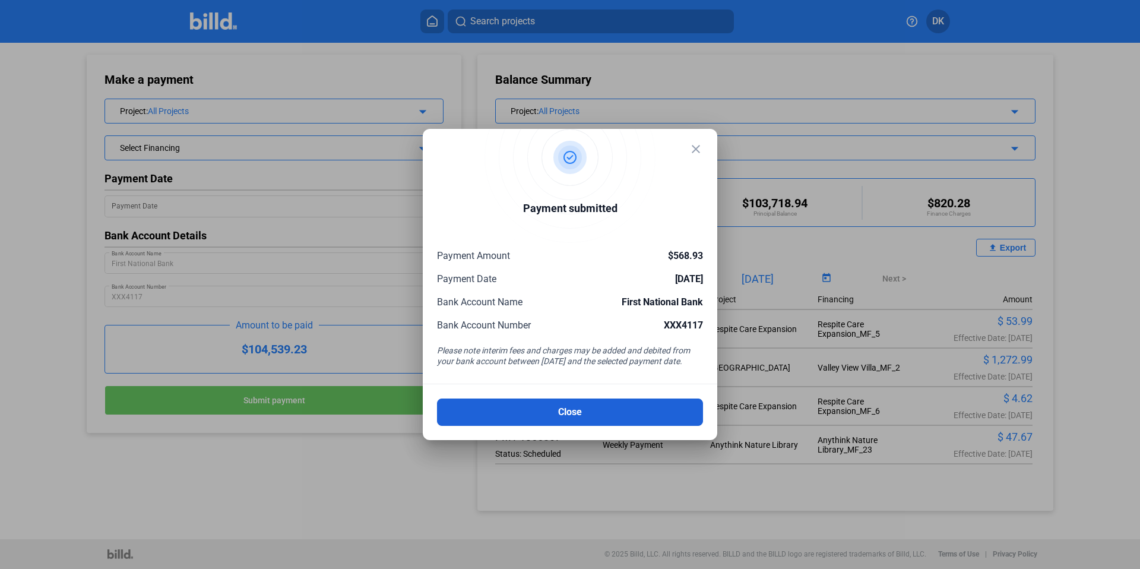
click at [560, 414] on button "Close" at bounding box center [570, 411] width 266 height 27
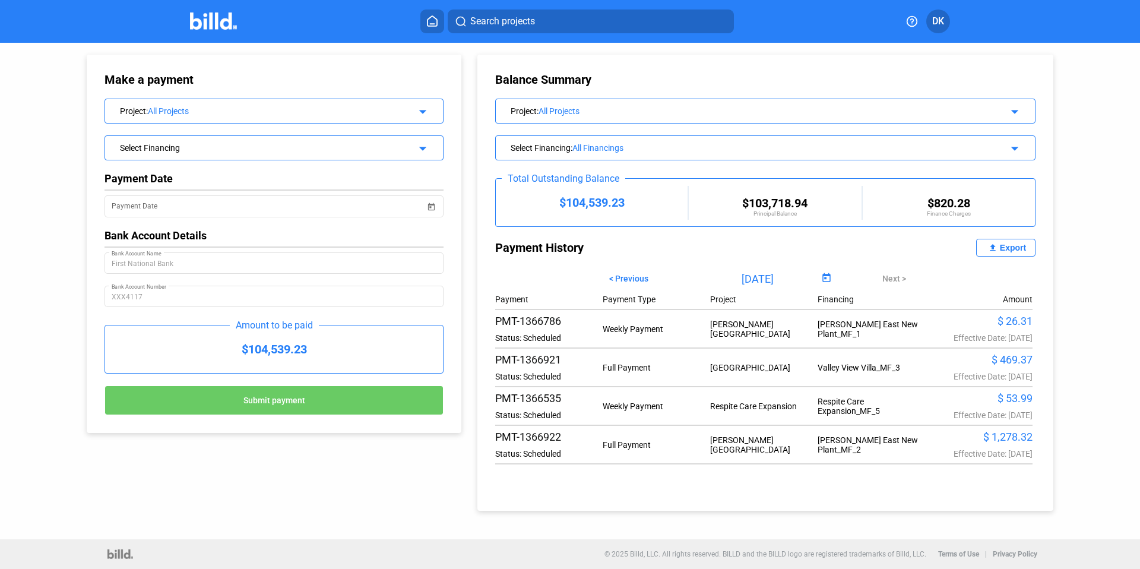
click at [337, 147] on div "Select Financing" at bounding box center [258, 147] width 277 height 12
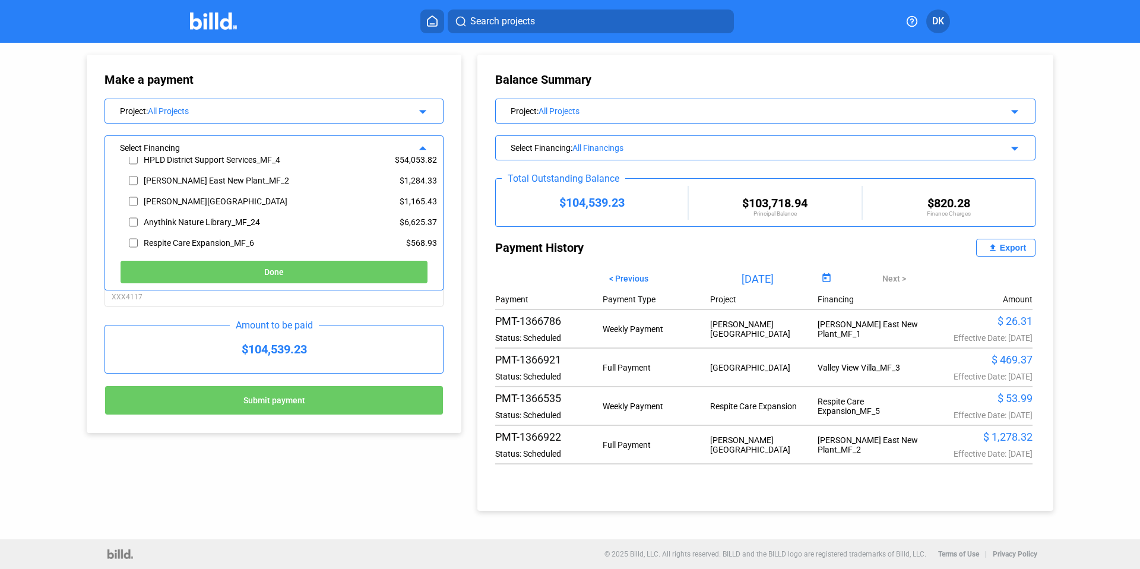
scroll to position [235, 0]
click at [129, 205] on input "checkbox" at bounding box center [133, 202] width 9 height 18
checkbox input "true"
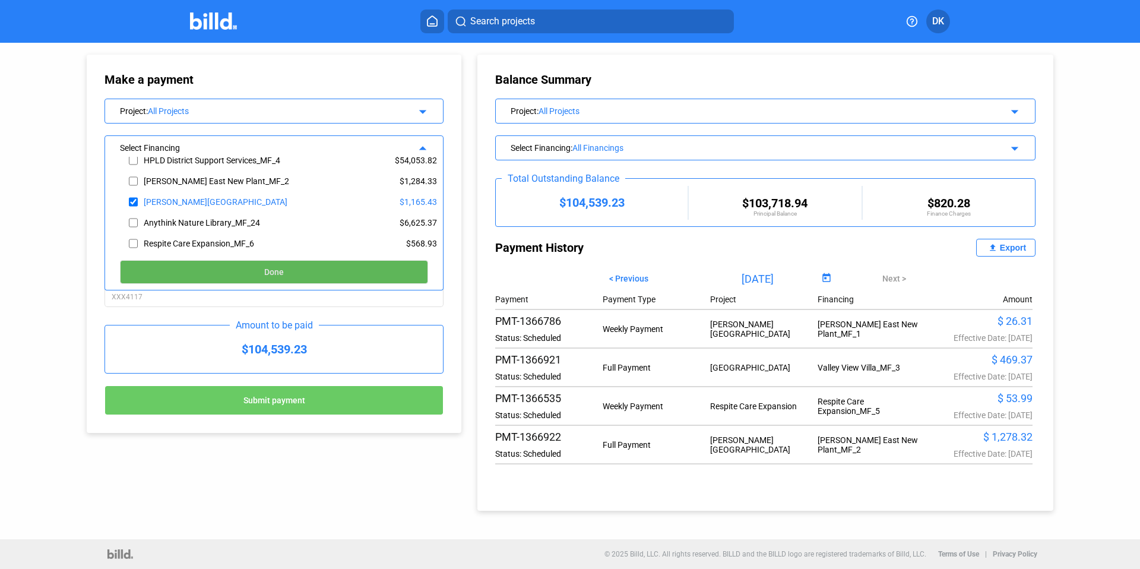
click at [239, 262] on button "Done" at bounding box center [274, 272] width 308 height 24
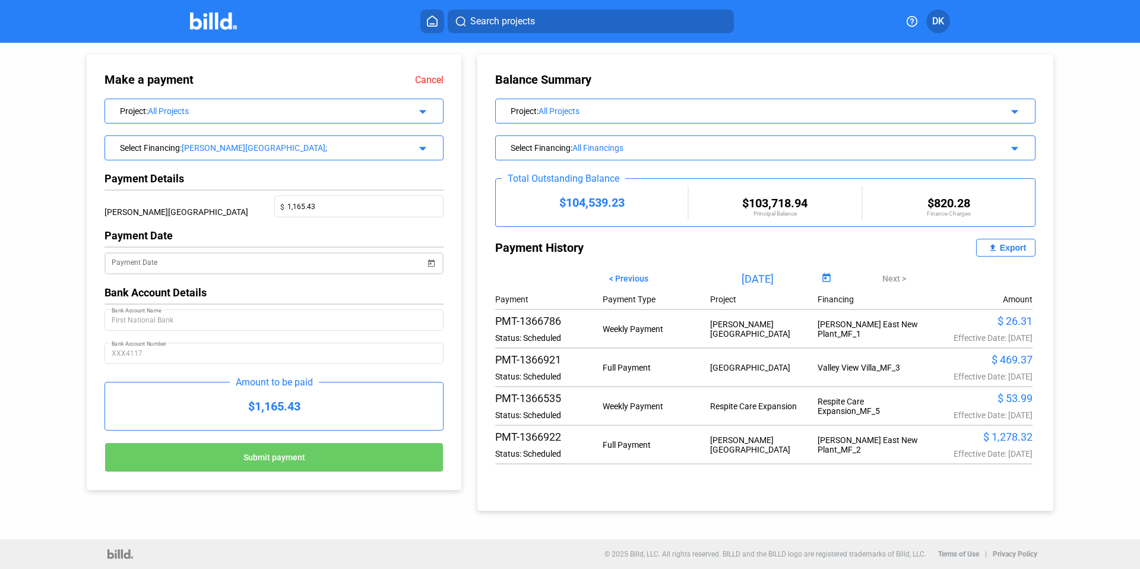
click at [429, 264] on span "Open calendar" at bounding box center [431, 256] width 28 height 28
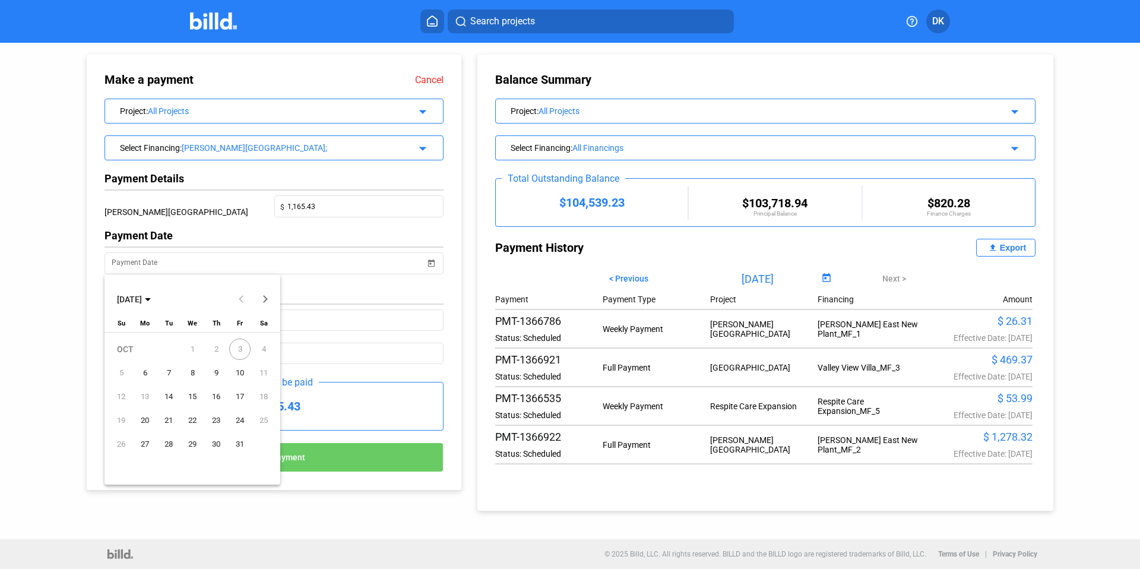
click at [145, 369] on span "6" at bounding box center [144, 372] width 21 height 21
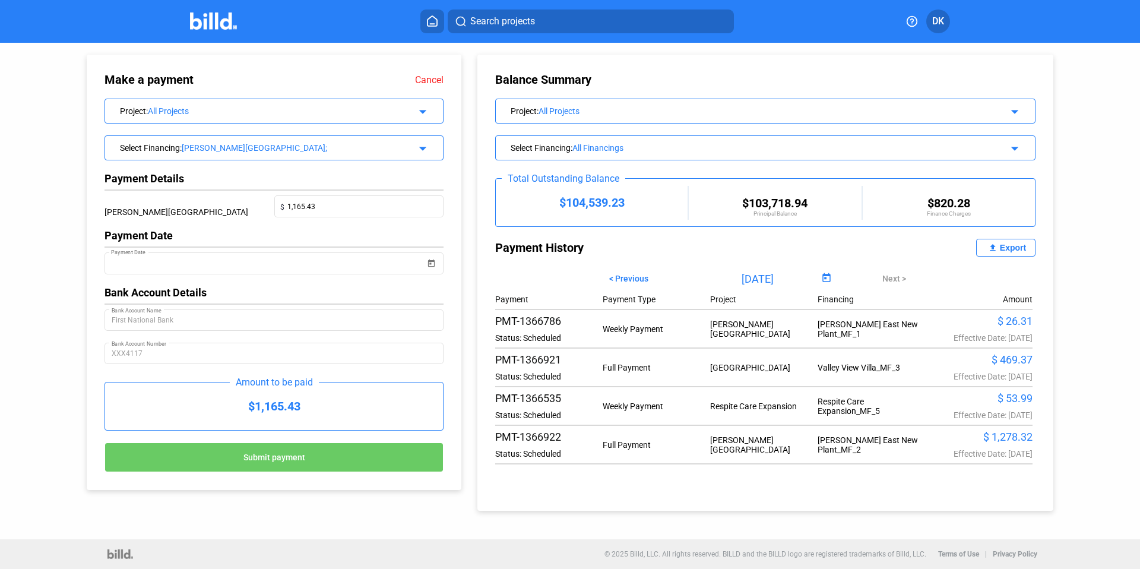
click at [227, 456] on button "Submit payment" at bounding box center [273, 457] width 339 height 30
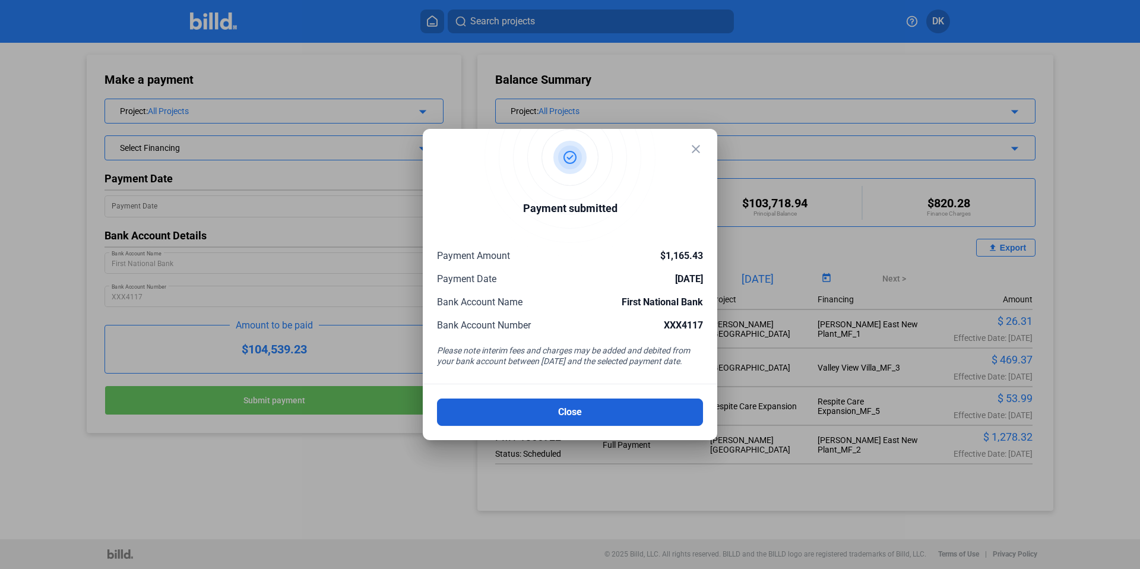
click at [585, 415] on button "Close" at bounding box center [570, 411] width 266 height 27
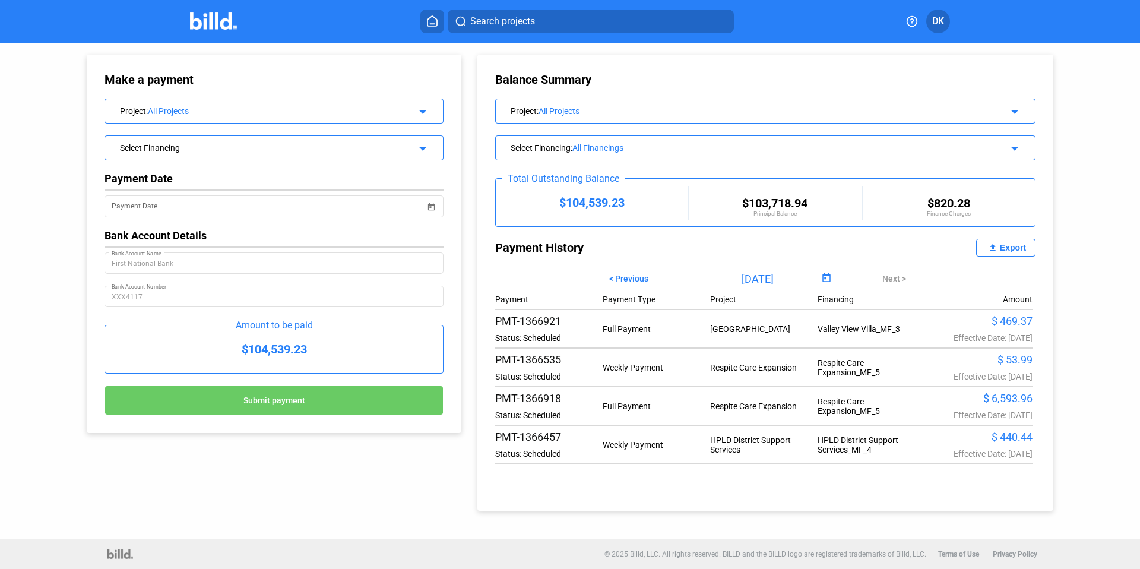
click at [249, 142] on div "Select Financing" at bounding box center [258, 147] width 277 height 12
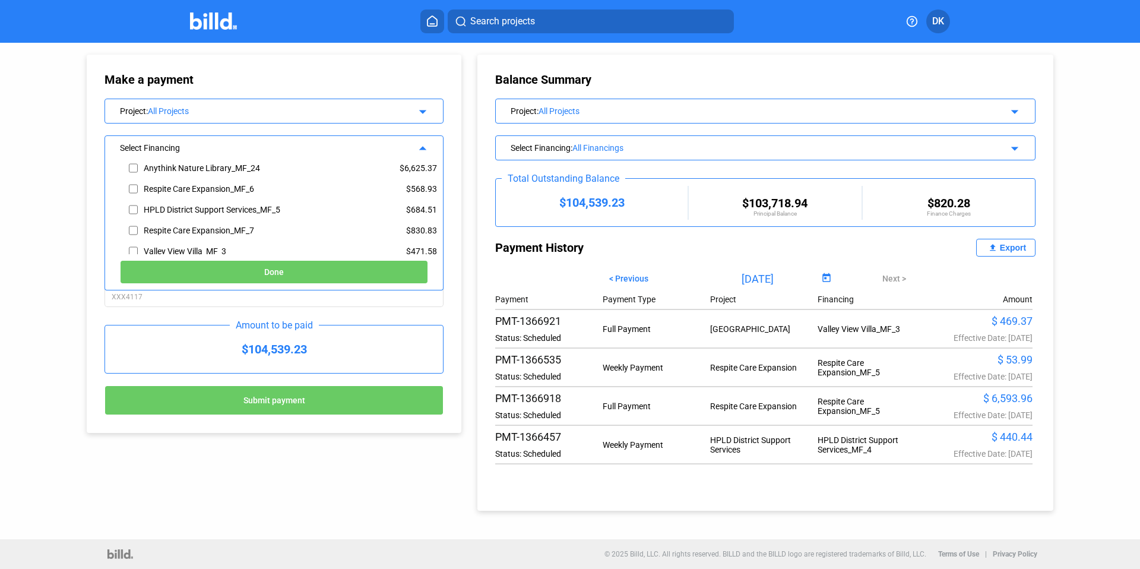
scroll to position [286, 0]
click at [135, 214] on input "checkbox" at bounding box center [133, 213] width 9 height 18
checkbox input "true"
click at [294, 272] on button "Done" at bounding box center [274, 272] width 308 height 24
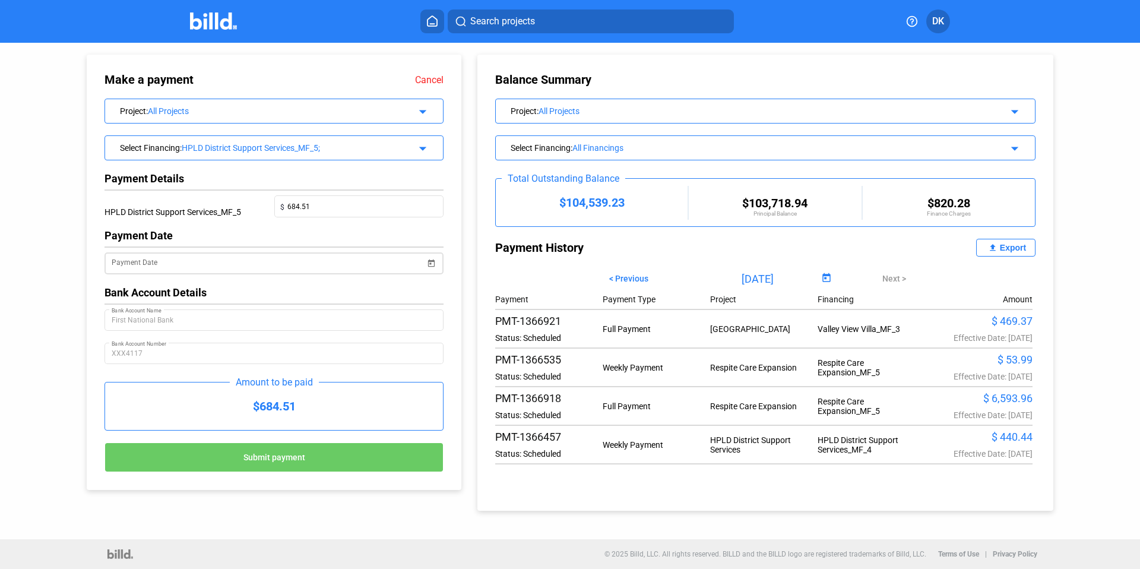
click at [431, 259] on span "Open calendar" at bounding box center [431, 256] width 28 height 28
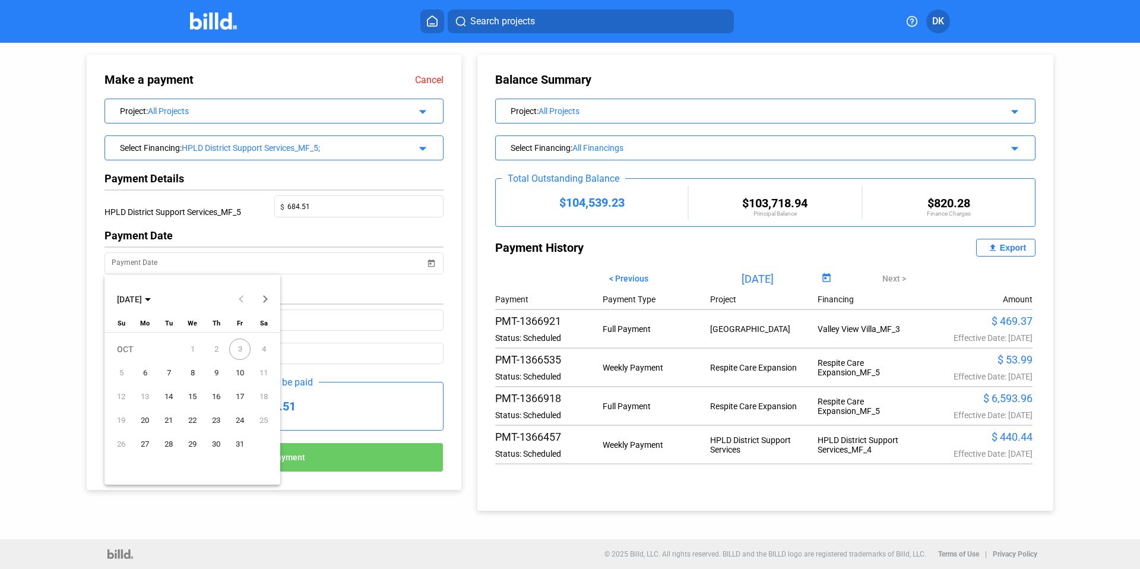
click at [145, 375] on span "6" at bounding box center [144, 372] width 21 height 21
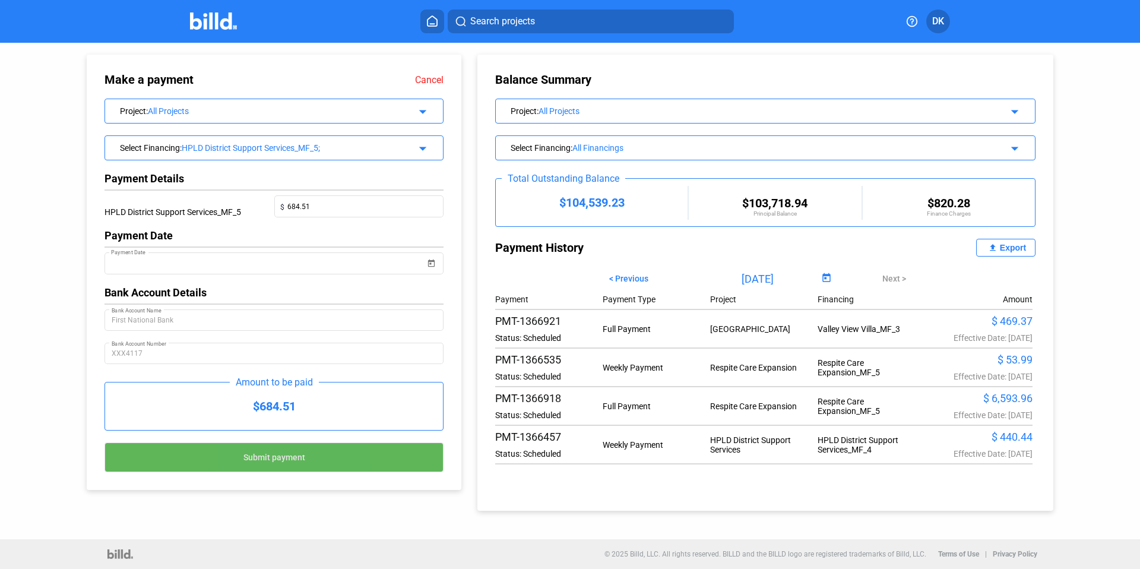
click at [256, 452] on span "Submit payment" at bounding box center [274, 456] width 62 height 9
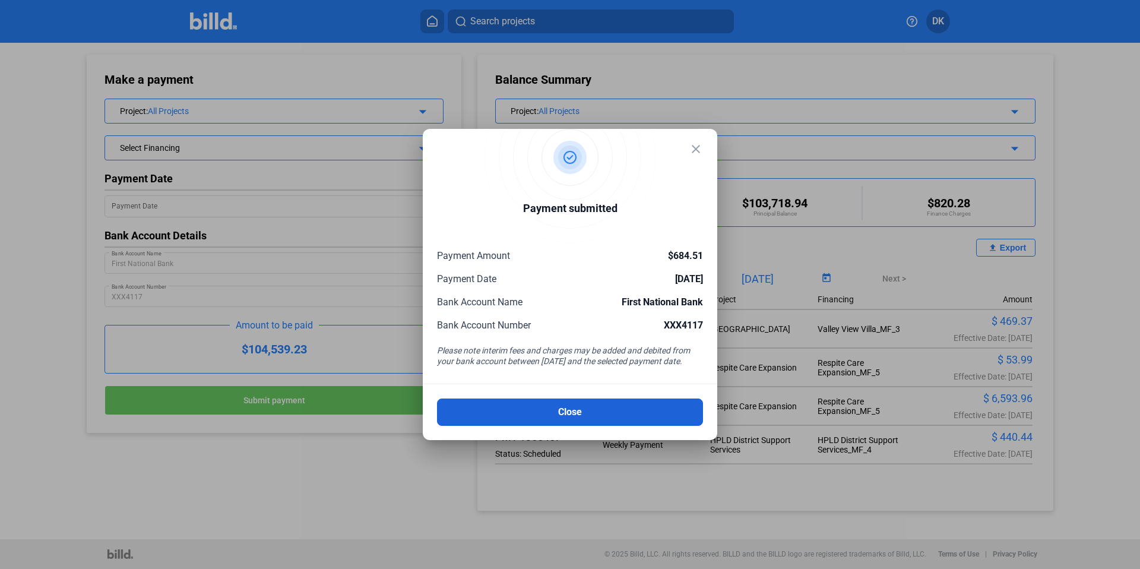
click at [578, 414] on button "Close" at bounding box center [570, 411] width 266 height 27
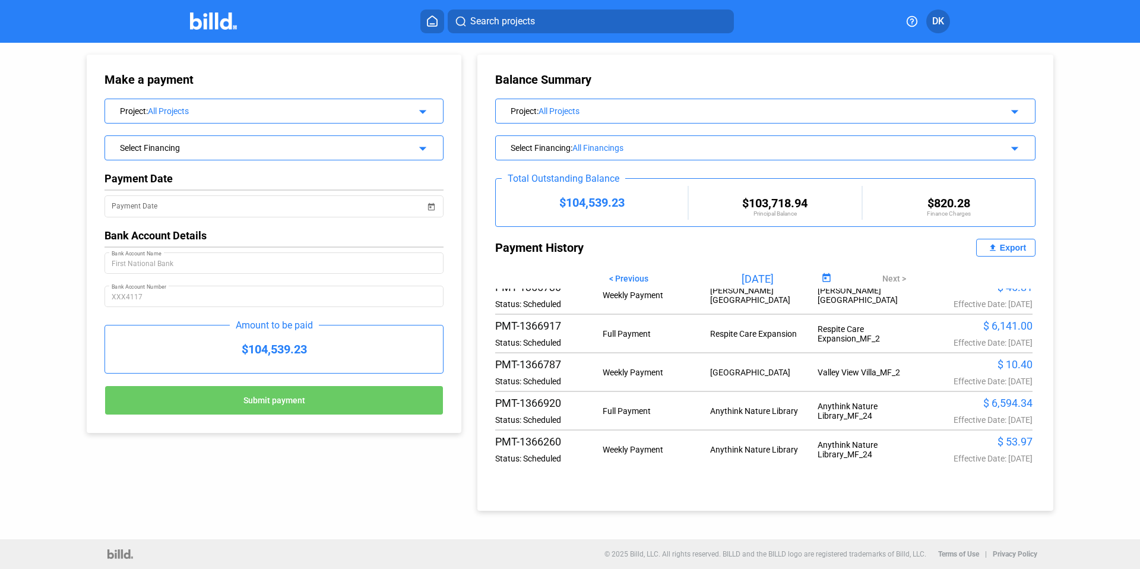
scroll to position [0, 0]
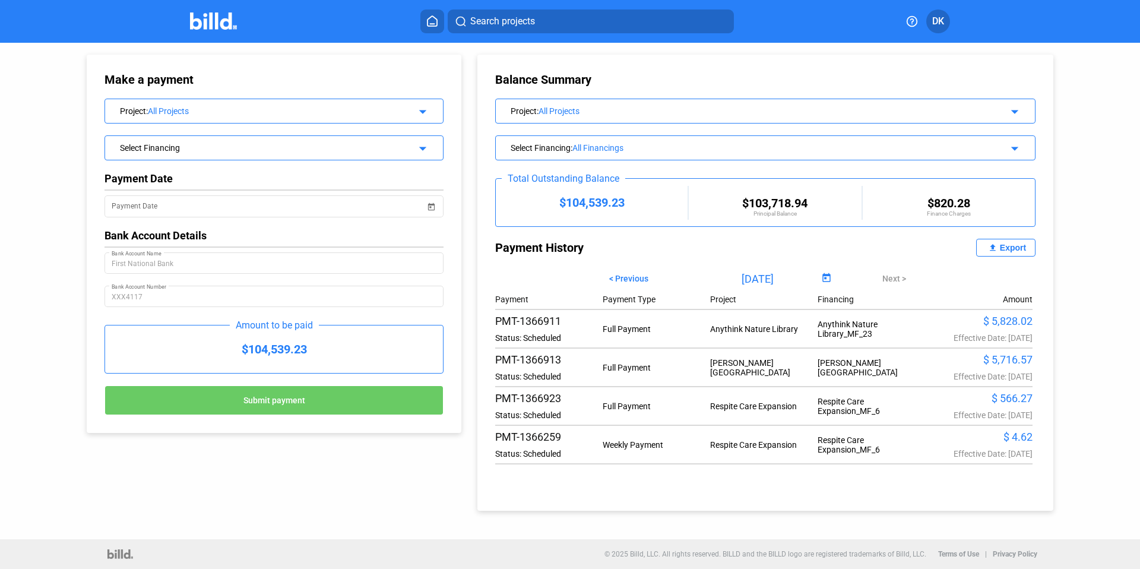
click at [941, 16] on span "DK" at bounding box center [938, 21] width 12 height 14
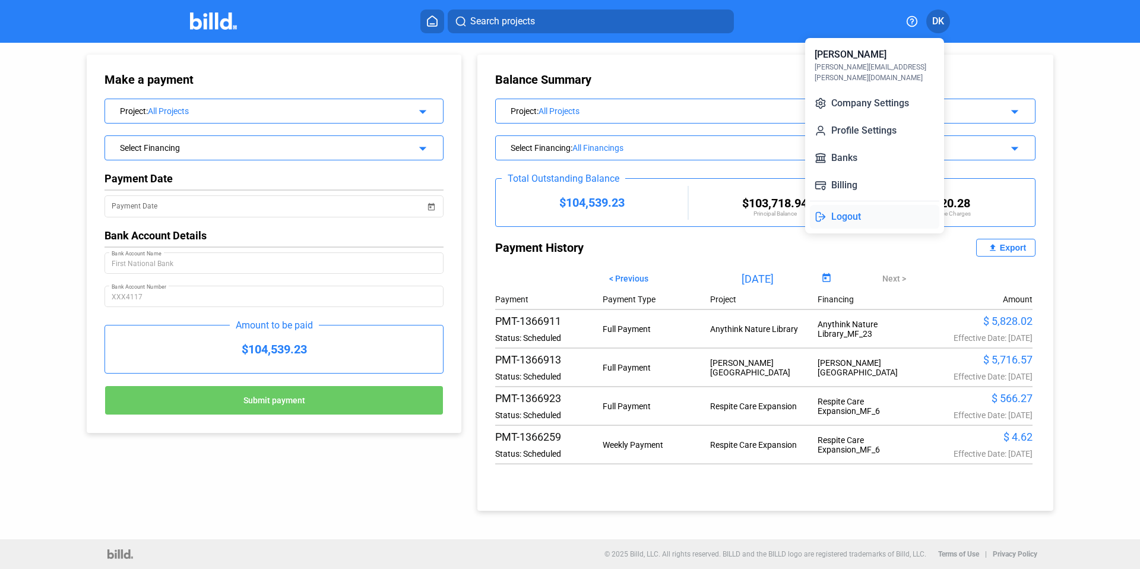
click at [836, 205] on button "Logout" at bounding box center [874, 217] width 129 height 24
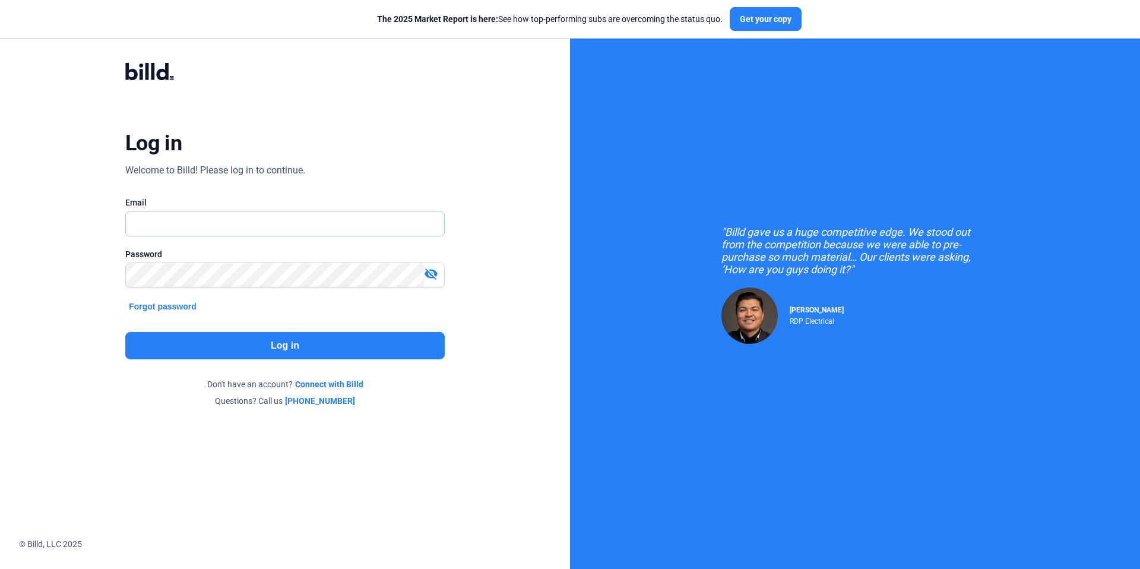
type input "[PERSON_NAME][EMAIL_ADDRESS][PERSON_NAME][DOMAIN_NAME]"
